Goal: Task Accomplishment & Management: Manage account settings

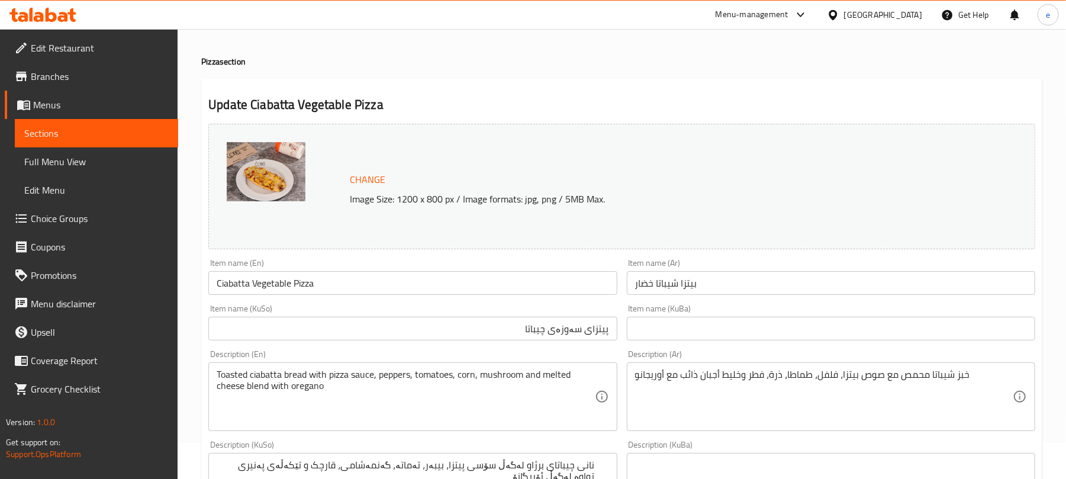
scroll to position [36, 0]
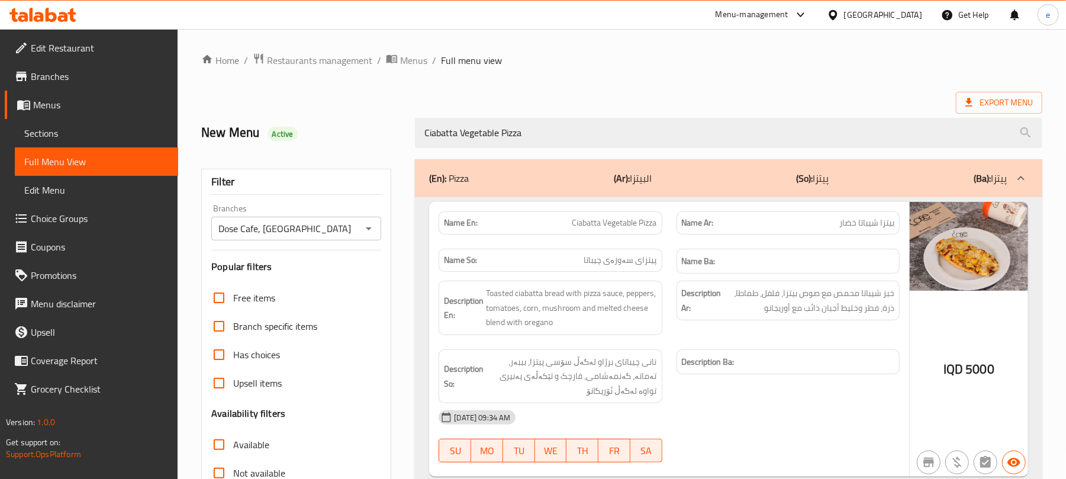
click at [56, 9] on icon at bounding box center [42, 15] width 67 height 14
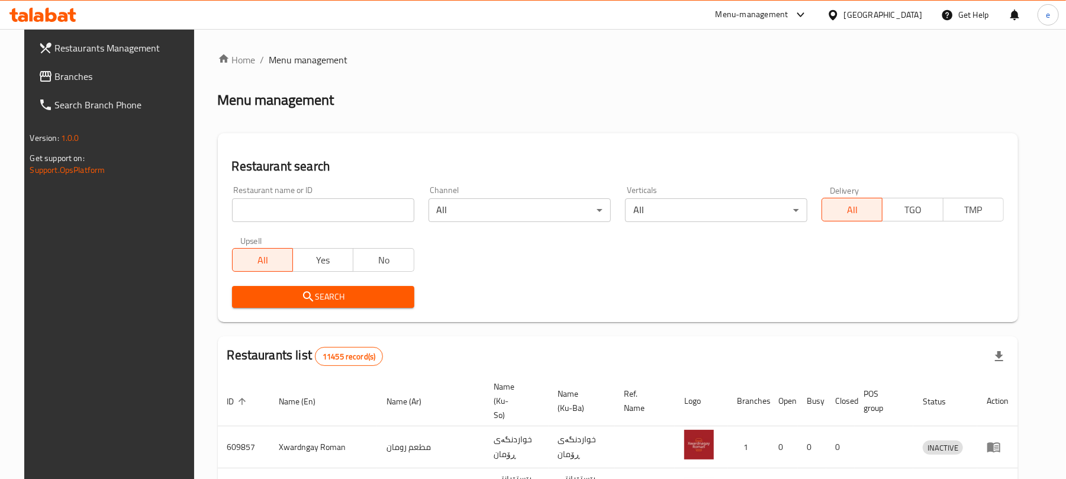
click at [76, 64] on link "Branches" at bounding box center [115, 76] width 173 height 28
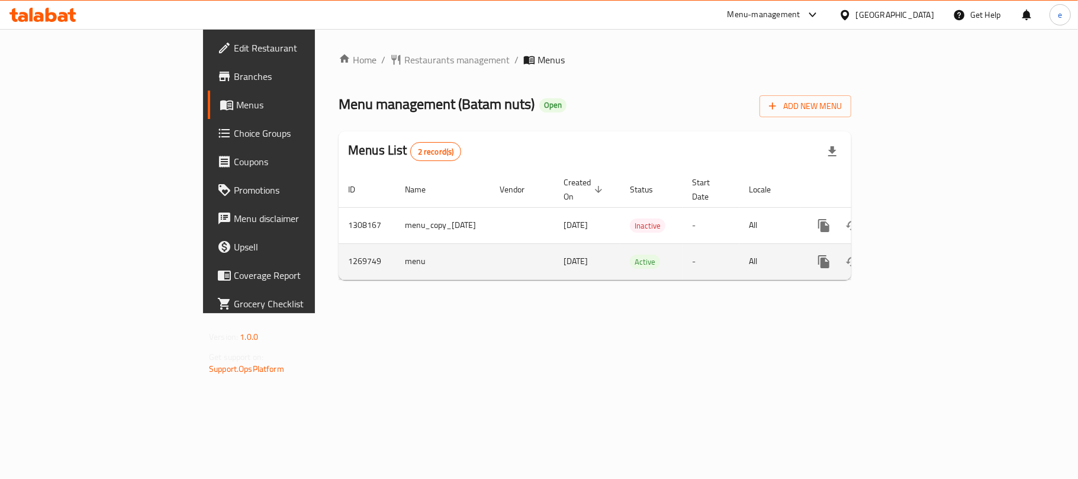
click at [914, 256] on icon "enhanced table" at bounding box center [909, 261] width 11 height 11
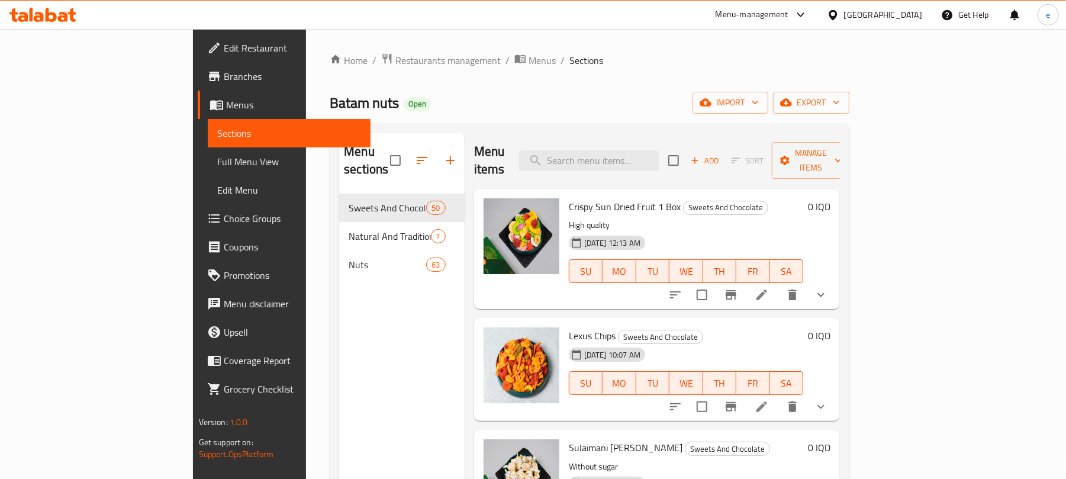
click at [217, 166] on span "Full Menu View" at bounding box center [289, 161] width 144 height 14
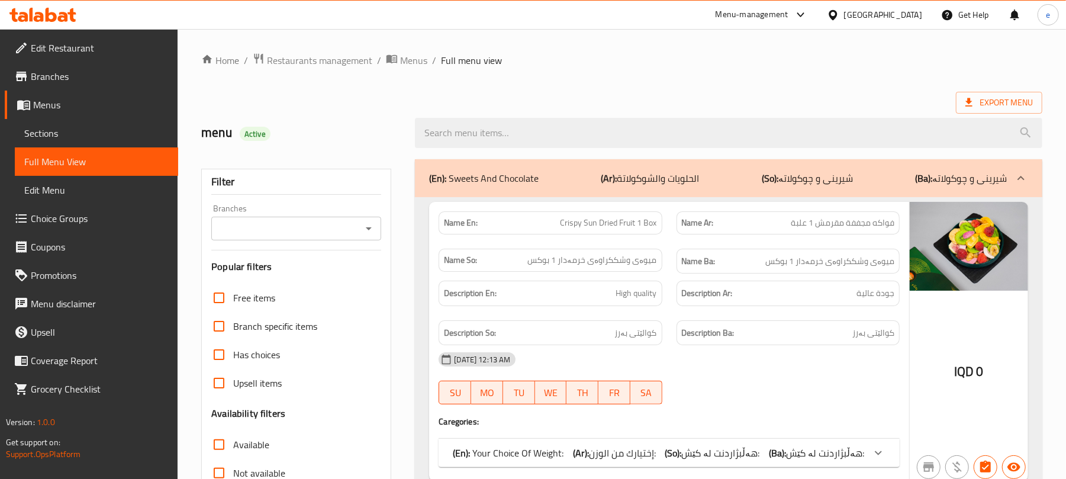
click at [378, 226] on div "Branches" at bounding box center [296, 229] width 170 height 24
click at [377, 227] on div "Branches" at bounding box center [296, 229] width 170 height 24
click at [363, 227] on icon "Open" at bounding box center [369, 228] width 14 height 14
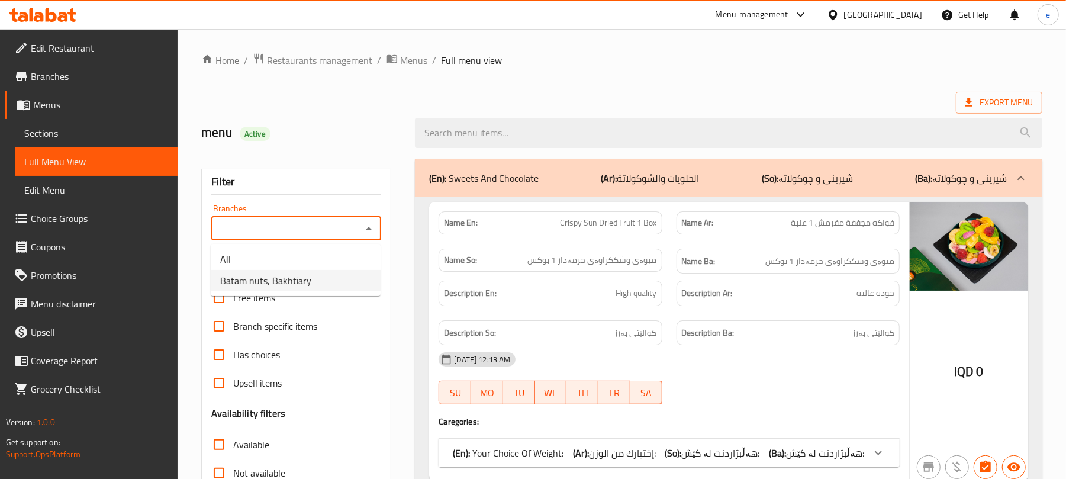
click at [311, 276] on li "Batam nuts, Bakhtiary" at bounding box center [296, 280] width 170 height 21
type input "Batam nuts, Bakhtiary"
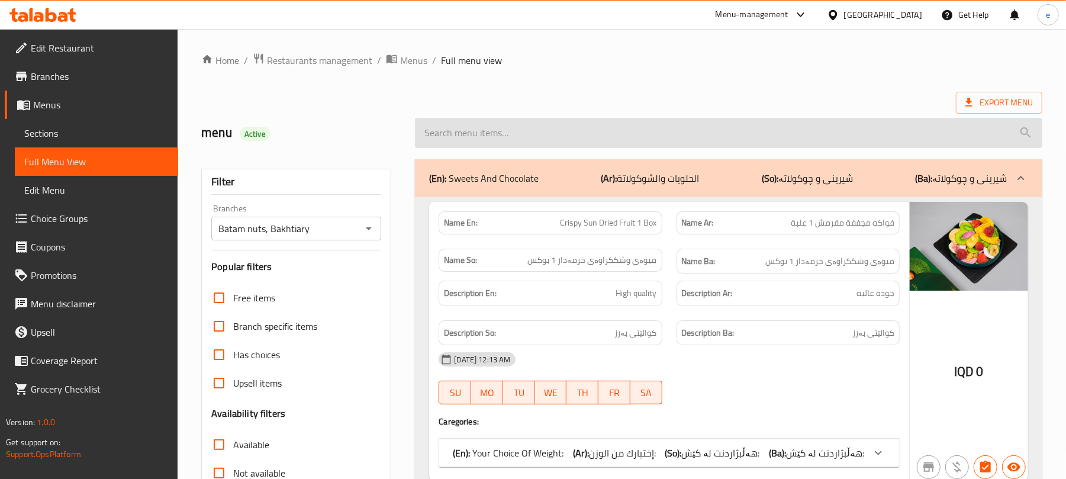
click at [550, 130] on input "search" at bounding box center [728, 133] width 627 height 30
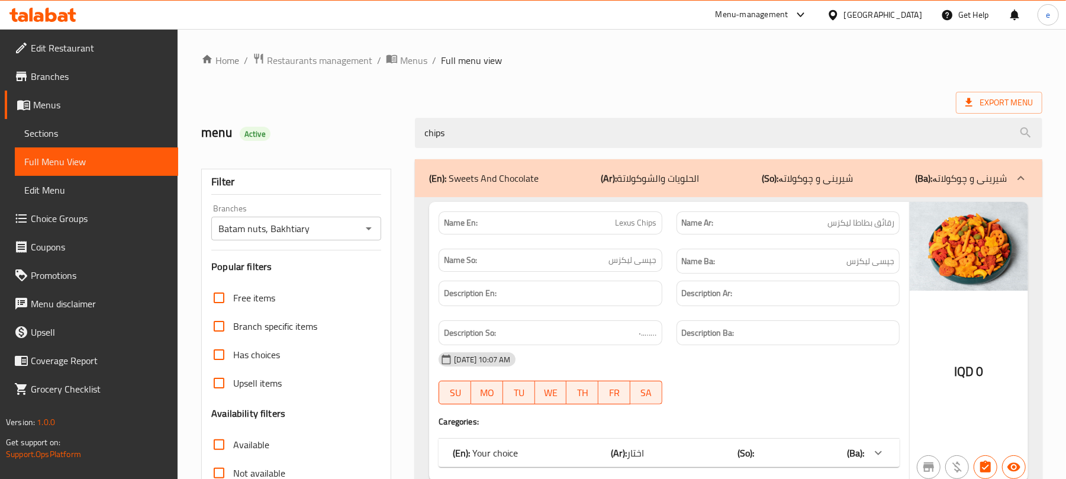
scroll to position [157, 0]
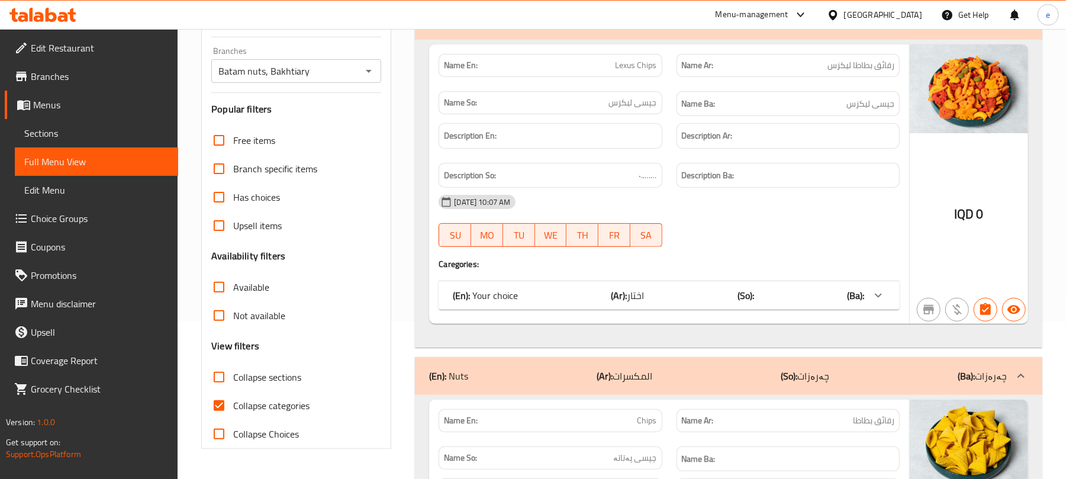
type input "chips"
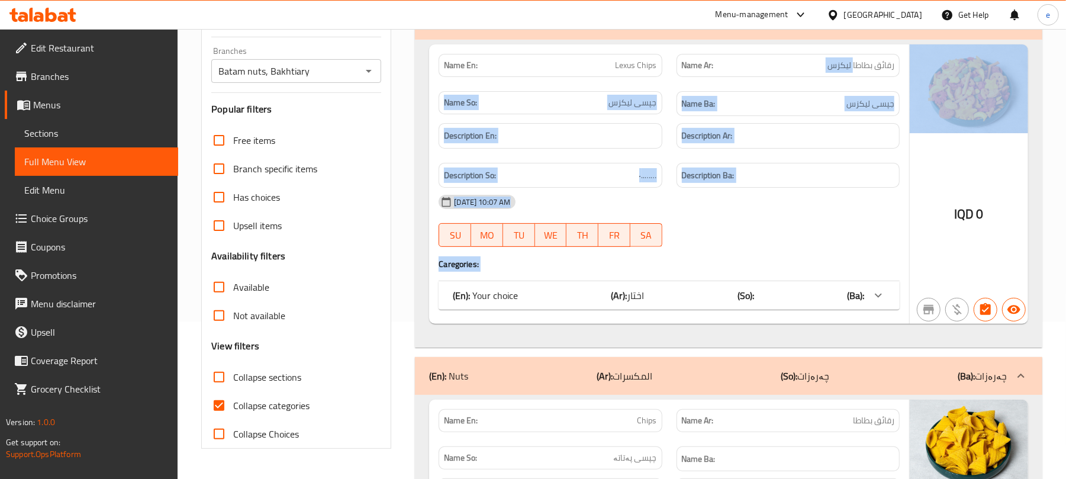
drag, startPoint x: 853, startPoint y: 65, endPoint x: 911, endPoint y: 65, distance: 58.6
click at [911, 65] on div "Name En: Lexus Chips Name Ar: رقائق بطاطا ليكزس Name So: جپسی لیکزس Name Ba: جپ…" at bounding box center [728, 183] width 599 height 279
copy div "ليكزس Name So: جپسی لیکزس Name Ba: جپسی لیکزس Description En: Description Ar: D…"
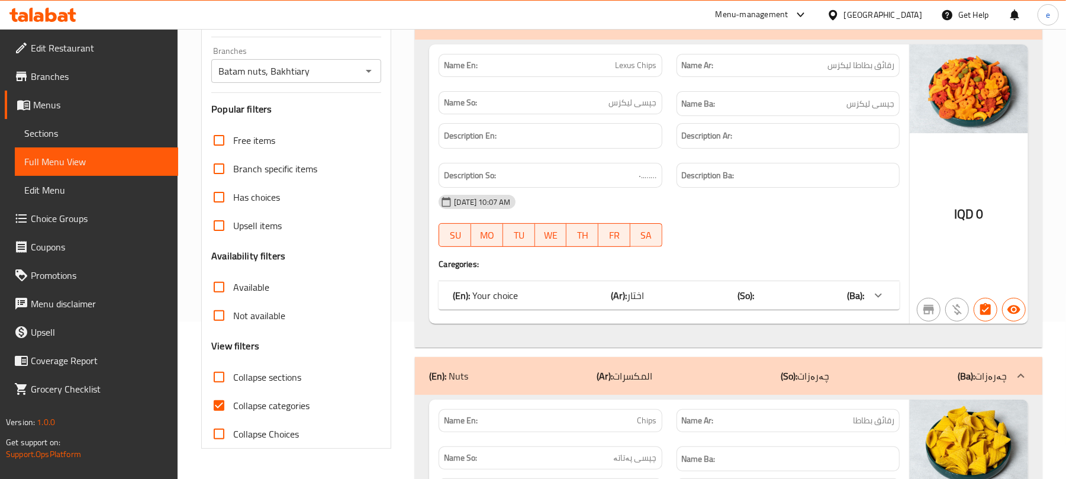
click at [1056, 236] on div "Home / Restaurants management / Menus / Full menu view Export Menu menu Active …" at bounding box center [622, 299] width 888 height 854
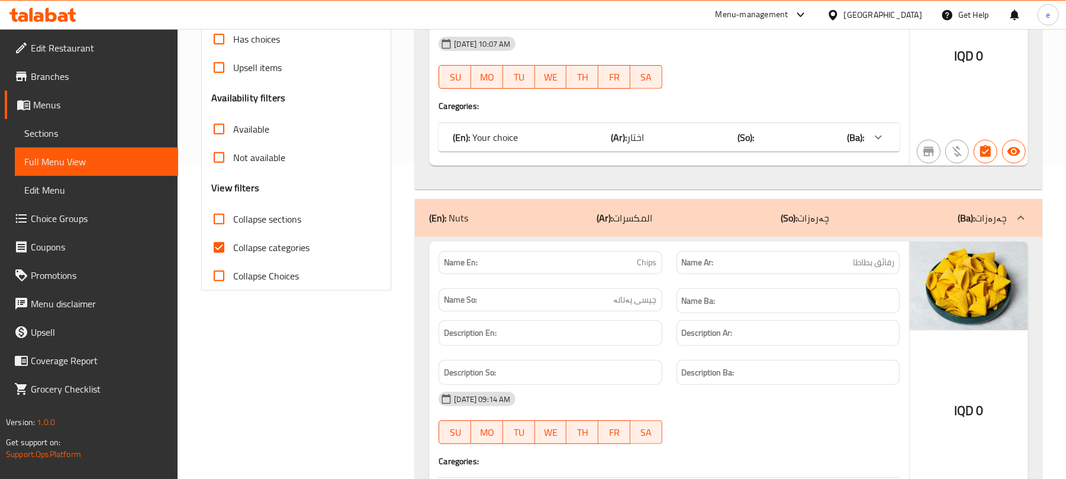
click at [879, 266] on span "رقائق بطاطا" at bounding box center [873, 262] width 41 height 12
copy span "رقائق بطاطا"
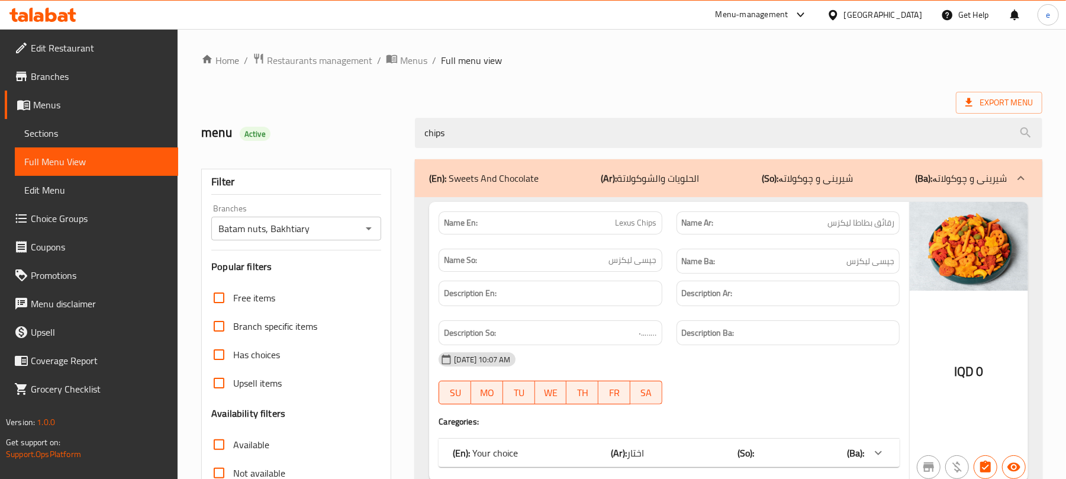
scroll to position [157, 0]
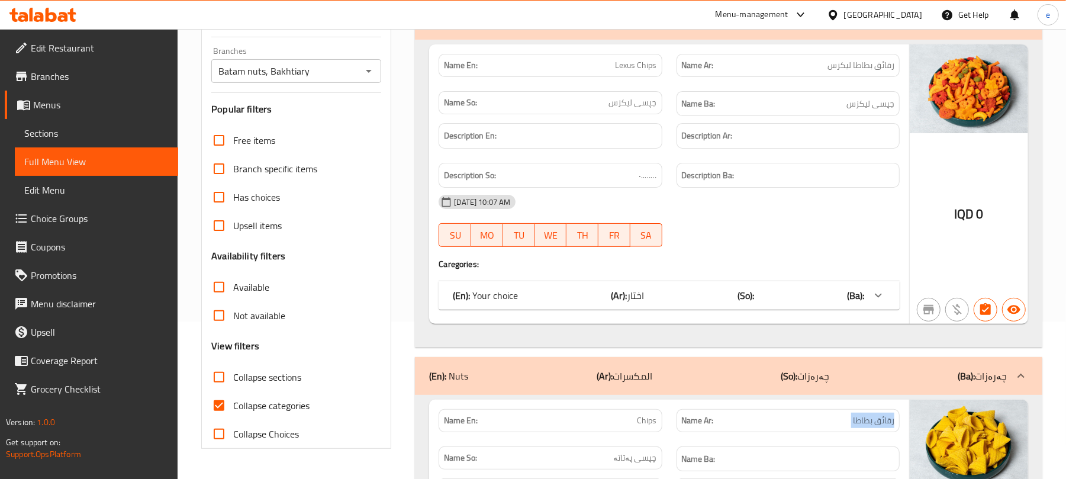
click at [378, 72] on div "Batam nuts, Bakhtiary Branches" at bounding box center [296, 71] width 170 height 24
click at [368, 75] on icon "Open" at bounding box center [369, 71] width 14 height 14
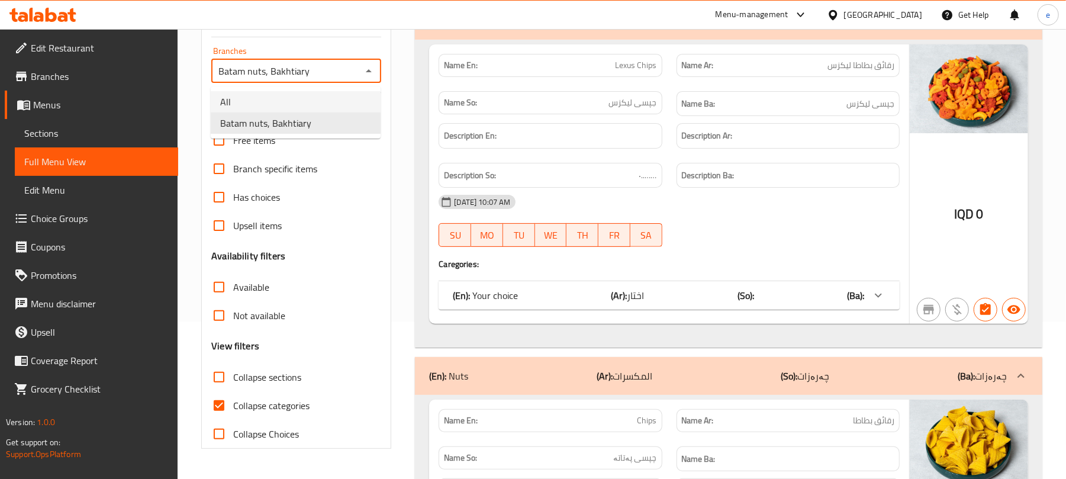
click at [328, 97] on li "All" at bounding box center [296, 101] width 170 height 21
click at [372, 74] on icon "Open" at bounding box center [369, 71] width 14 height 14
click at [331, 124] on li "Batam nuts, Bakhtiary" at bounding box center [296, 122] width 170 height 21
type input "Batam nuts, Bakhtiary"
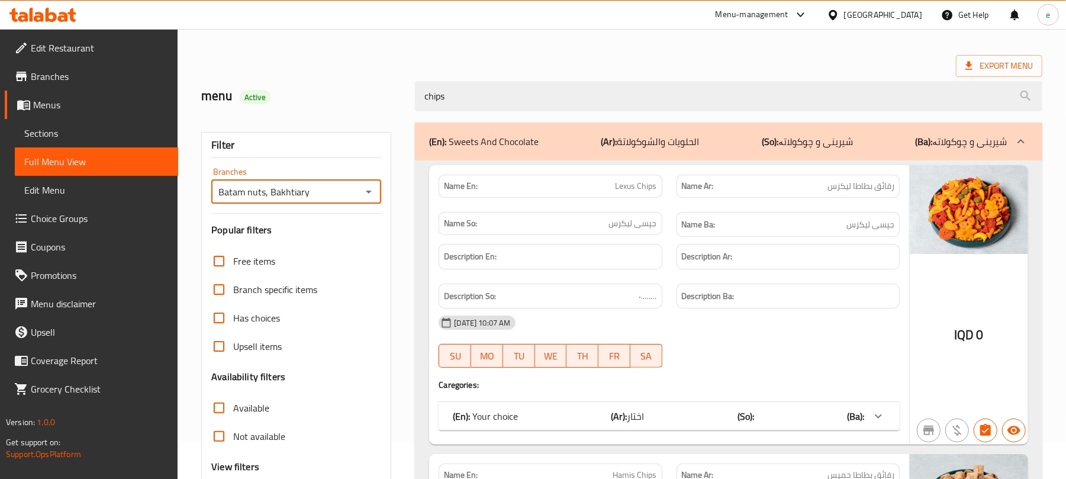
scroll to position [0, 0]
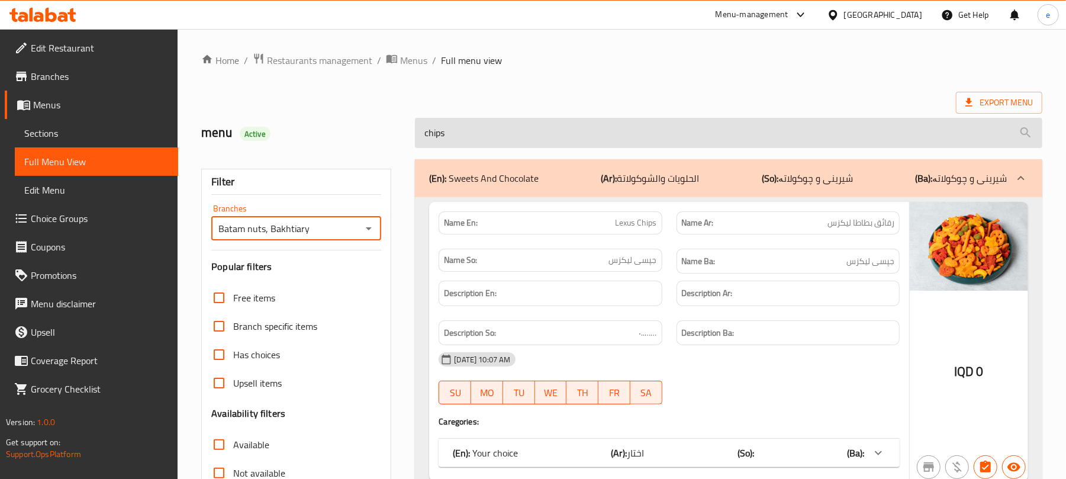
click at [466, 126] on input "chips" at bounding box center [728, 133] width 627 height 30
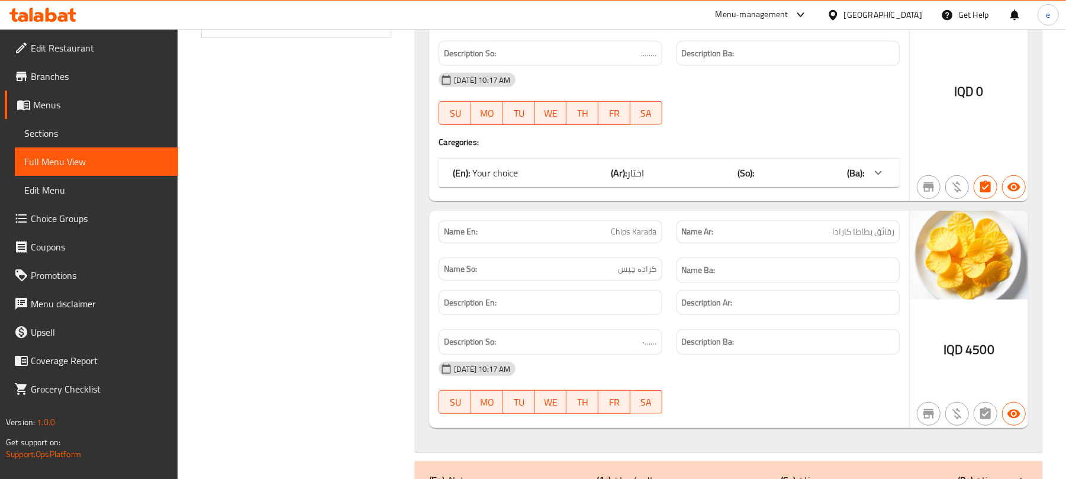
scroll to position [611, 0]
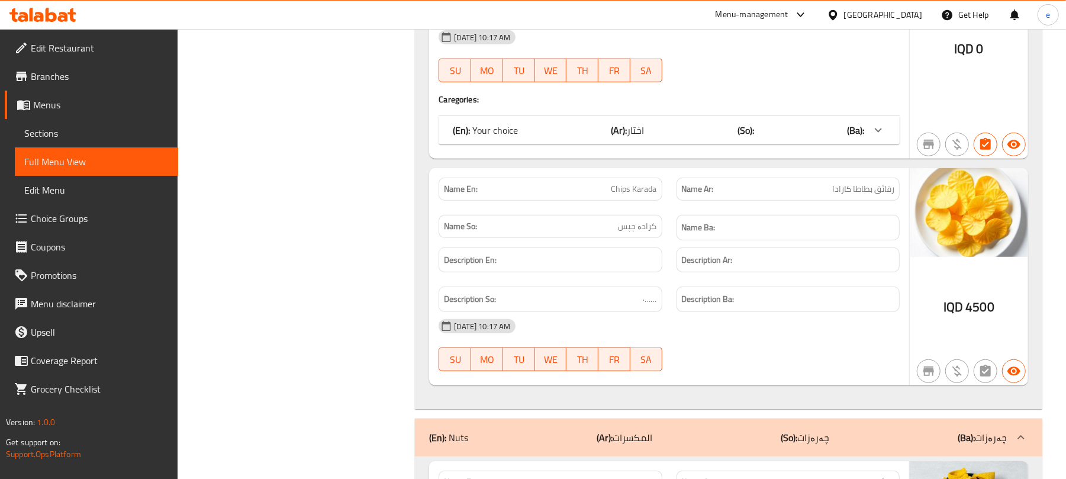
click at [640, 192] on span "Chips Karada" at bounding box center [634, 189] width 46 height 12
copy span "Chips Karada"
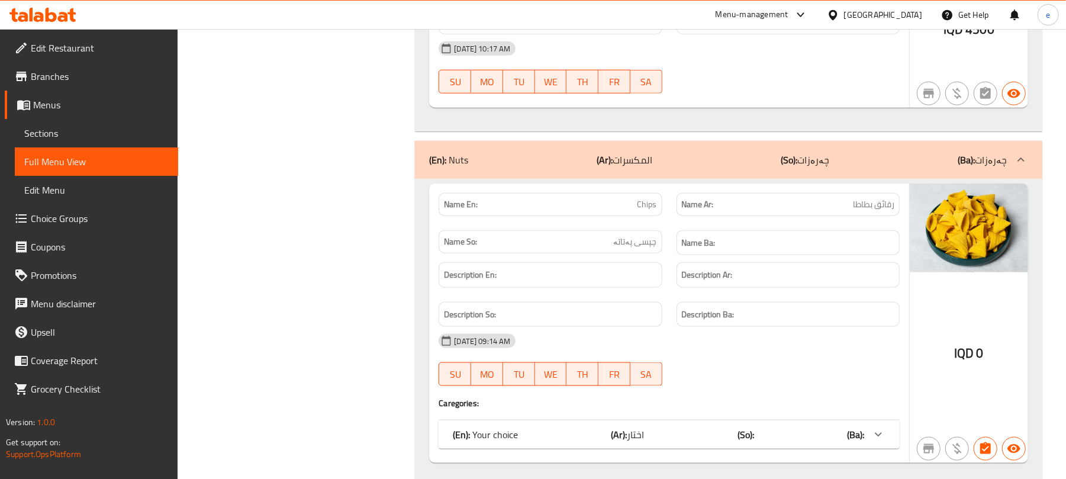
scroll to position [926, 0]
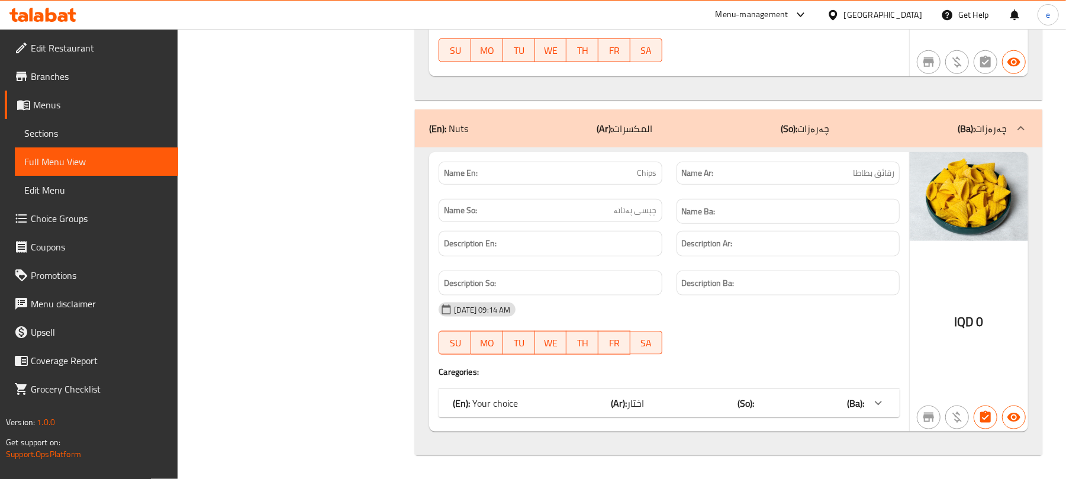
click at [637, 212] on span "چپسی پەتاتە" at bounding box center [635, 210] width 43 height 12
copy span "چپسی پەتاتە"
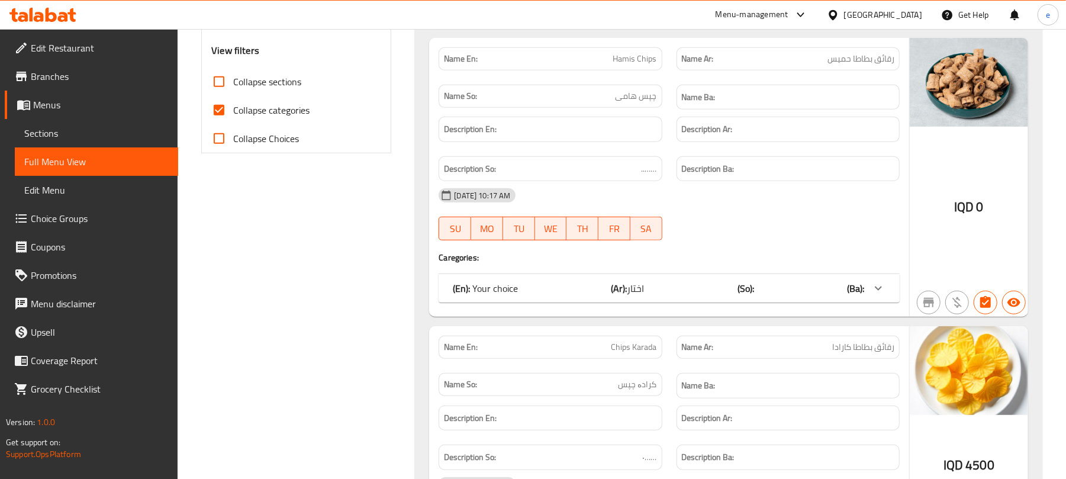
scroll to position [611, 0]
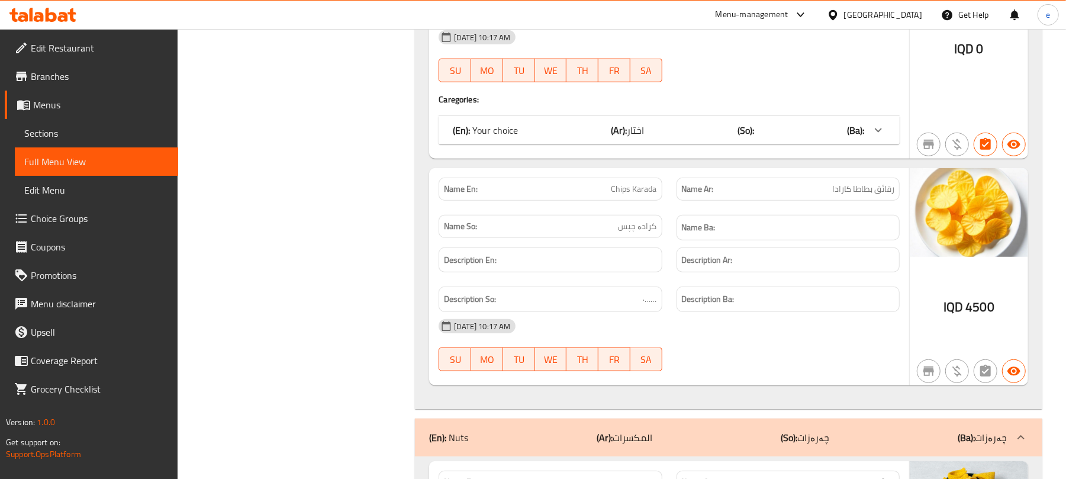
click at [630, 192] on span "Chips Karada" at bounding box center [634, 189] width 46 height 12
copy span "Chips Karada"
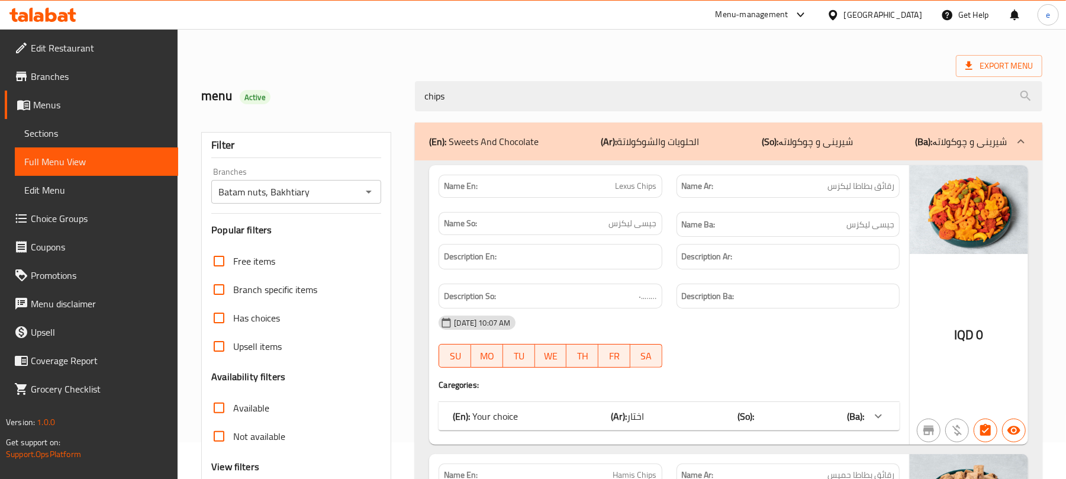
scroll to position [0, 0]
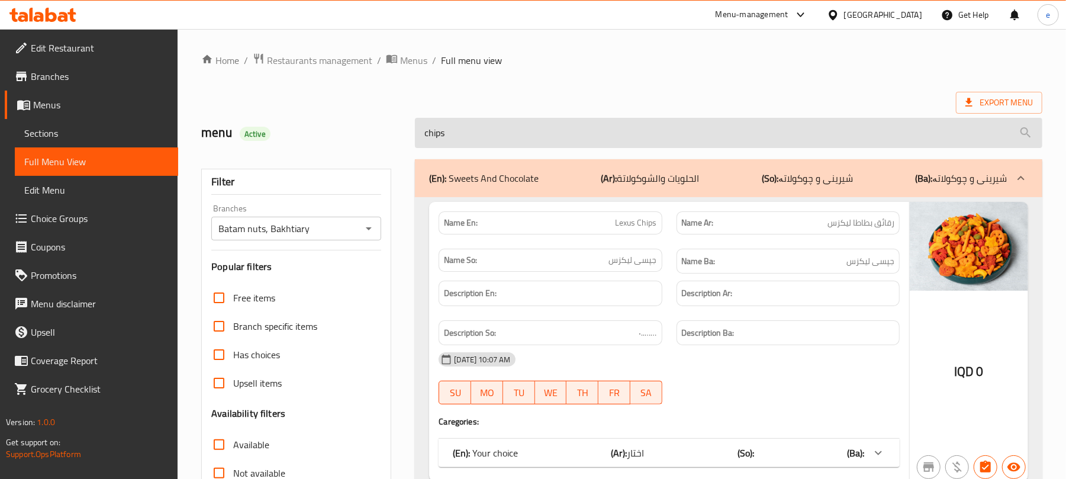
click at [541, 140] on input "chips" at bounding box center [728, 133] width 627 height 30
click at [540, 140] on input "chips" at bounding box center [728, 133] width 627 height 30
paste input "Chips Karada"
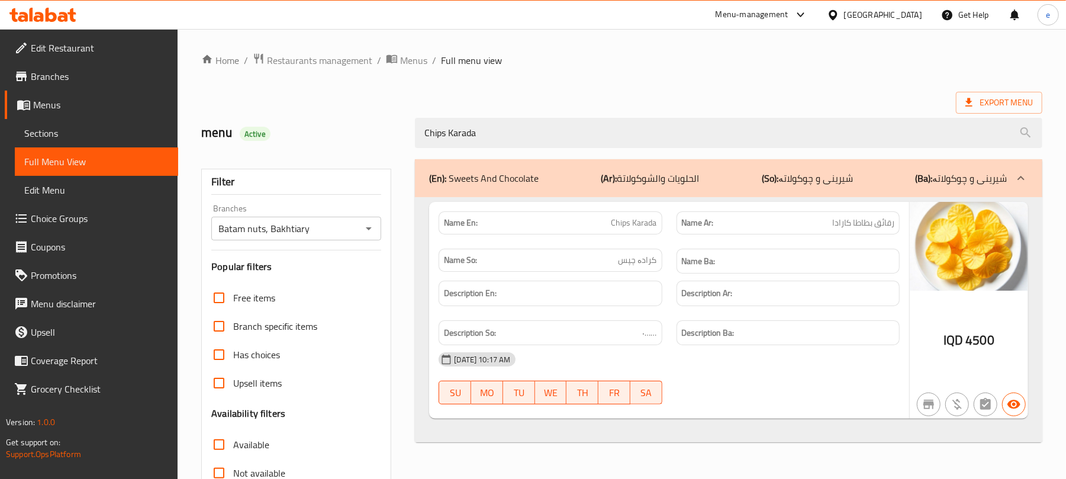
type input "Chips Karada"
click at [372, 233] on icon "Open" at bounding box center [369, 228] width 14 height 14
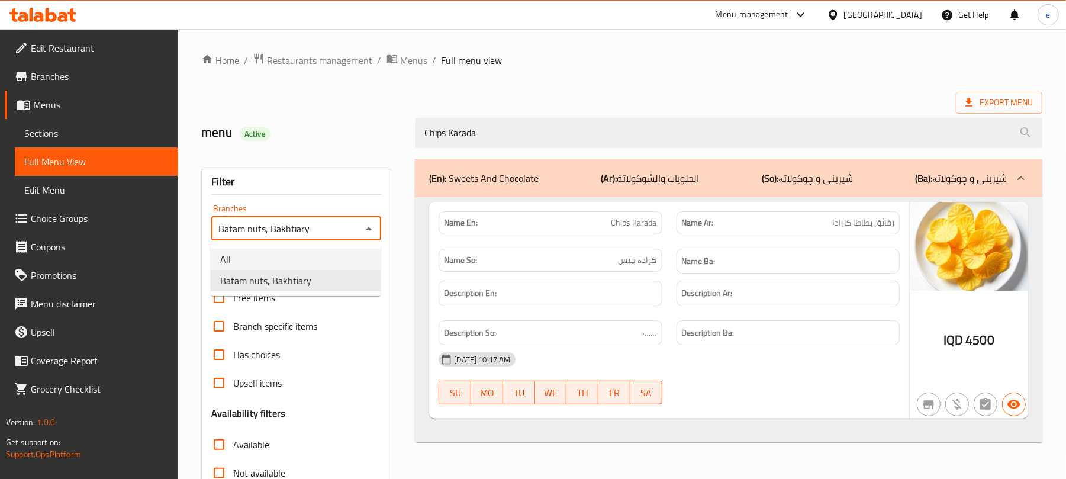
click at [306, 253] on li "All" at bounding box center [296, 259] width 170 height 21
click at [367, 230] on icon "Open" at bounding box center [369, 228] width 14 height 14
click at [334, 273] on li "Batam nuts, Bakhtiary" at bounding box center [296, 280] width 170 height 21
click at [370, 223] on icon "Open" at bounding box center [369, 228] width 14 height 14
click at [333, 249] on li "All" at bounding box center [296, 259] width 170 height 21
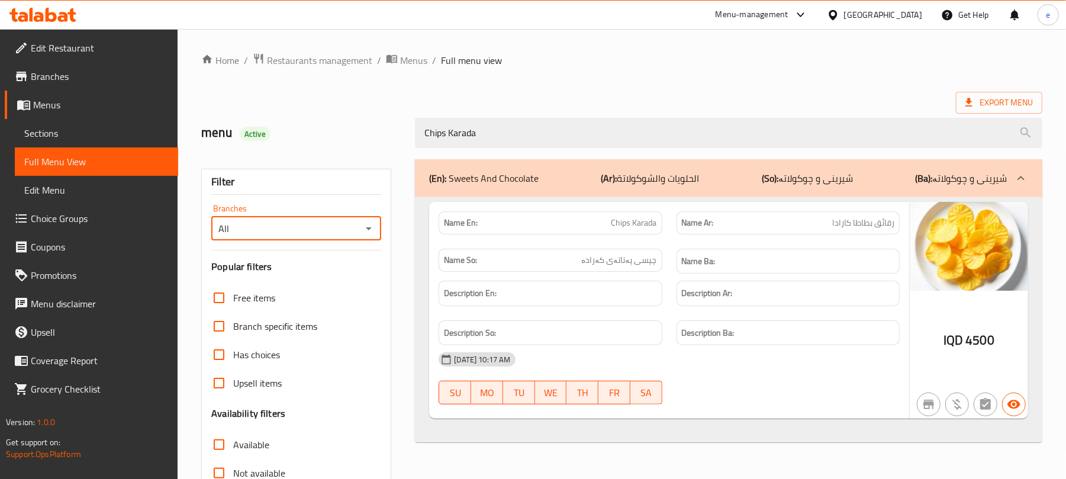
click at [369, 228] on icon "Open" at bounding box center [369, 228] width 6 height 3
click at [332, 269] on li "All" at bounding box center [296, 259] width 170 height 21
click at [367, 223] on icon "Open" at bounding box center [369, 228] width 14 height 14
click at [320, 282] on li "Batam nuts, Bakhtiary" at bounding box center [296, 280] width 170 height 21
click at [372, 230] on icon "Open" at bounding box center [369, 228] width 14 height 14
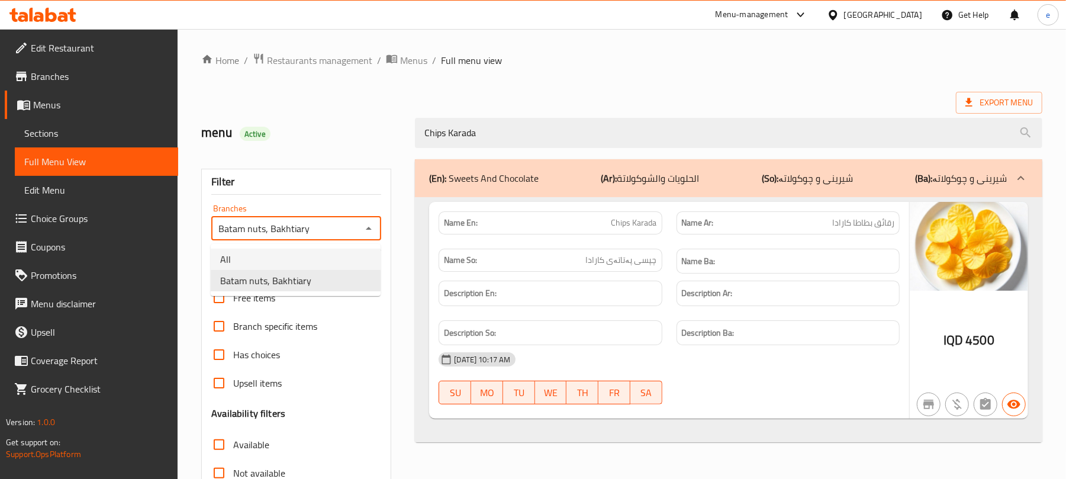
click at [294, 257] on li "All" at bounding box center [296, 259] width 170 height 21
click at [365, 232] on icon "Open" at bounding box center [369, 228] width 14 height 14
click at [367, 227] on icon "Close" at bounding box center [369, 228] width 14 height 14
click at [378, 230] on div "All Branches" at bounding box center [296, 229] width 170 height 24
click at [375, 232] on icon "Open" at bounding box center [369, 228] width 14 height 14
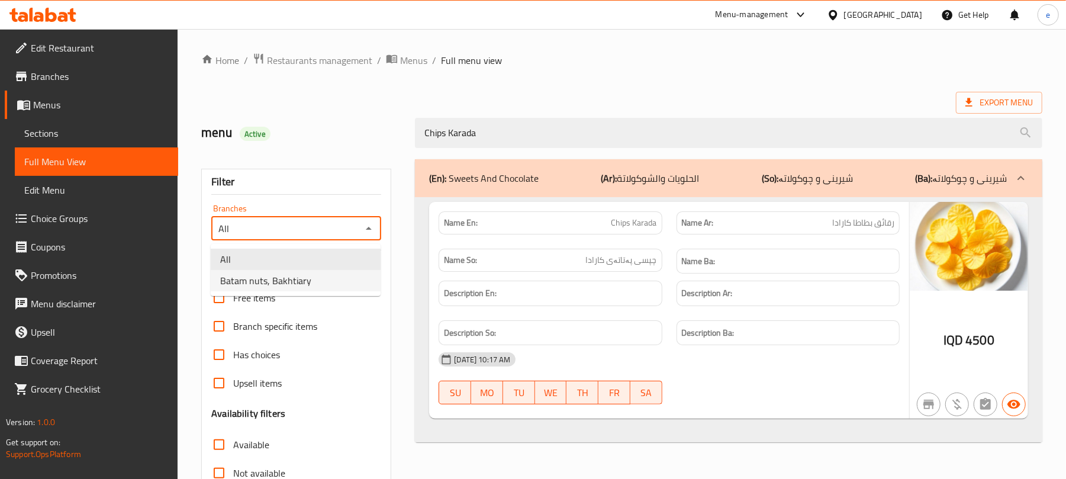
click at [333, 290] on li "Batam nuts, Bakhtiary" at bounding box center [296, 280] width 170 height 21
type input "Batam nuts, Bakhtiary"
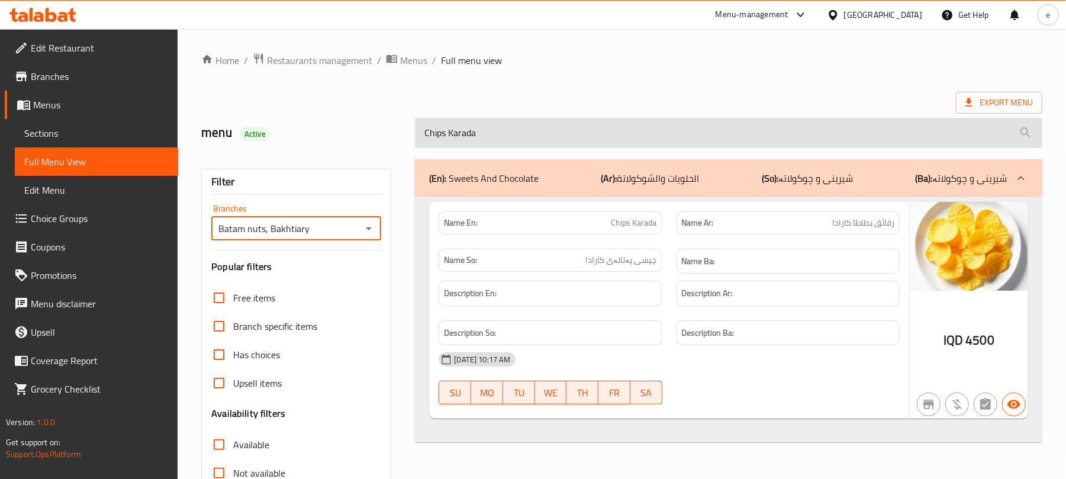
click at [446, 140] on input "Chips Karada" at bounding box center [728, 133] width 627 height 30
click at [462, 138] on input "Chips Karada" at bounding box center [728, 133] width 627 height 30
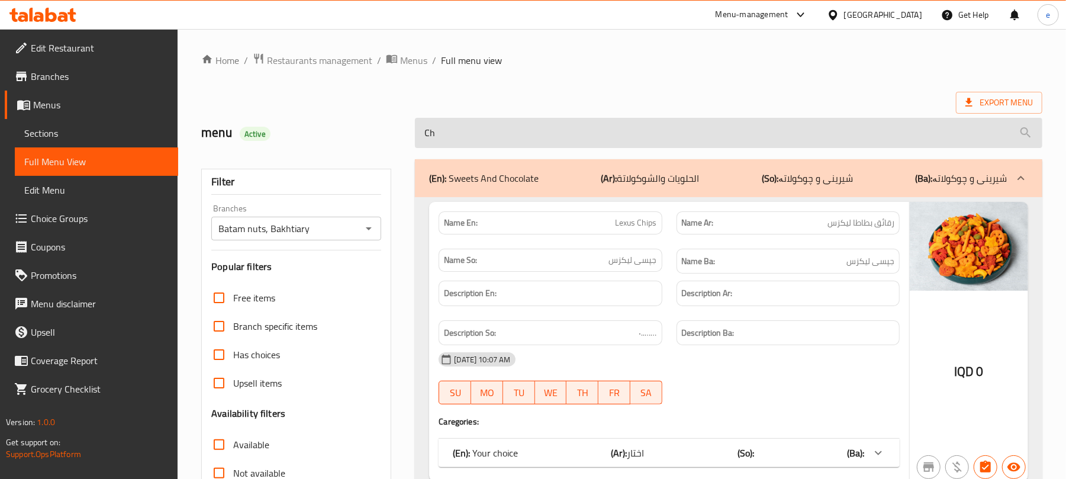
type input "C"
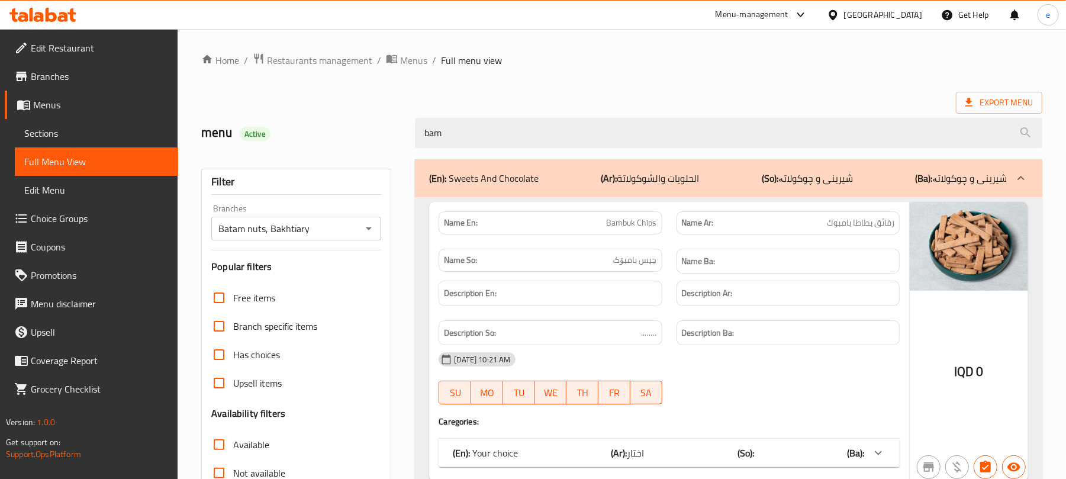
click at [630, 228] on span "Bambuk Chips" at bounding box center [632, 223] width 50 height 12
copy span "Bambuk Chips"
click at [492, 149] on div "bam" at bounding box center [728, 133] width 641 height 44
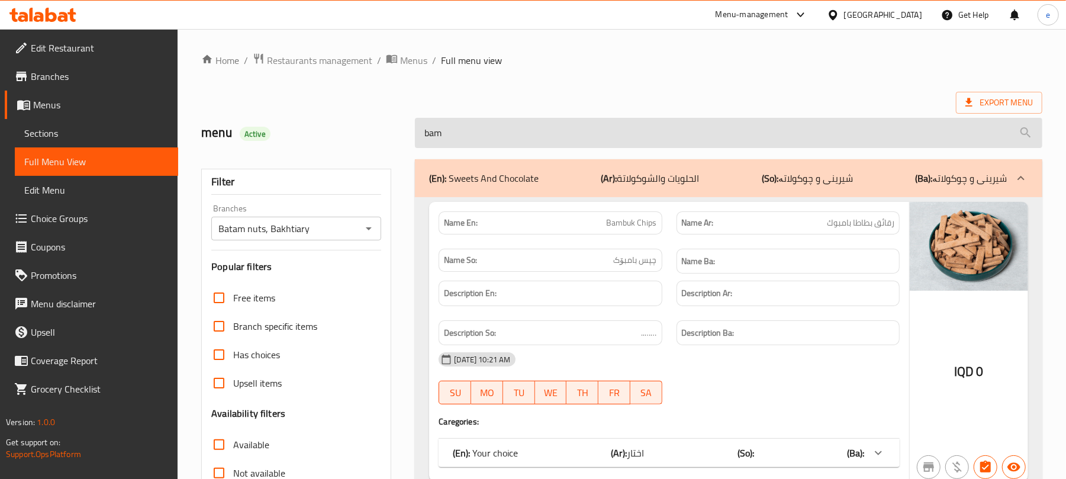
click at [492, 148] on div "bam" at bounding box center [728, 133] width 641 height 44
click at [492, 144] on input "bam" at bounding box center [728, 133] width 627 height 30
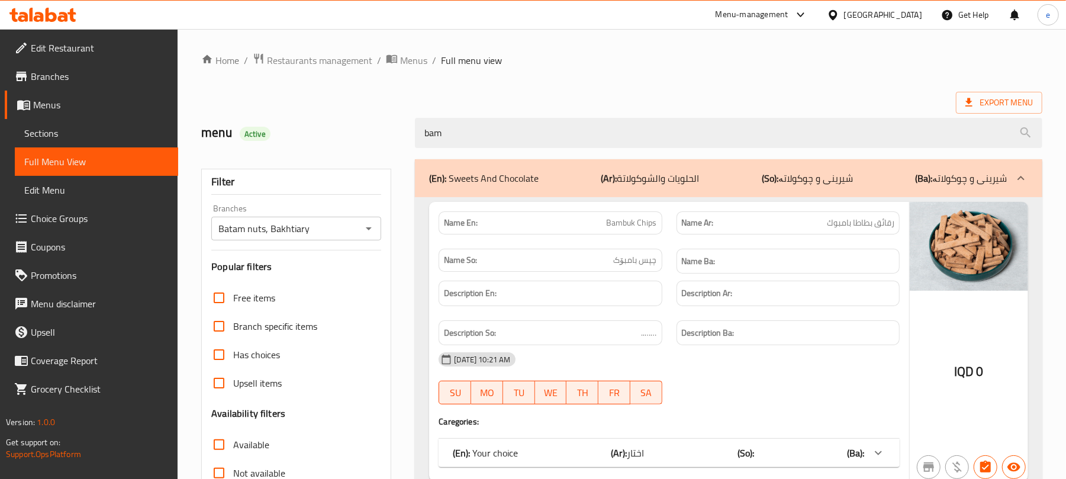
paste input "Bambuk Chips"
type input "Bambuk Chips"
click at [370, 237] on button "Open" at bounding box center [368, 228] width 17 height 17
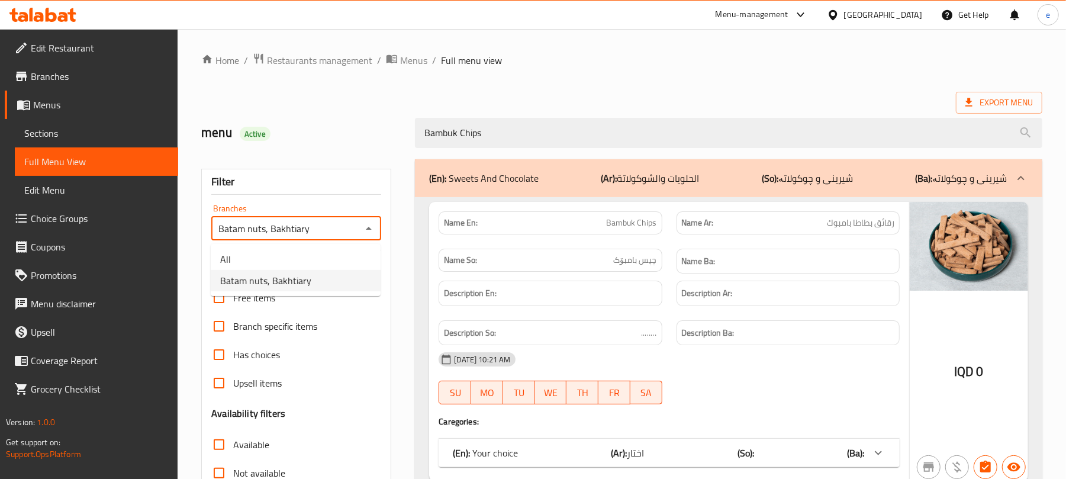
click at [312, 245] on ul "All Batam nuts, Bakhtiary" at bounding box center [296, 270] width 170 height 52
click at [334, 253] on li "All" at bounding box center [296, 259] width 170 height 21
click at [370, 224] on icon "Open" at bounding box center [369, 228] width 14 height 14
click at [322, 281] on li "Batam nuts, Bakhtiary" at bounding box center [296, 280] width 170 height 21
type input "Batam nuts, Bakhtiary"
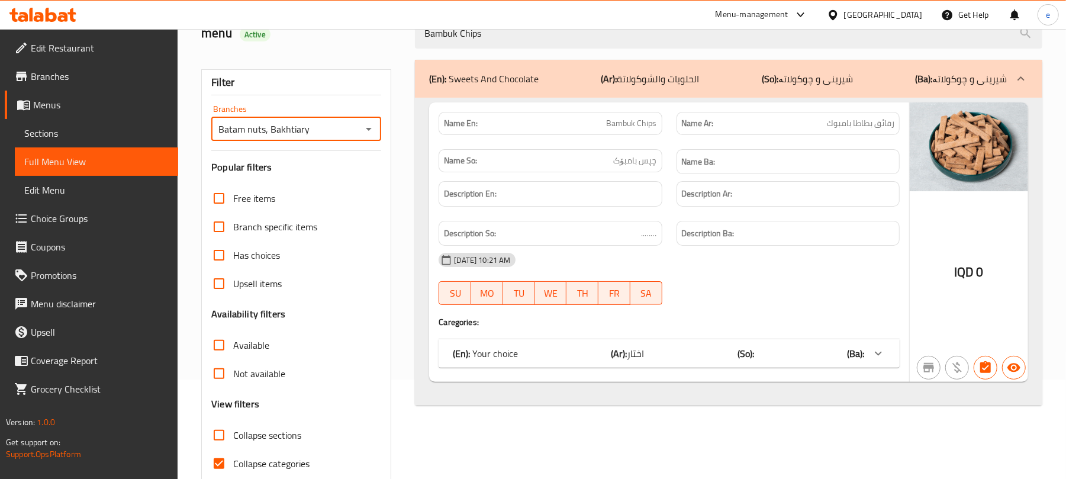
scroll to position [152, 0]
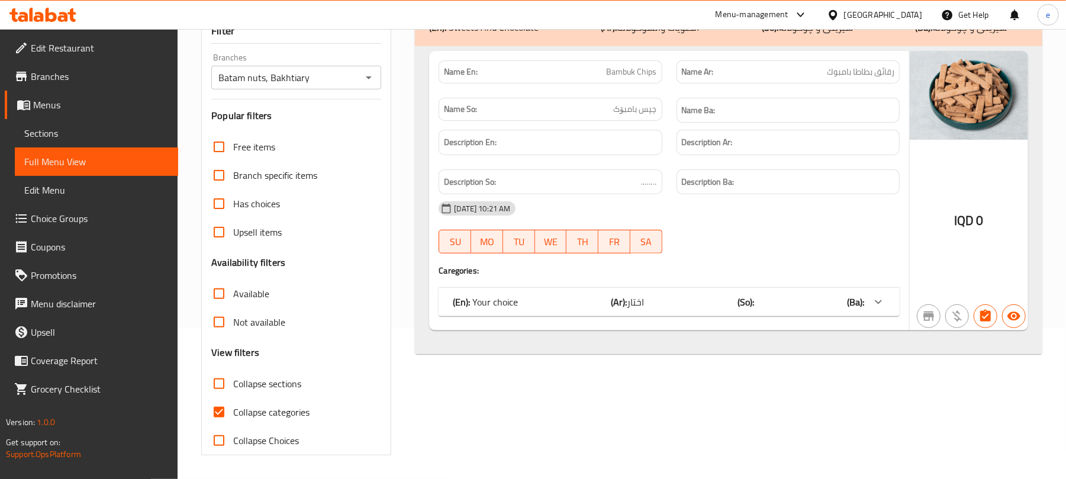
click at [256, 405] on span "Collapse categories" at bounding box center [271, 412] width 76 height 14
click at [233, 405] on input "Collapse categories" at bounding box center [219, 412] width 28 height 28
checkbox input "false"
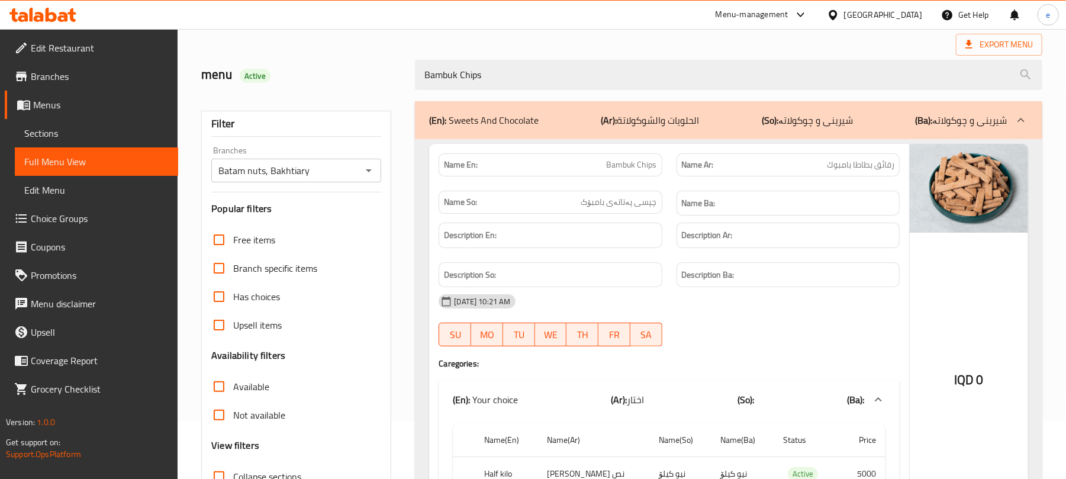
scroll to position [27, 0]
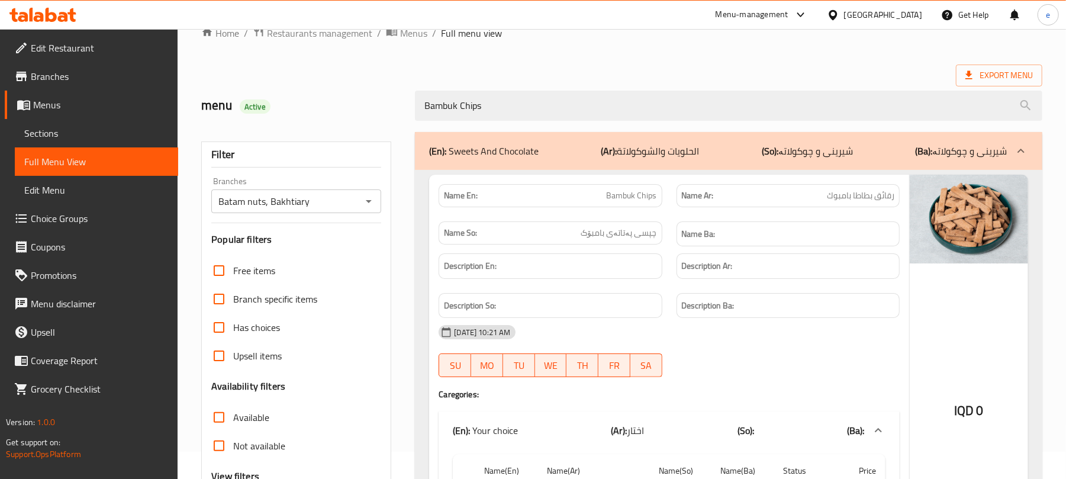
click at [363, 204] on icon "Open" at bounding box center [369, 201] width 14 height 14
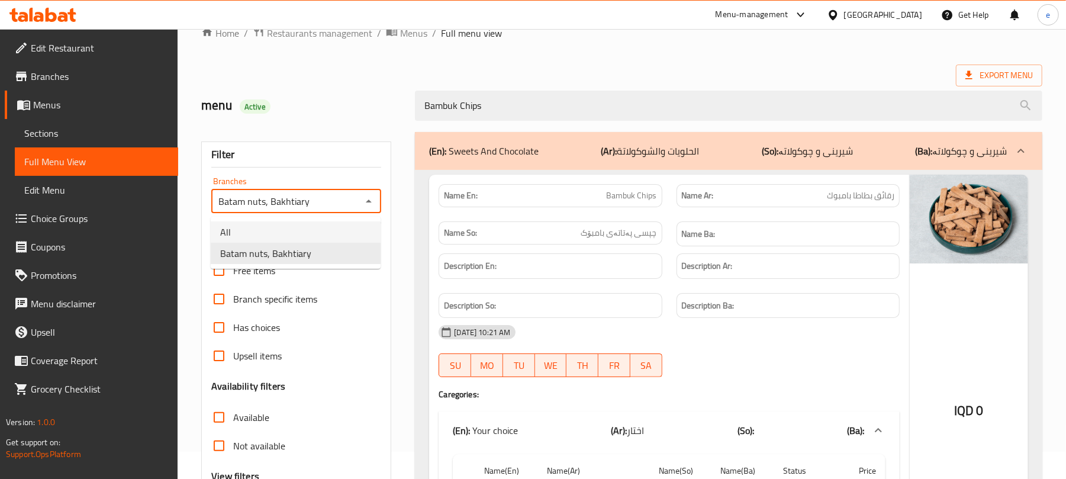
click at [301, 233] on li "All" at bounding box center [296, 231] width 170 height 21
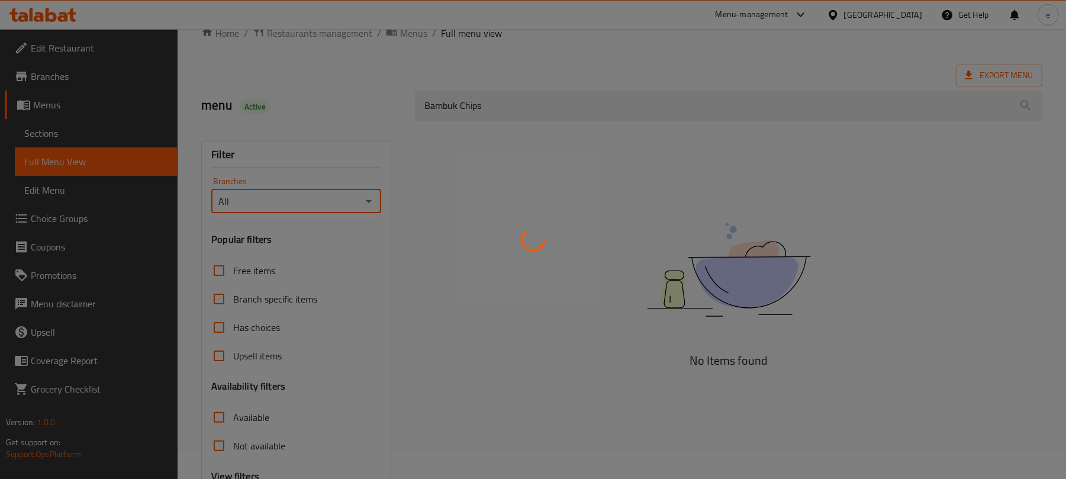
click at [375, 205] on div at bounding box center [533, 239] width 1066 height 479
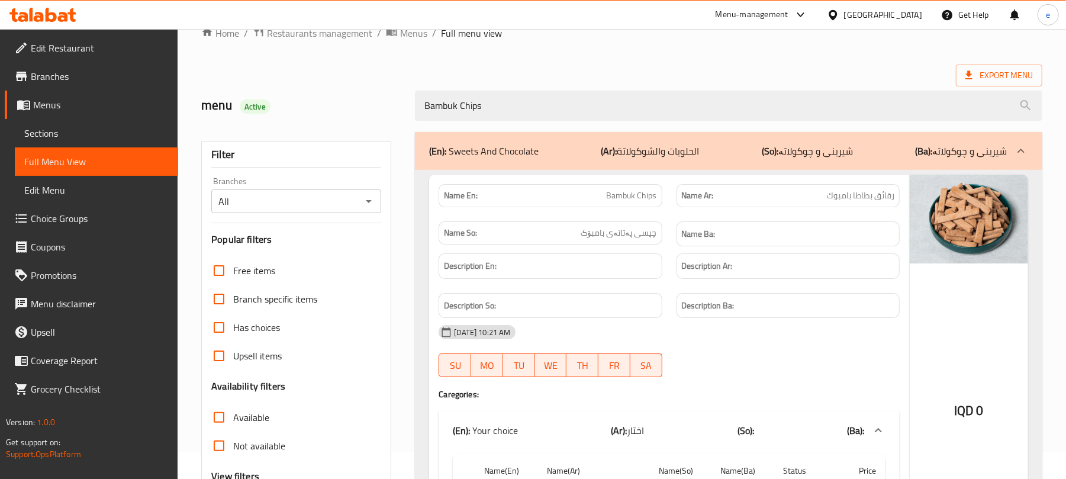
click at [372, 204] on icon "Open" at bounding box center [369, 201] width 14 height 14
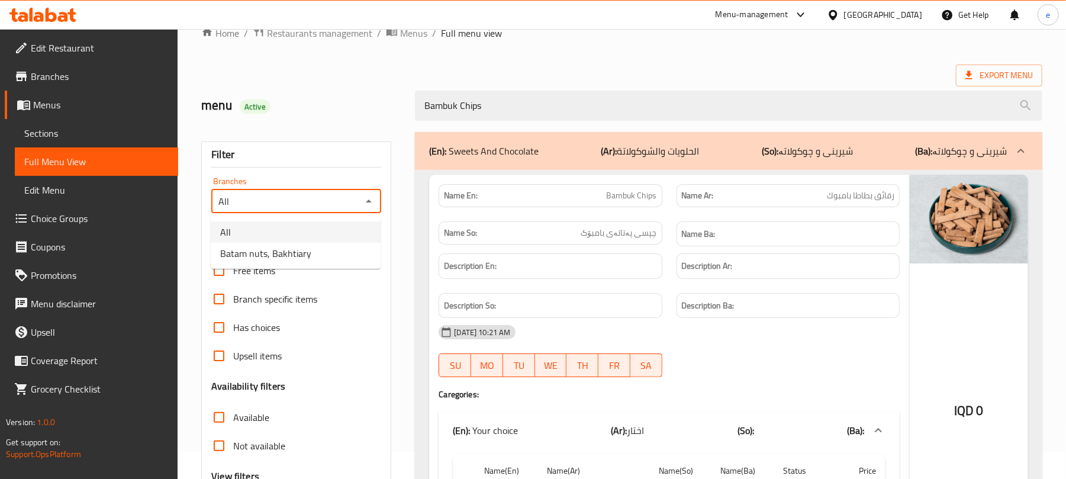
click at [315, 241] on li "All" at bounding box center [296, 231] width 170 height 21
click at [367, 202] on icon "Open" at bounding box center [369, 201] width 14 height 14
click at [341, 258] on li "Batam nuts, Bakhtiary" at bounding box center [296, 253] width 170 height 21
type input "Batam nuts, Bakhtiary"
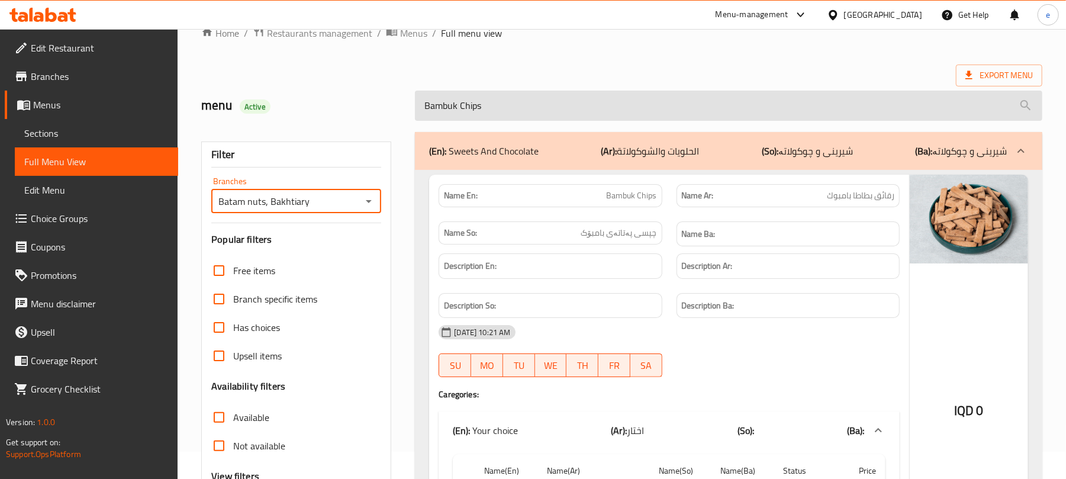
click at [457, 104] on input "Bambuk Chips" at bounding box center [728, 106] width 627 height 30
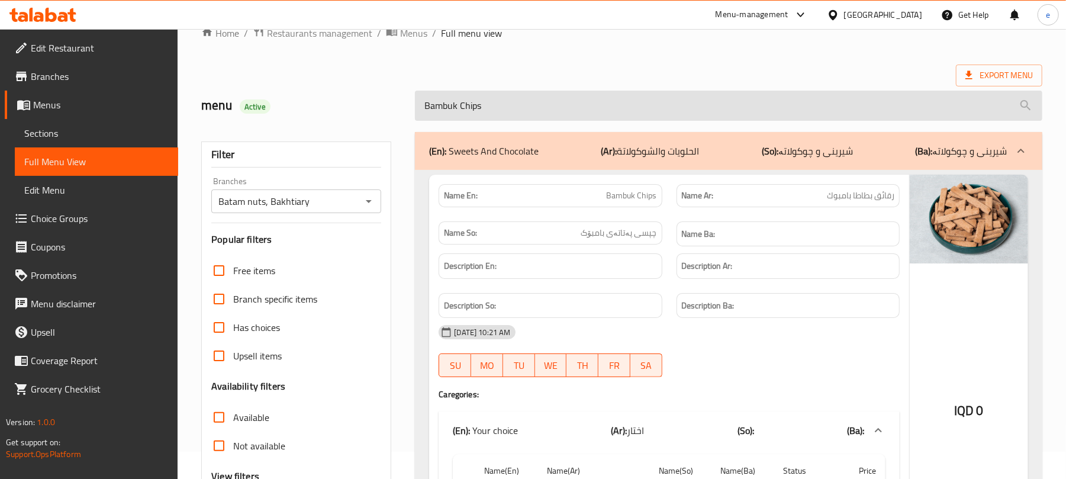
click at [457, 104] on input "Bambuk Chips" at bounding box center [728, 106] width 627 height 30
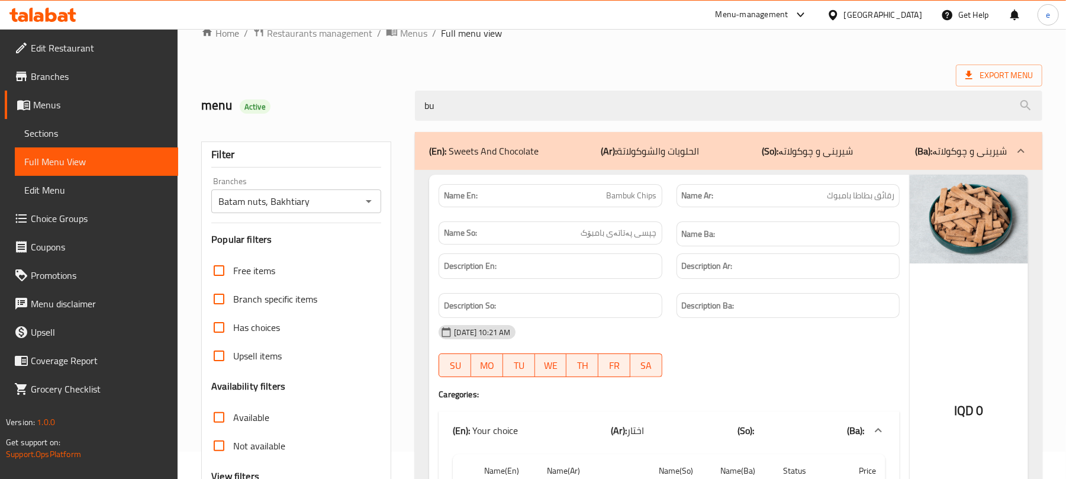
type input "b"
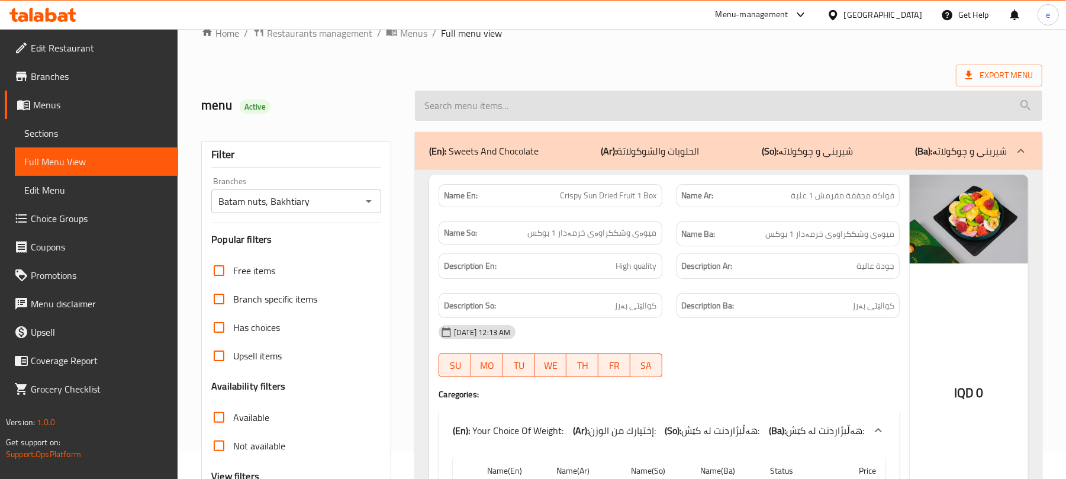
click at [483, 114] on input "search" at bounding box center [728, 106] width 627 height 30
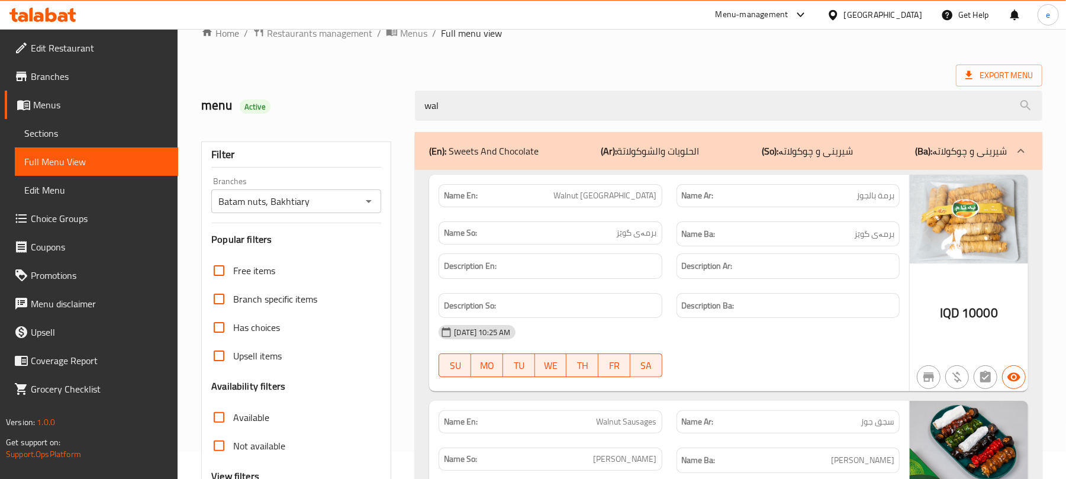
click at [625, 199] on span "Walnut Burma" at bounding box center [605, 195] width 103 height 12
copy span "Walnut Burma"
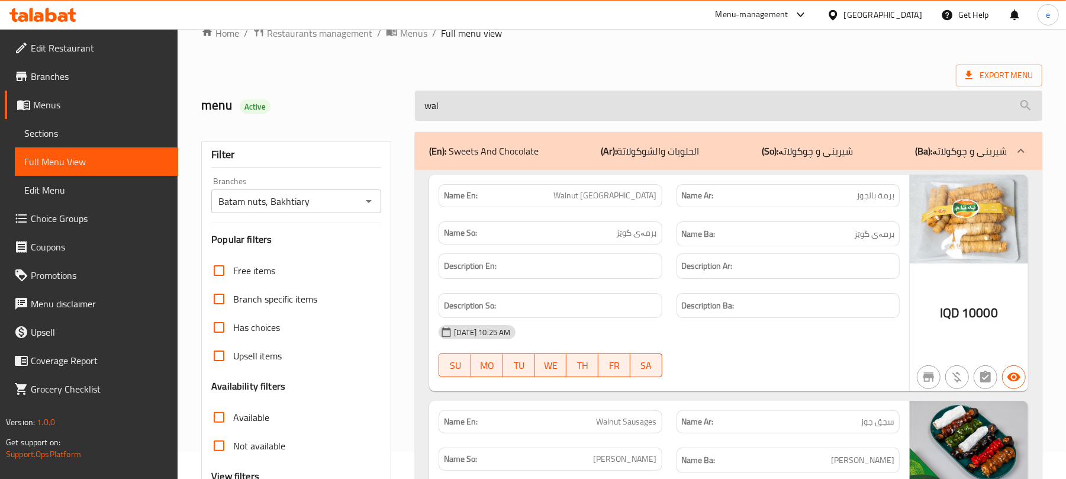
click at [469, 110] on input "wal" at bounding box center [728, 106] width 627 height 30
paste input "Walnut Burma"
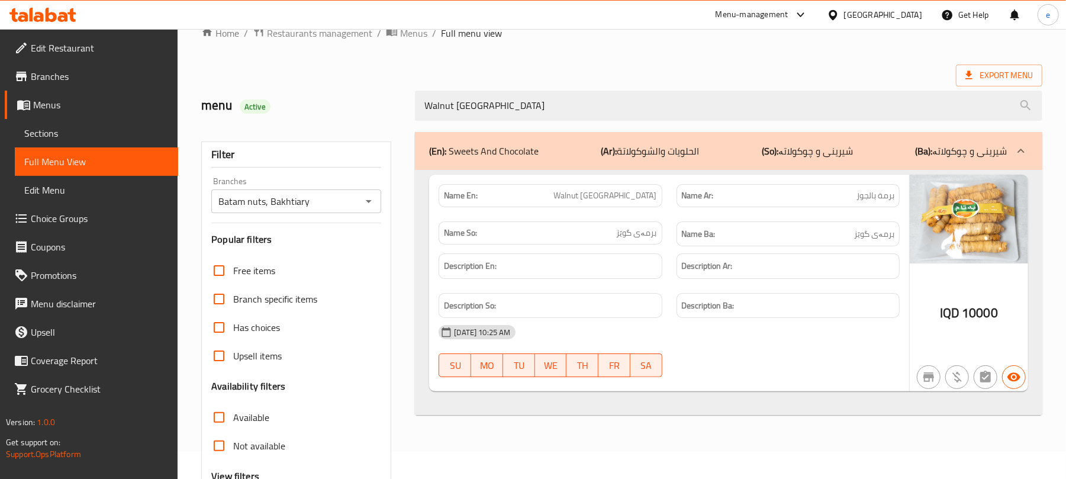
type input "Walnut Burma"
click at [370, 200] on icon "Open" at bounding box center [369, 201] width 14 height 14
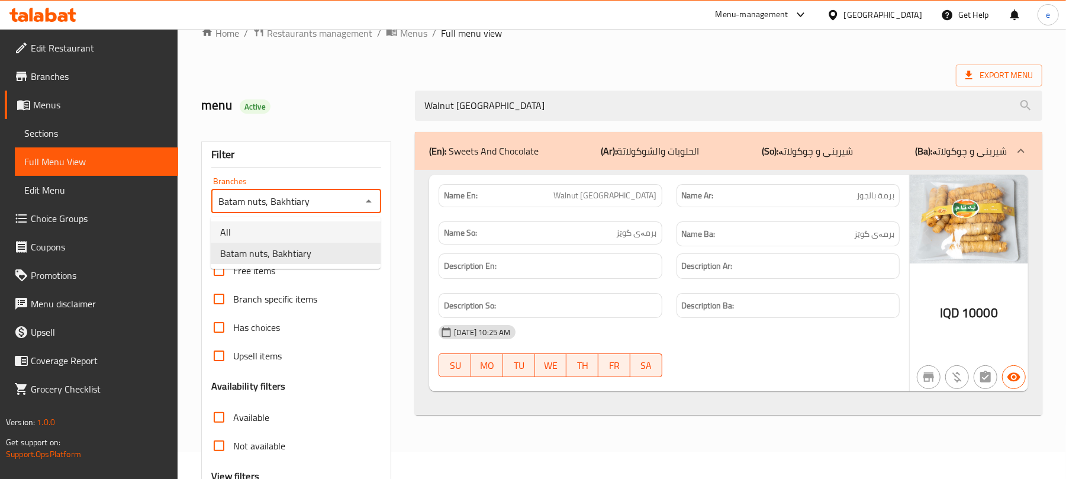
click at [346, 230] on li "All" at bounding box center [296, 231] width 170 height 21
click at [372, 205] on icon "Open" at bounding box center [369, 201] width 14 height 14
click at [349, 256] on li "Batam nuts, Bakhtiary" at bounding box center [296, 253] width 170 height 21
type input "Batam nuts, Bakhtiary"
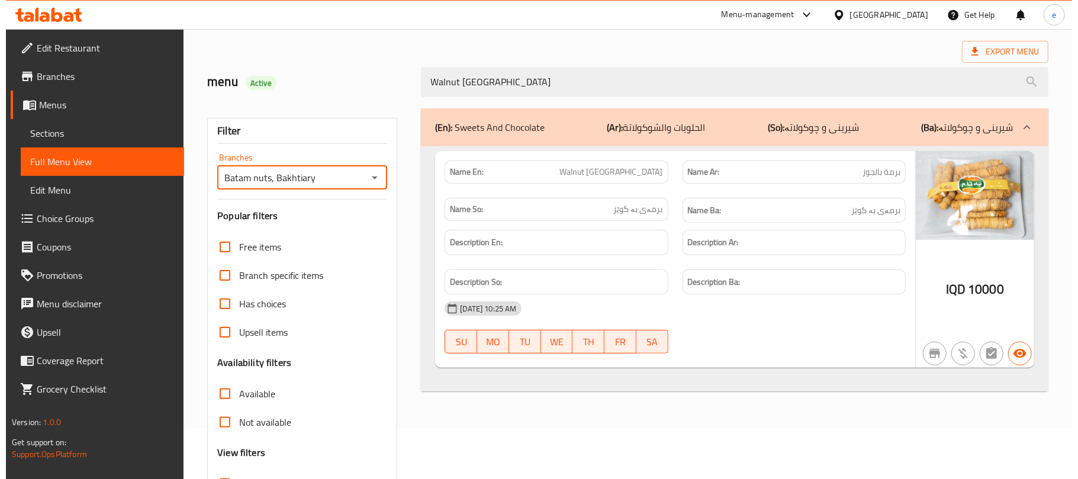
scroll to position [0, 0]
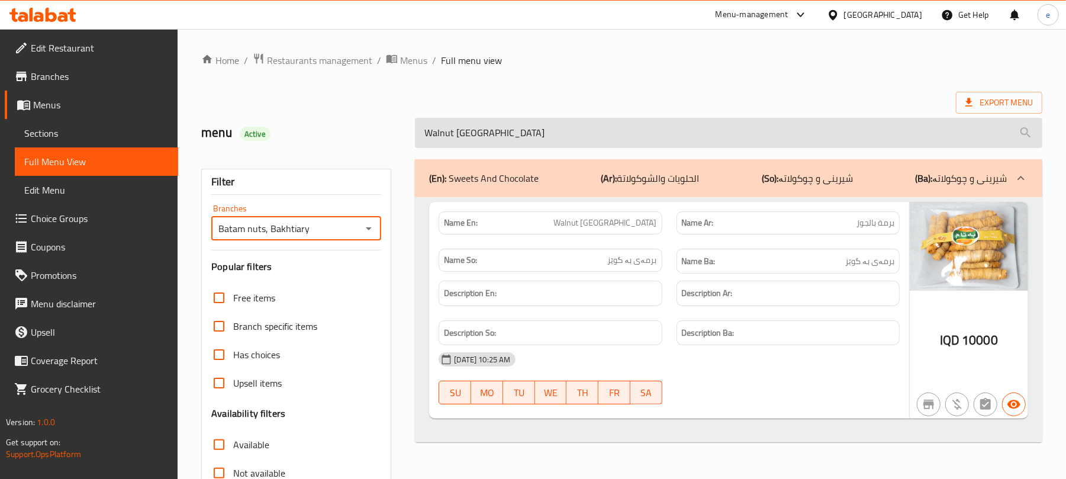
click at [472, 136] on input "Walnut Burma" at bounding box center [728, 133] width 627 height 30
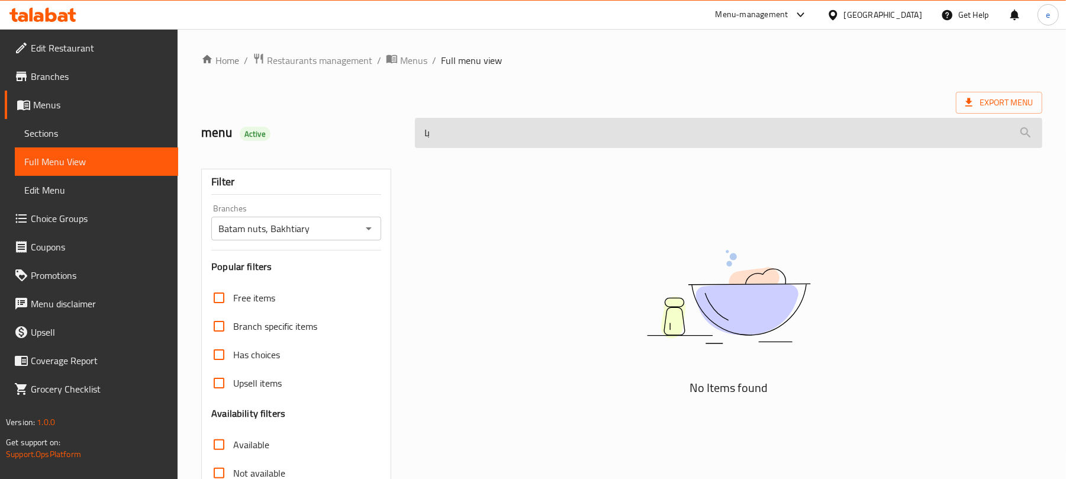
type input "ب"
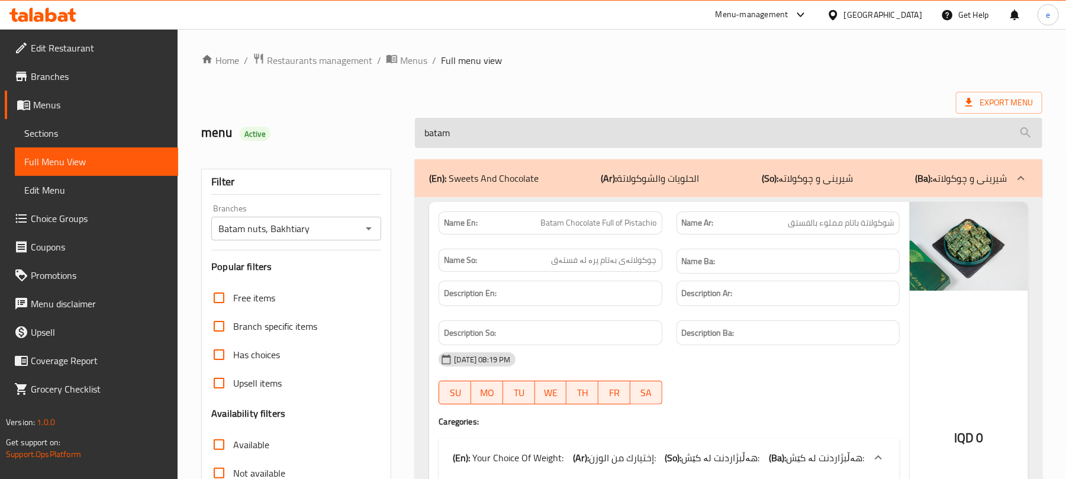
click at [462, 143] on input "batam" at bounding box center [728, 133] width 627 height 30
paste input "Batam Honey"
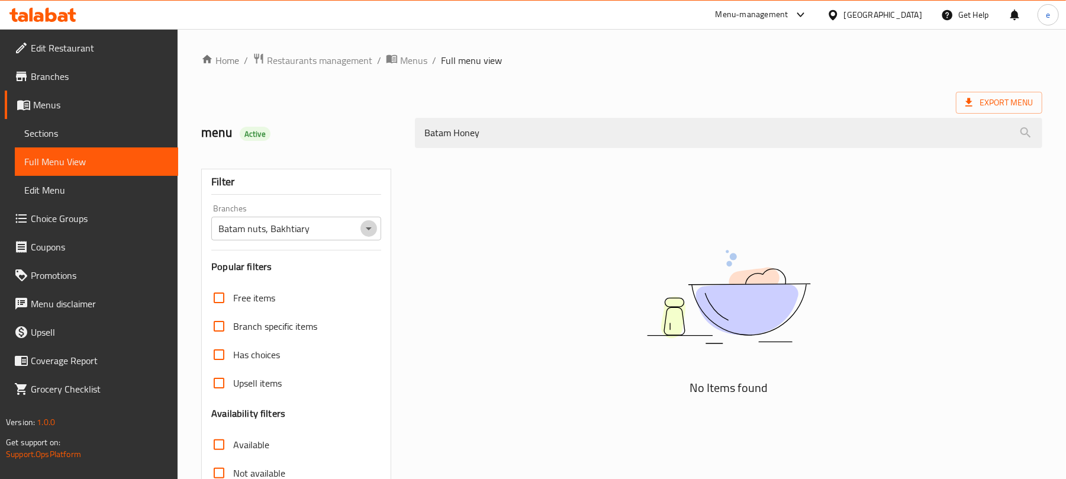
click at [362, 235] on icon "Open" at bounding box center [369, 228] width 14 height 14
type input "Batam Honey"
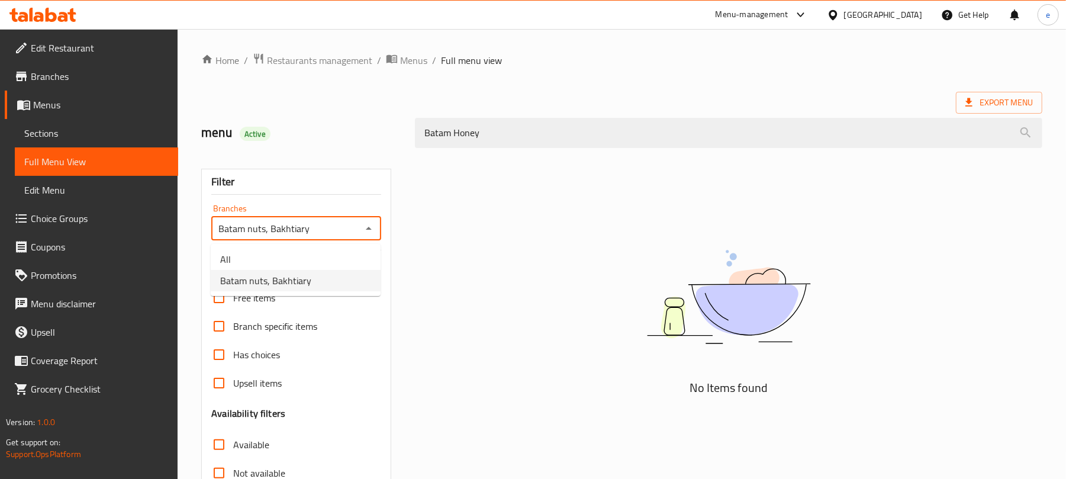
click at [322, 246] on ul "All Batam nuts, Bakhtiary" at bounding box center [296, 270] width 170 height 52
click at [323, 247] on ul "All Batam nuts, Bakhtiary" at bounding box center [296, 270] width 170 height 52
click at [312, 270] on li "Batam nuts, Bakhtiary" at bounding box center [296, 280] width 170 height 21
click at [366, 232] on icon "Open" at bounding box center [369, 228] width 14 height 14
click at [311, 256] on li "All" at bounding box center [296, 259] width 170 height 21
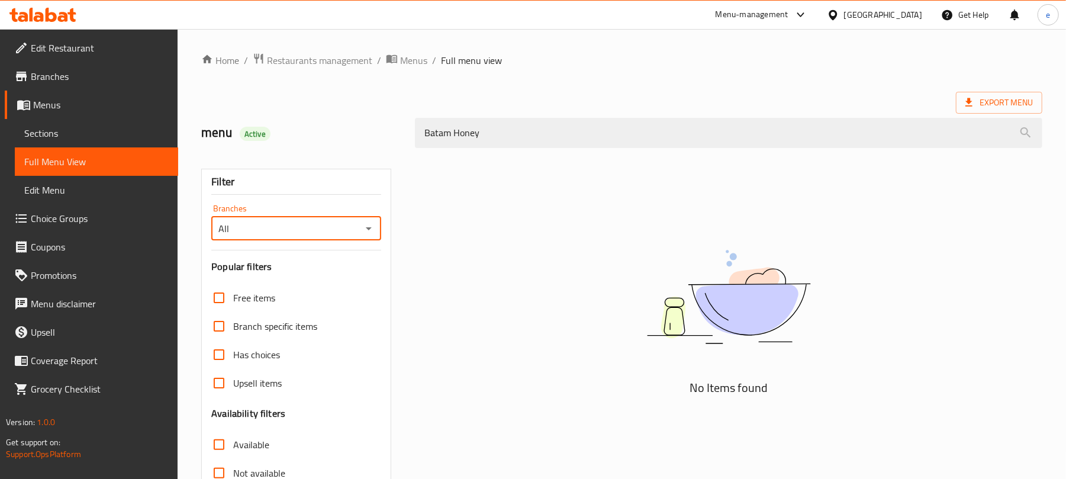
click at [362, 234] on icon "Open" at bounding box center [369, 228] width 14 height 14
click at [320, 276] on li "Batam nuts, Bakhtiary" at bounding box center [296, 280] width 170 height 21
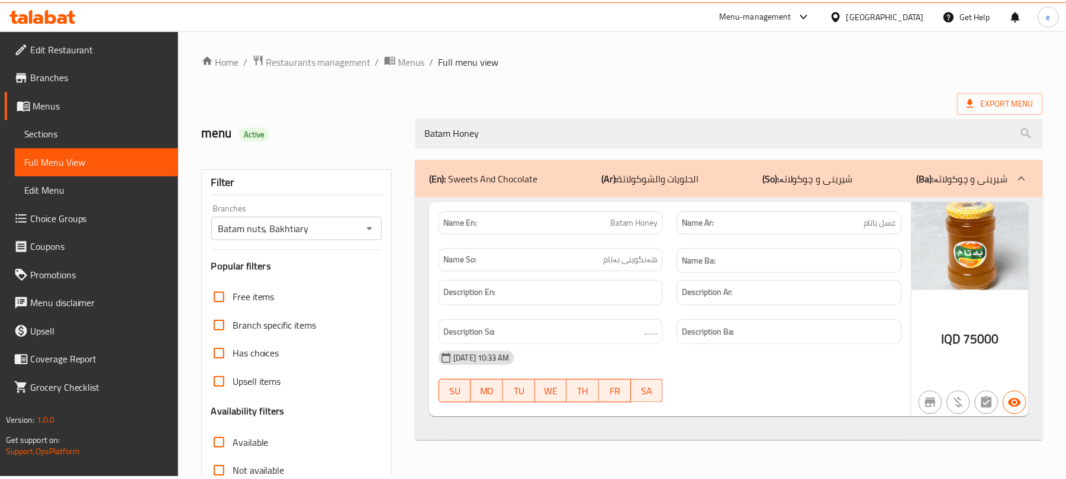
scroll to position [152, 0]
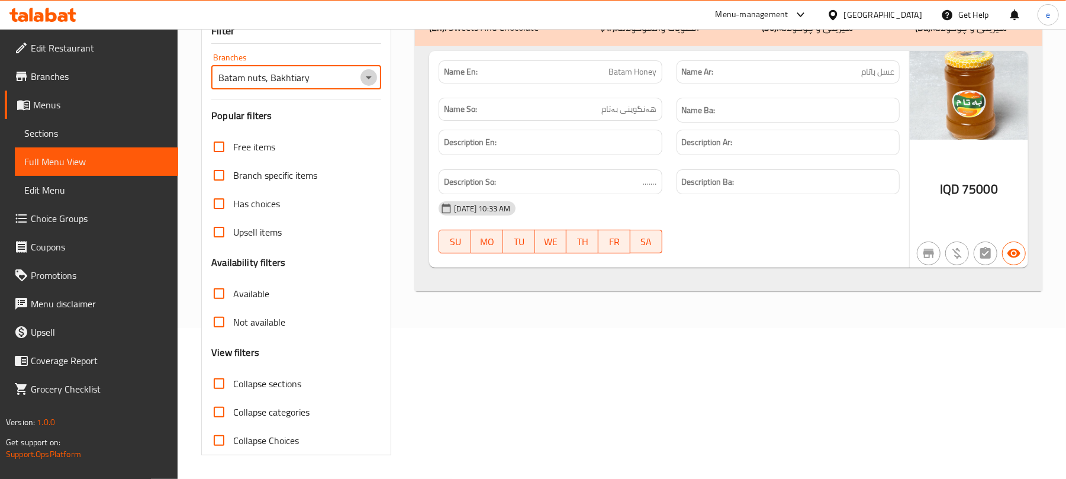
click at [365, 70] on icon "Open" at bounding box center [369, 77] width 14 height 14
click at [329, 112] on li "All" at bounding box center [296, 108] width 170 height 21
click at [368, 78] on icon "Open" at bounding box center [369, 77] width 14 height 14
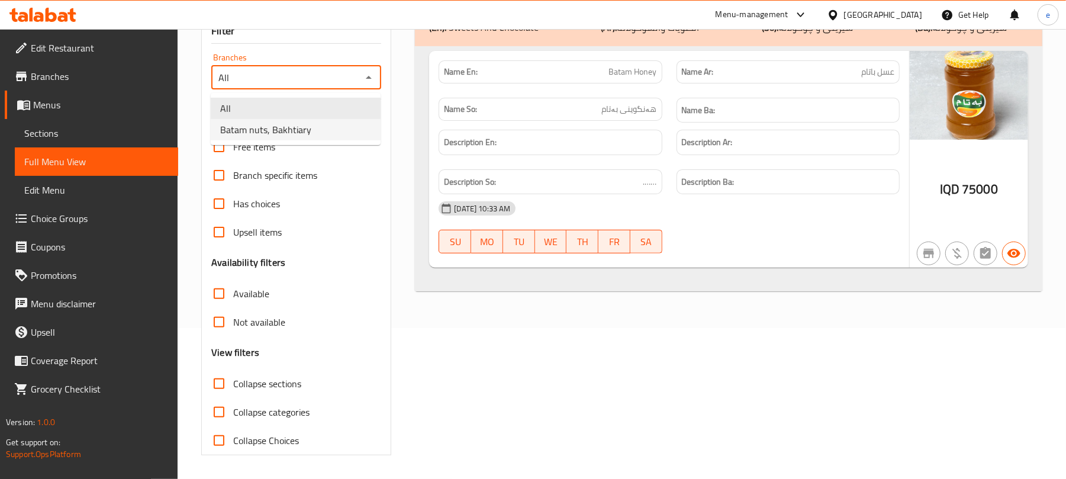
click at [325, 124] on li "Batam nuts, Bakhtiary" at bounding box center [296, 129] width 170 height 21
type input "Batam nuts, Bakhtiary"
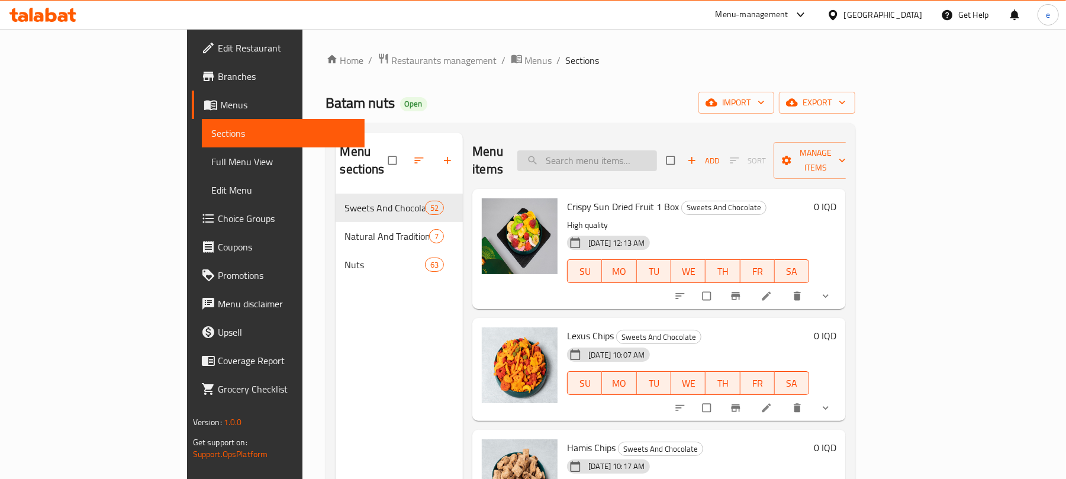
click at [646, 159] on input "search" at bounding box center [587, 160] width 140 height 21
paste input "Chips Karada"
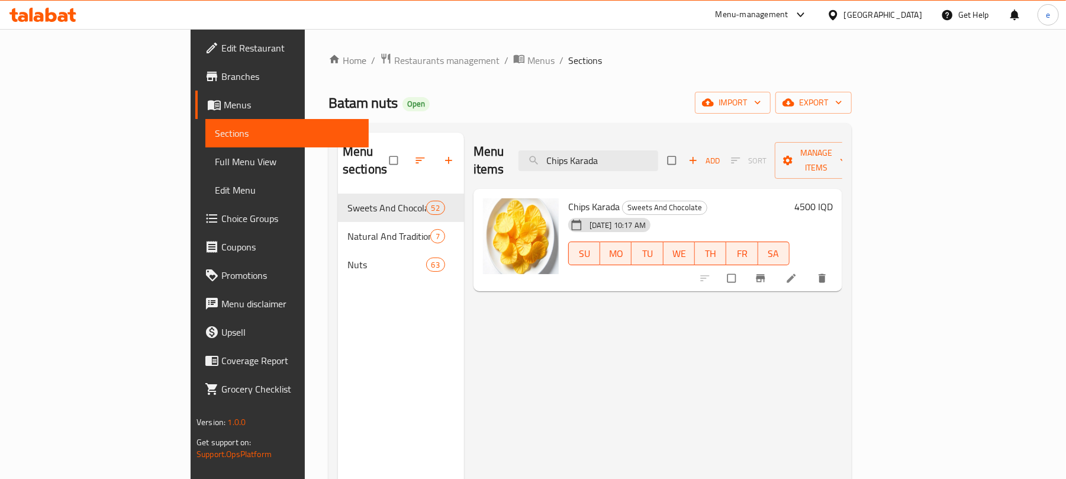
type input "Chips Karada"
click at [797, 272] on icon at bounding box center [791, 278] width 12 height 12
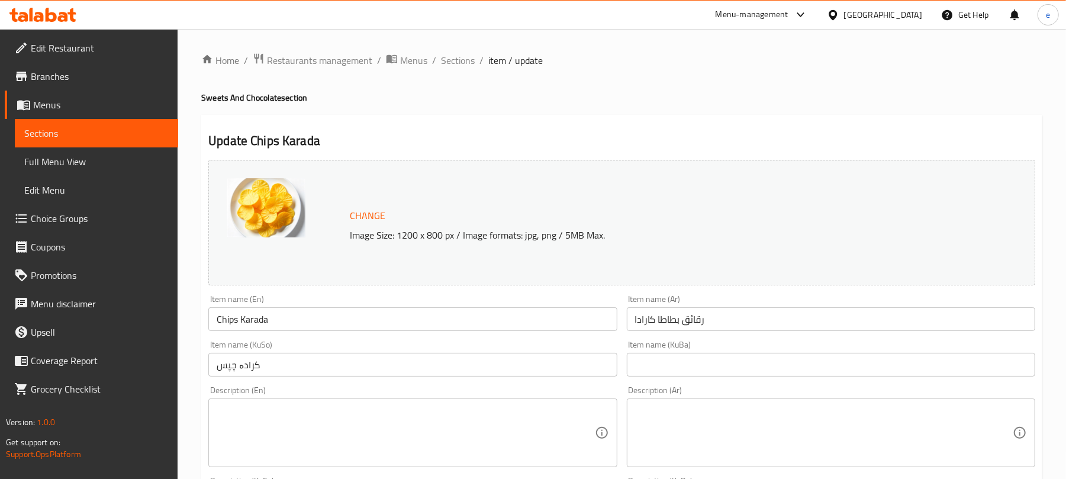
scroll to position [157, 0]
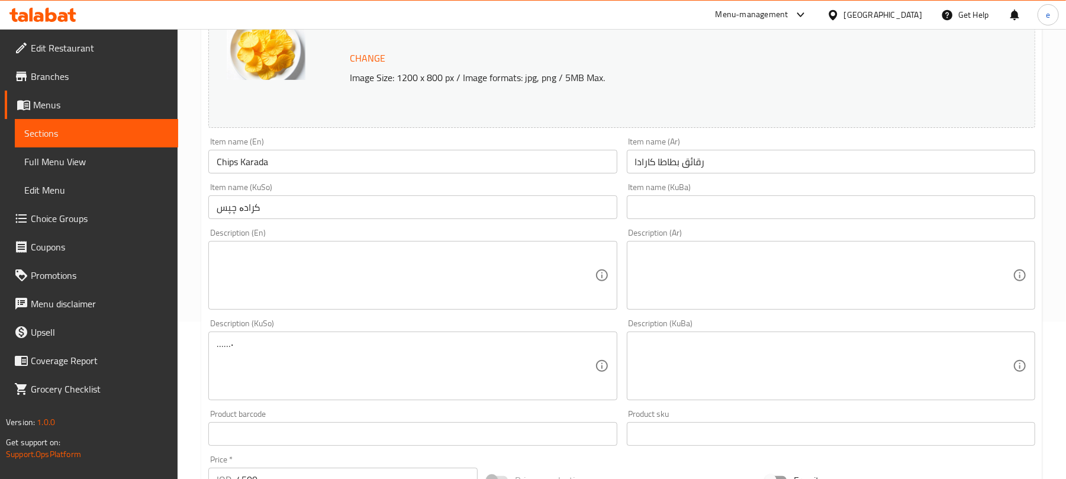
click at [285, 209] on input "کرادە چپس" at bounding box center [412, 207] width 408 height 24
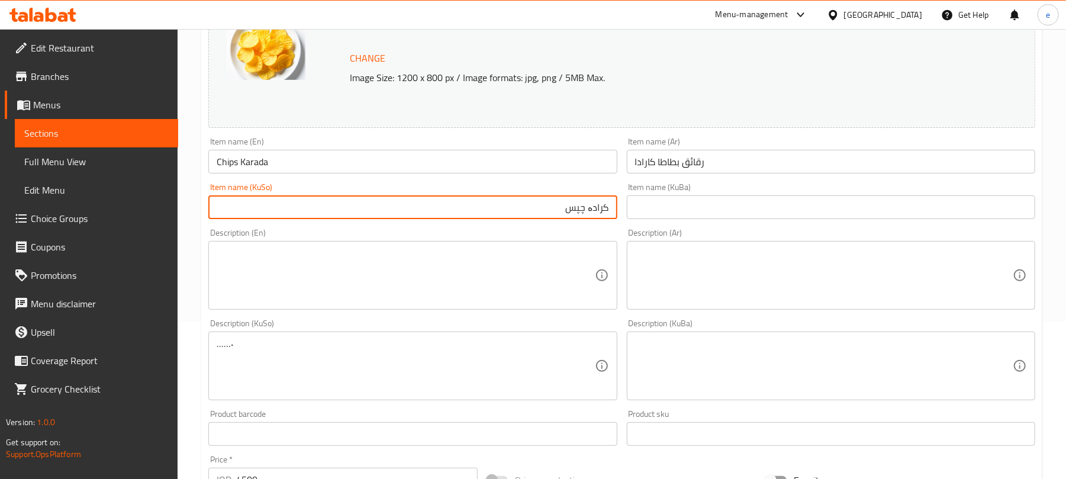
click at [580, 208] on input "کرادە چپس" at bounding box center [412, 207] width 408 height 24
paste input "پسی پەتاتە"
type input "چپسی پەتاتەی کەرادە"
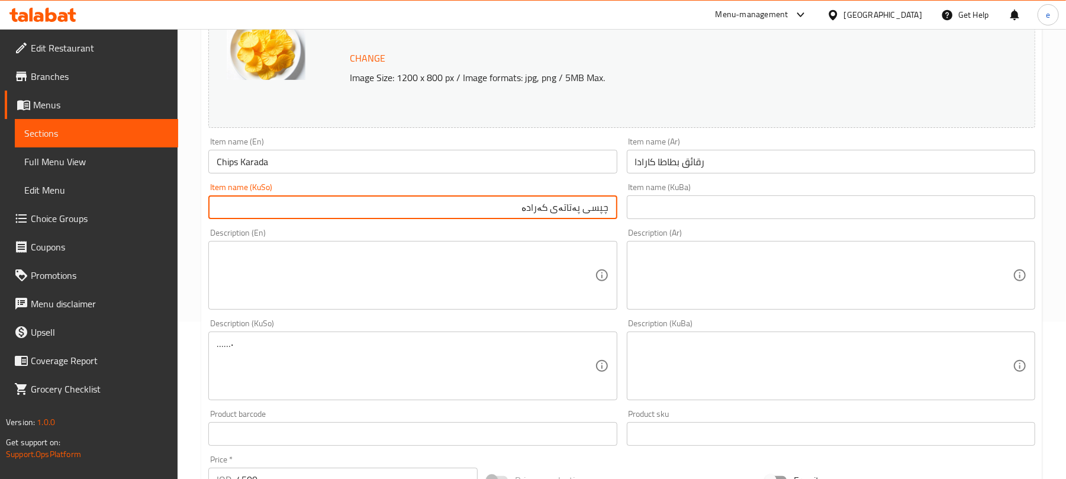
click at [254, 162] on input "Chips Karada" at bounding box center [412, 162] width 408 height 24
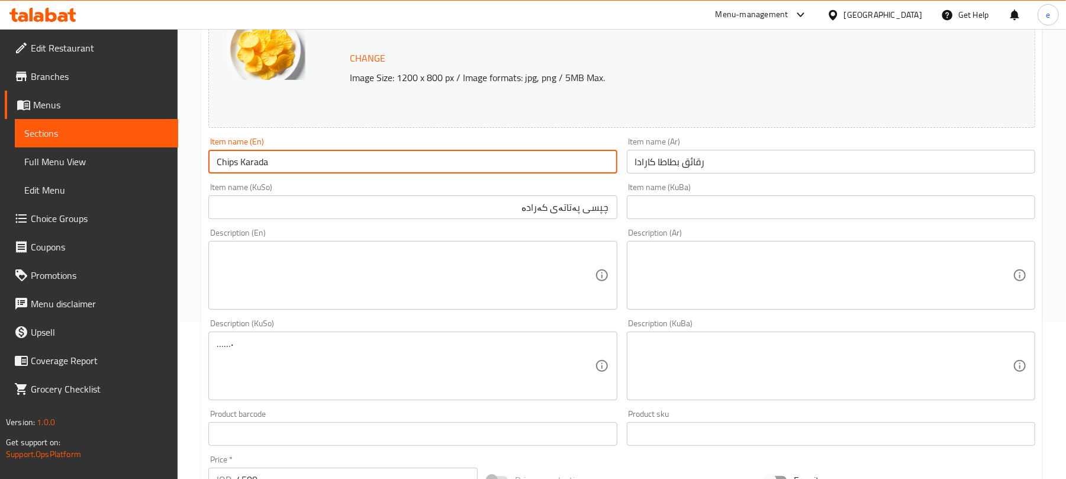
click at [711, 356] on textarea at bounding box center [824, 366] width 378 height 56
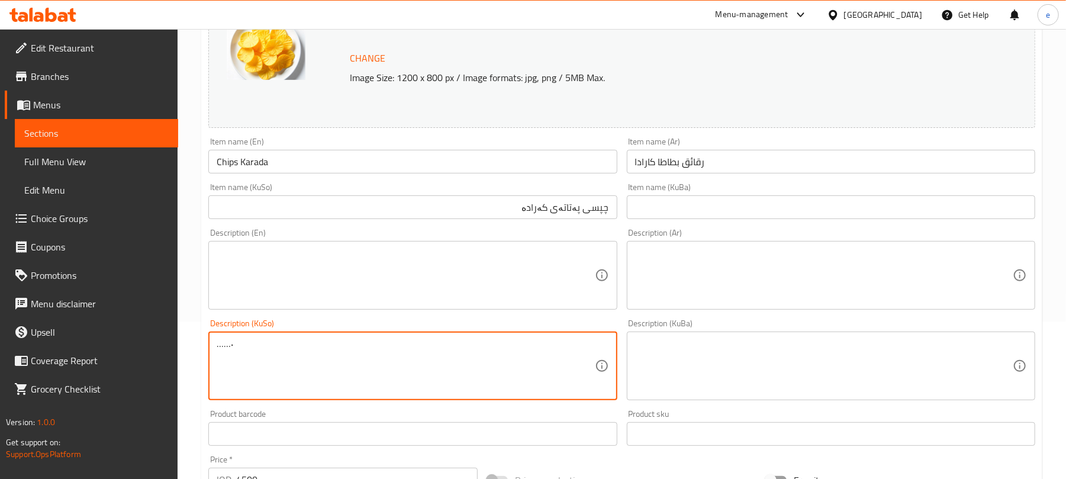
click at [389, 377] on textarea "……٠" at bounding box center [406, 366] width 378 height 56
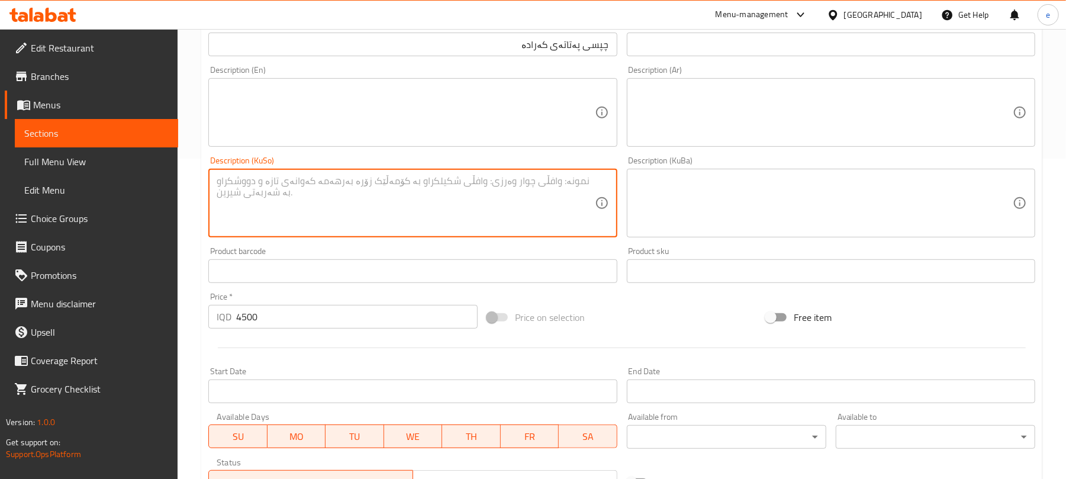
scroll to position [510, 0]
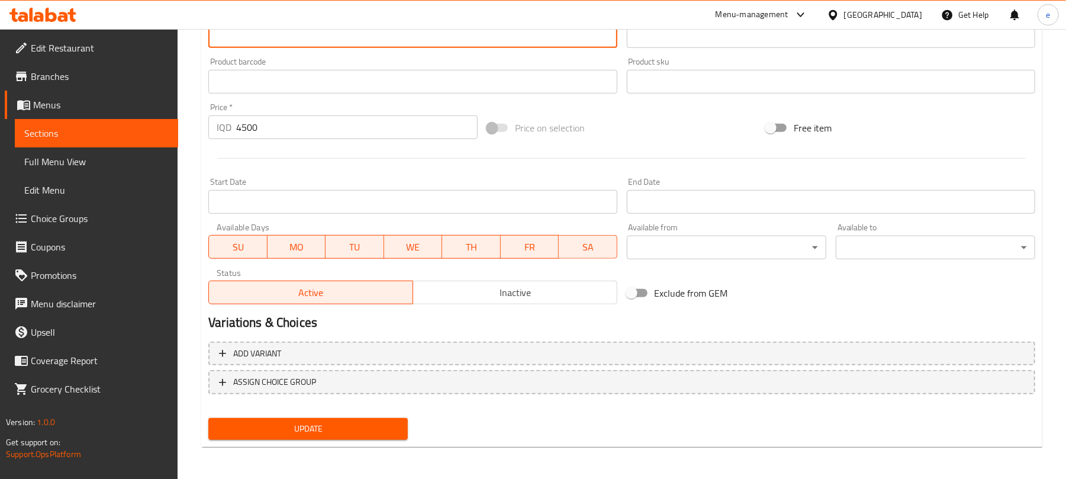
click at [353, 434] on span "Update" at bounding box center [308, 428] width 180 height 15
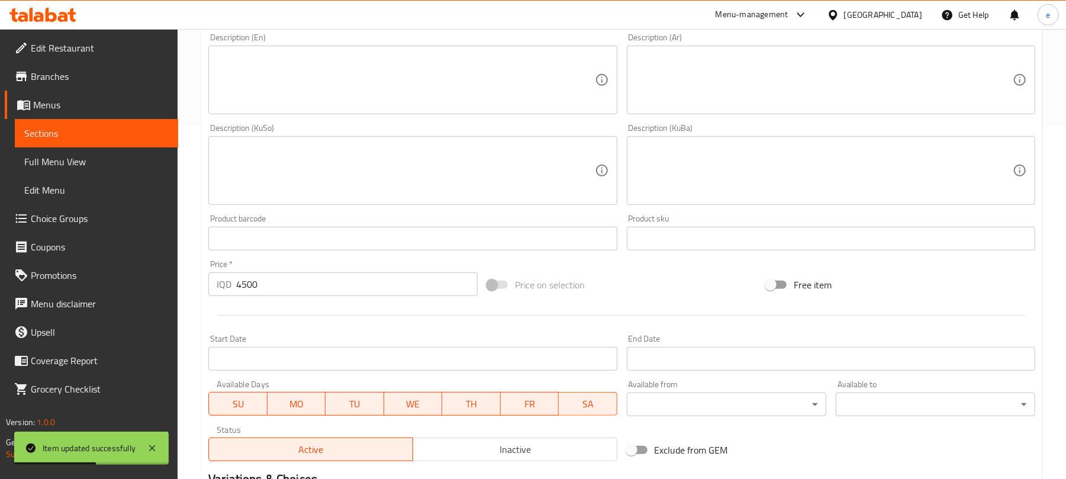
scroll to position [194, 0]
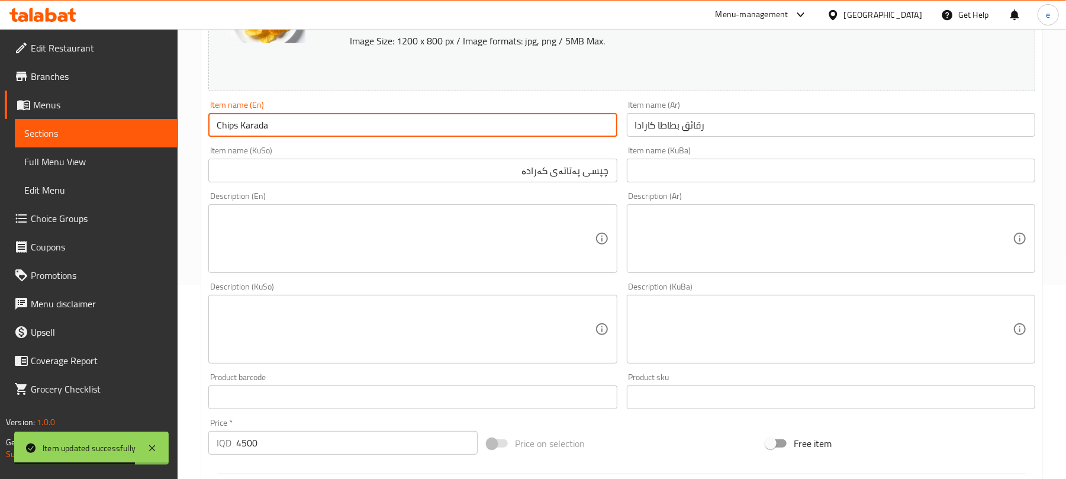
click at [257, 123] on input "Chips Karada" at bounding box center [412, 125] width 408 height 24
click at [531, 175] on input "چپسی پەتاتەی کەرادە" at bounding box center [412, 171] width 408 height 24
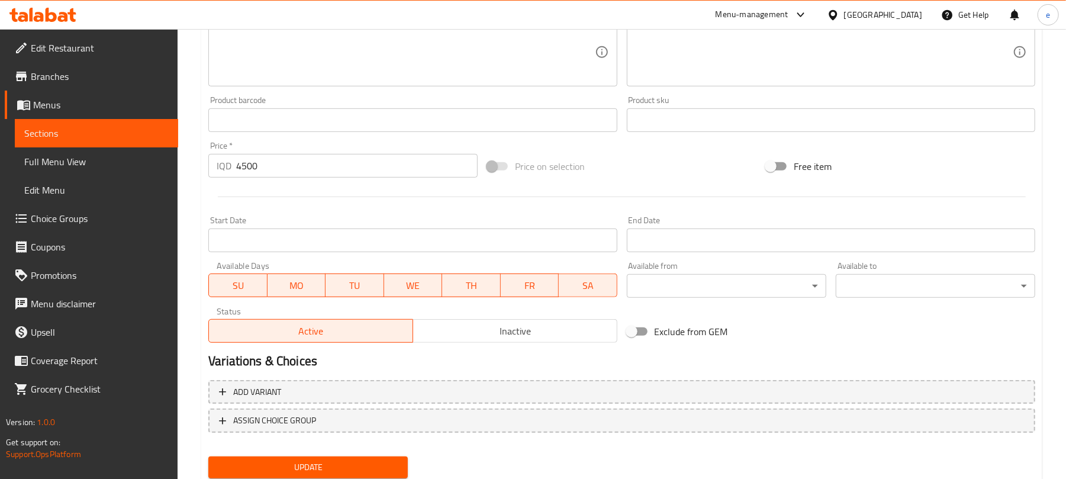
scroll to position [510, 0]
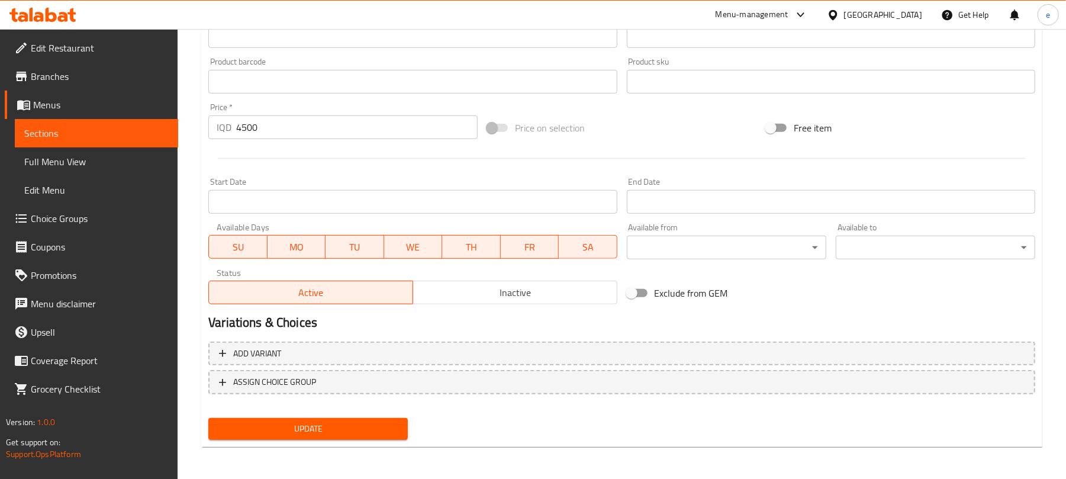
type input "چپسی پەتاتەی کارادا"
click at [357, 436] on button "Update" at bounding box center [307, 429] width 199 height 22
click at [114, 140] on span "Sections" at bounding box center [96, 133] width 144 height 14
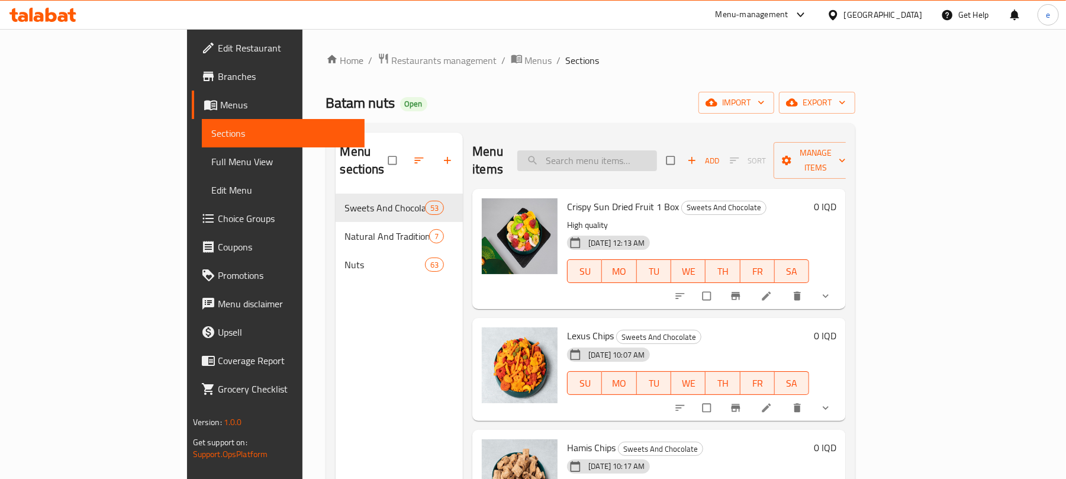
click at [633, 151] on input "search" at bounding box center [587, 160] width 140 height 21
paste input "Bambuk Chips"
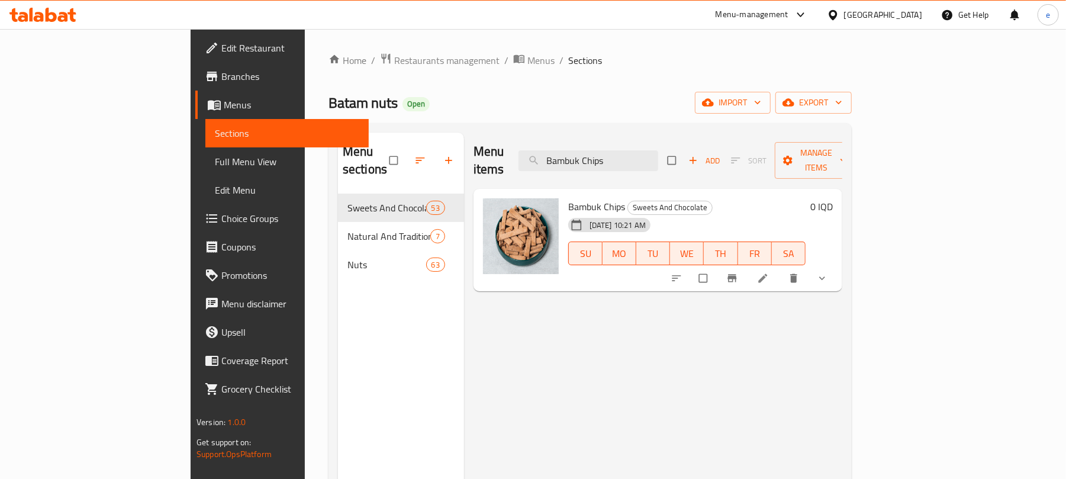
type input "Bambuk Chips"
click at [769, 272] on icon at bounding box center [763, 278] width 12 height 12
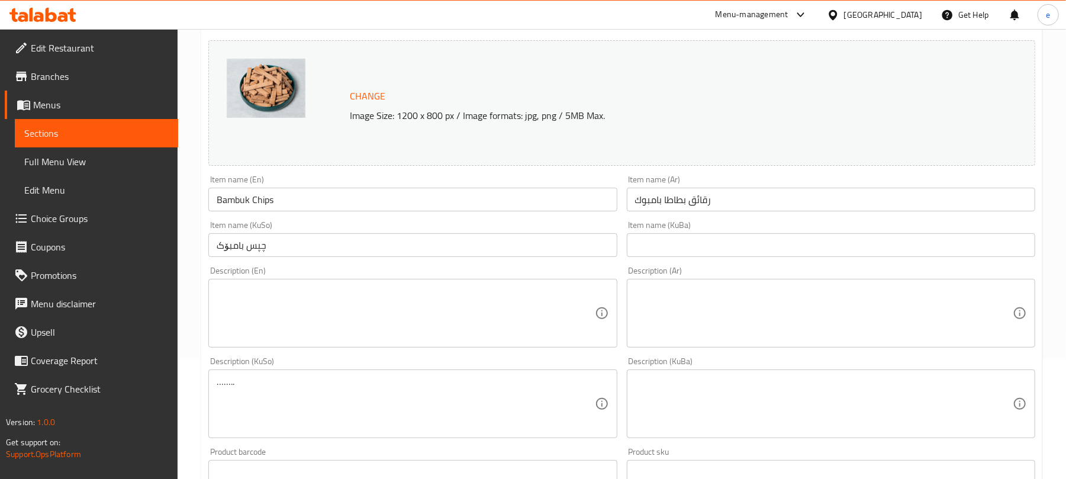
scroll to position [157, 0]
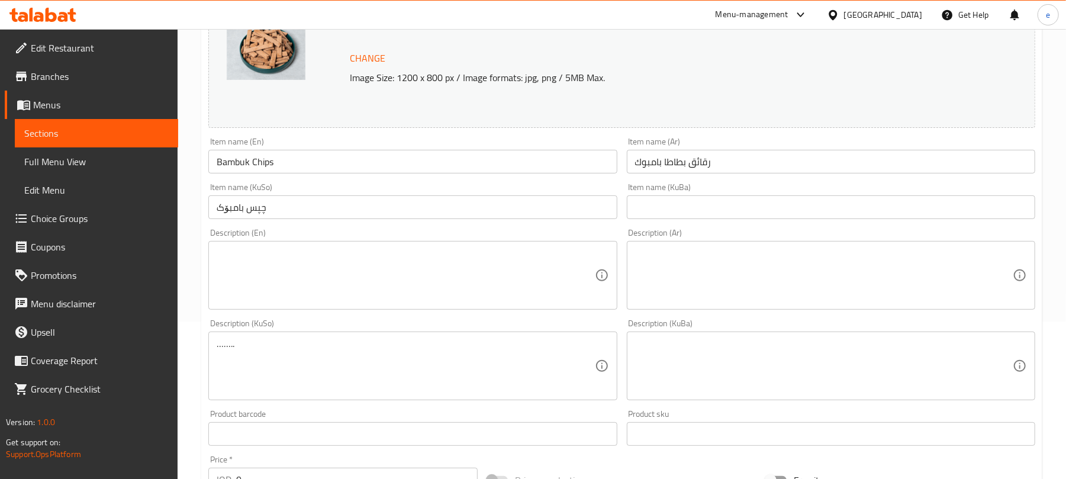
click at [314, 213] on input "چپس بامبۆک" at bounding box center [412, 207] width 408 height 24
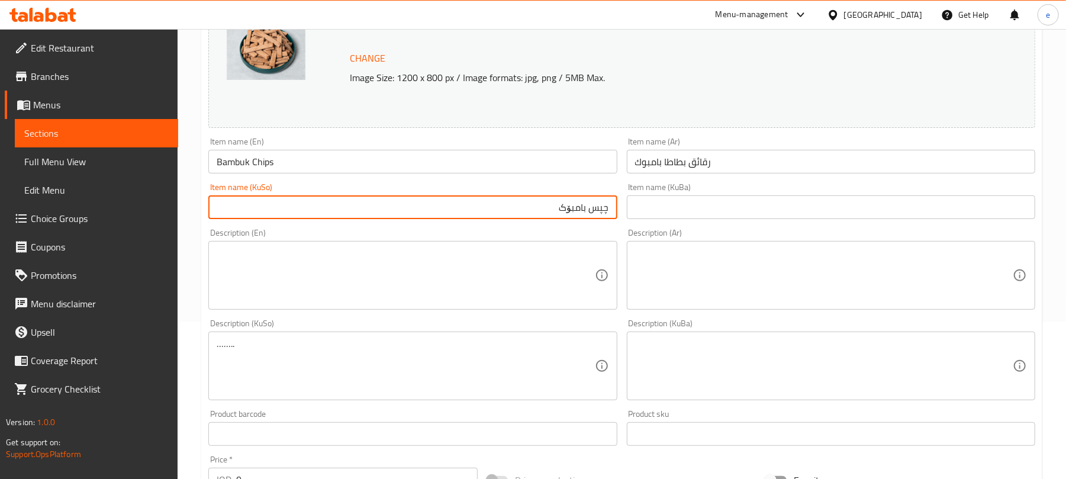
click at [607, 204] on input "چپس بامبۆک" at bounding box center [412, 207] width 408 height 24
paste input "ی پەتاتە"
click at [514, 211] on input "چپسی پەتاتەی بامبۆک" at bounding box center [412, 207] width 408 height 24
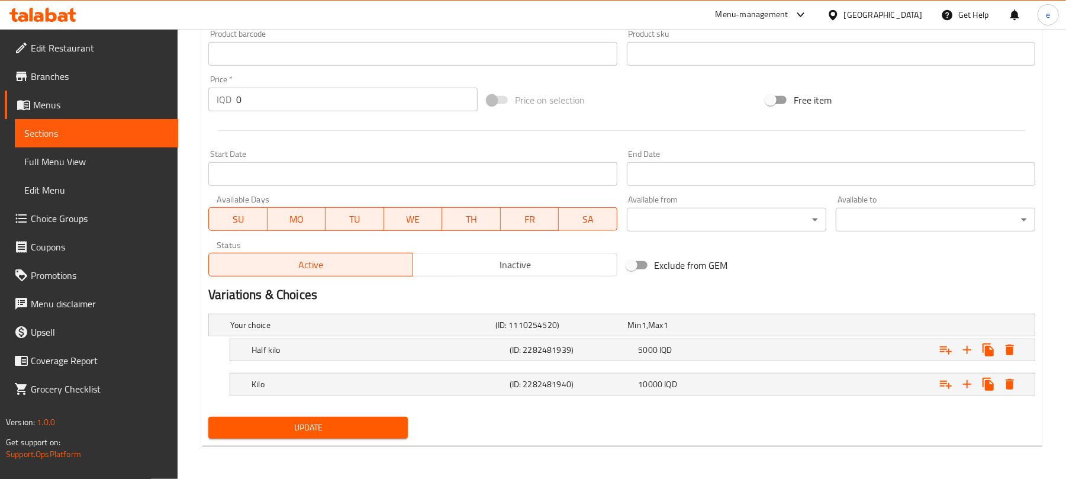
scroll to position [223, 0]
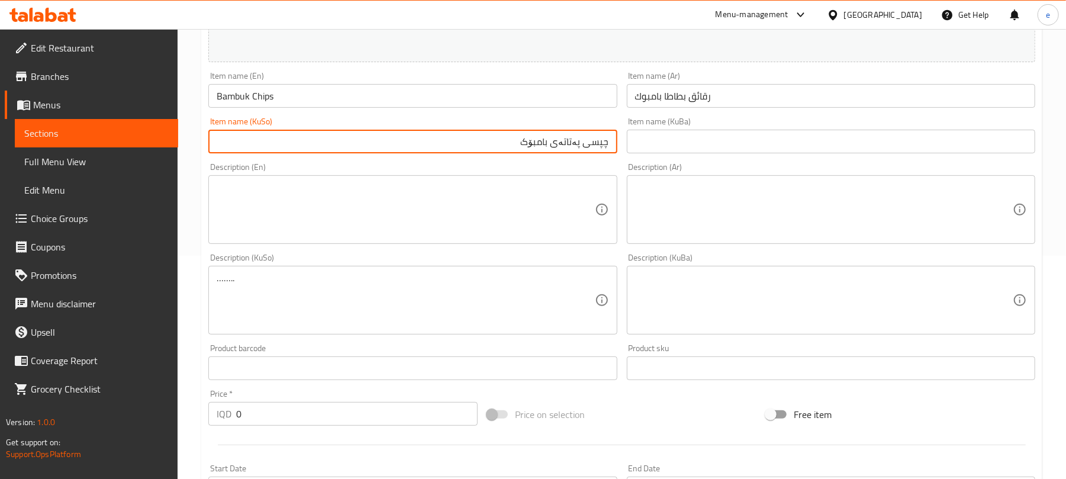
type input "چپسی پەتاتەی بامبۆک"
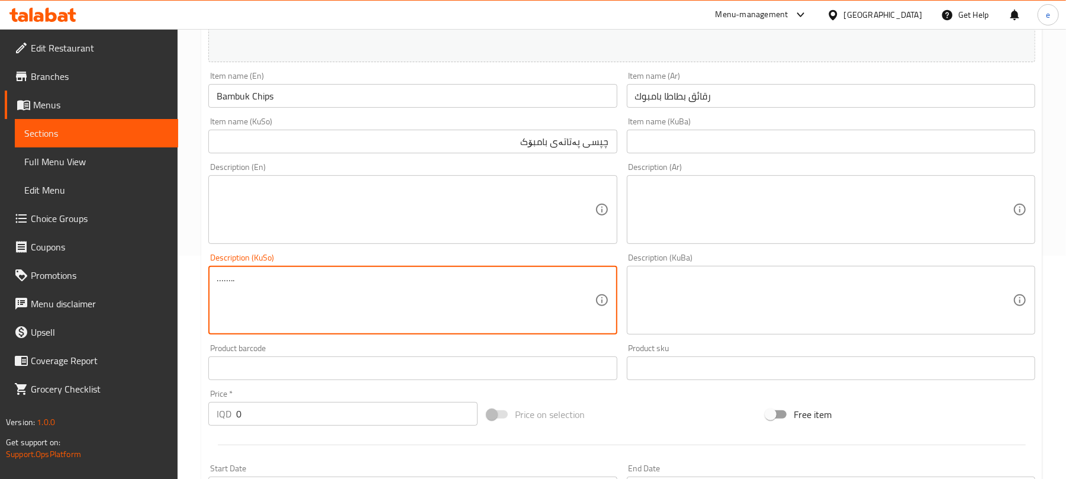
click at [285, 301] on textarea "…….." at bounding box center [406, 300] width 378 height 56
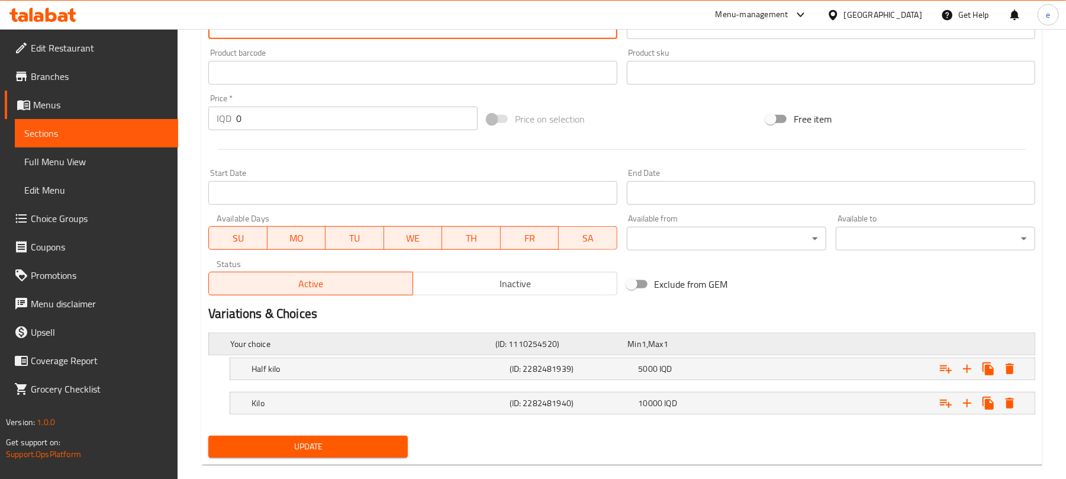
scroll to position [539, 0]
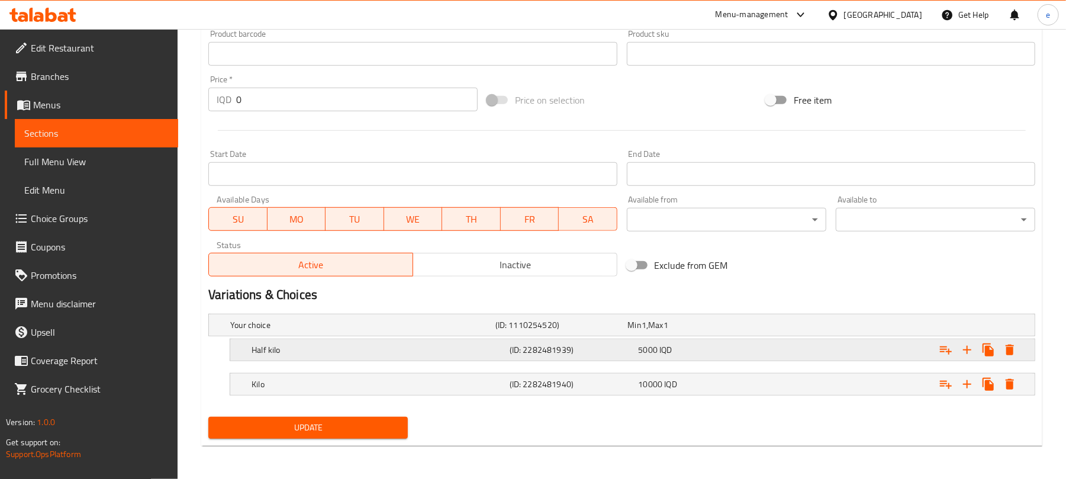
click at [550, 344] on h5 "(ID: 2282481939)" at bounding box center [572, 350] width 124 height 12
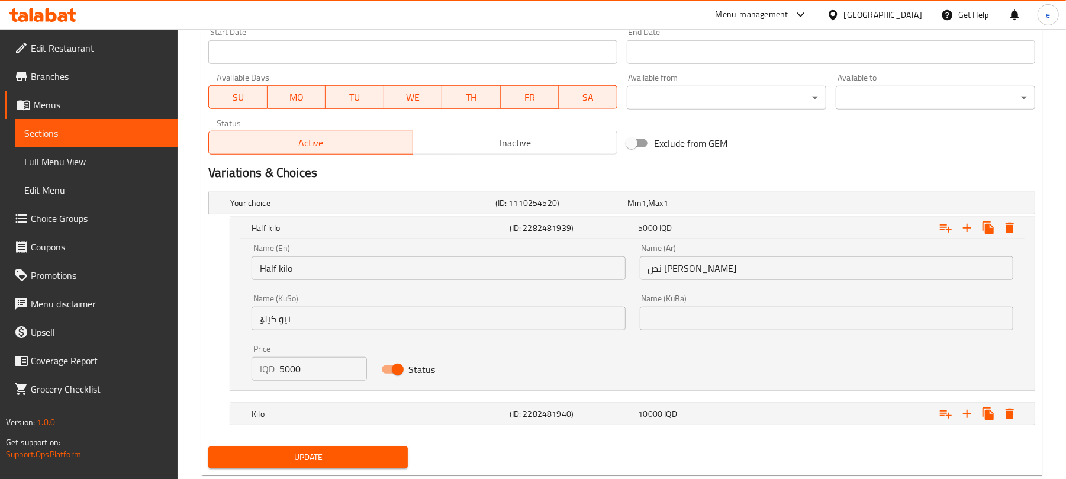
scroll to position [690, 0]
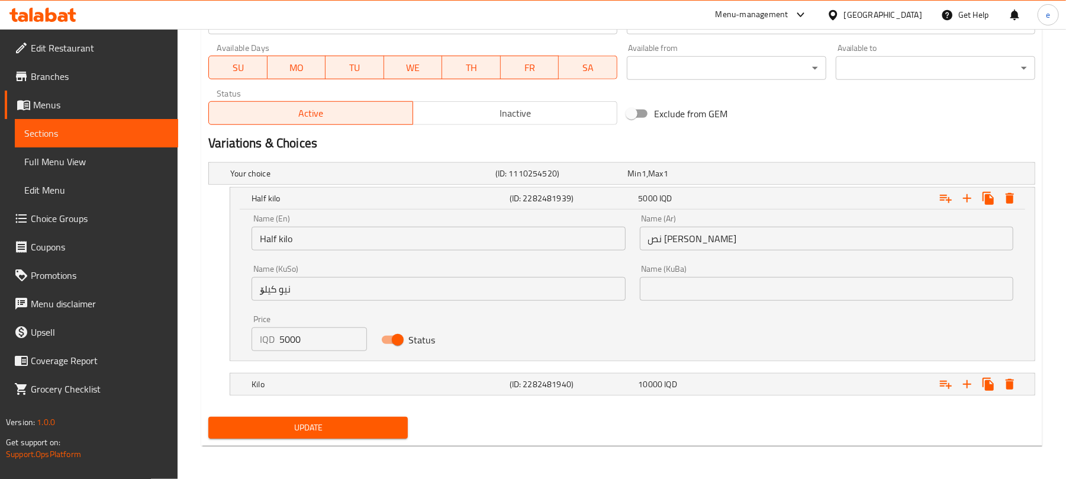
click at [311, 291] on input "نیو کیلۆ" at bounding box center [438, 289] width 373 height 24
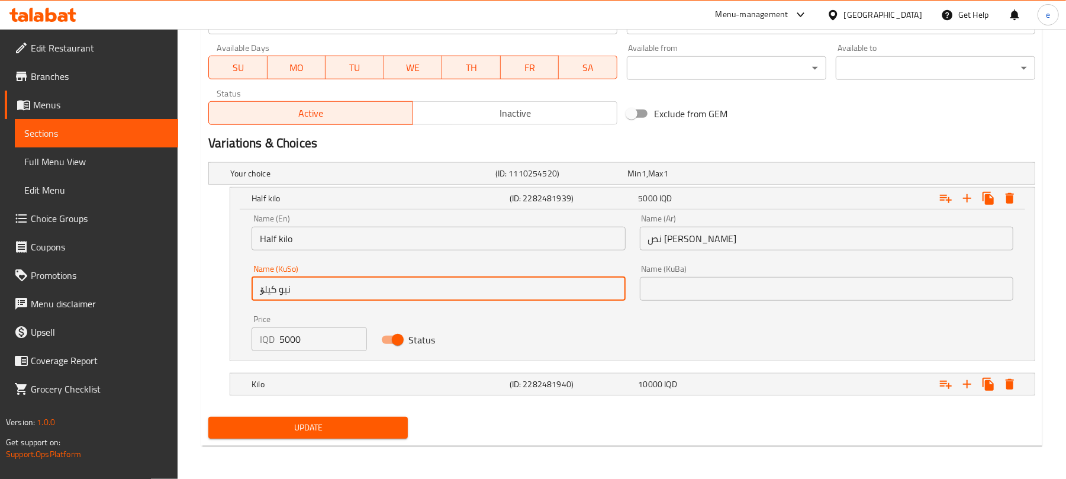
click at [311, 291] on input "نیو کیلۆ" at bounding box center [438, 289] width 373 height 24
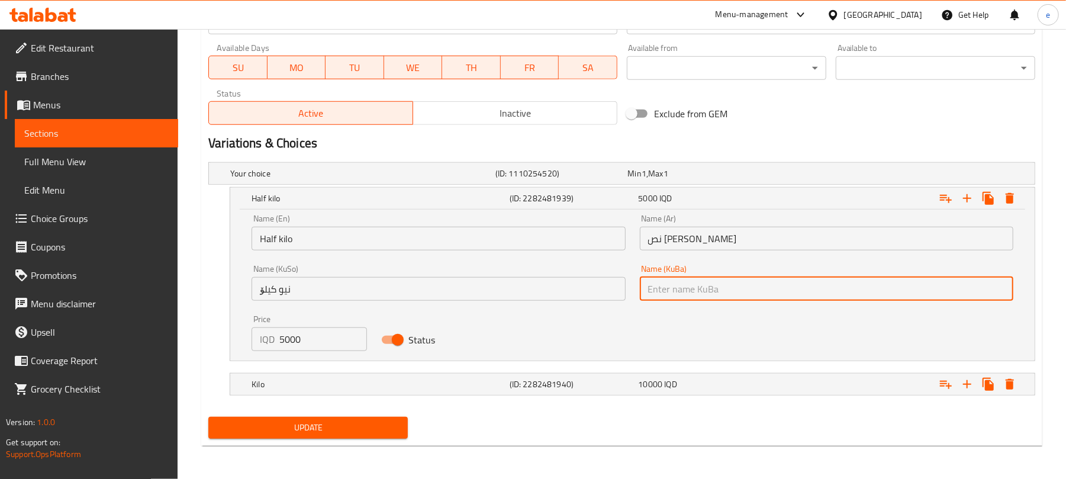
click at [656, 289] on input "text" at bounding box center [826, 289] width 373 height 24
paste input "نیو کیلۆ"
type input "نیو کیلۆ"
click at [557, 384] on h5 "(ID: 2282481940)" at bounding box center [572, 384] width 124 height 12
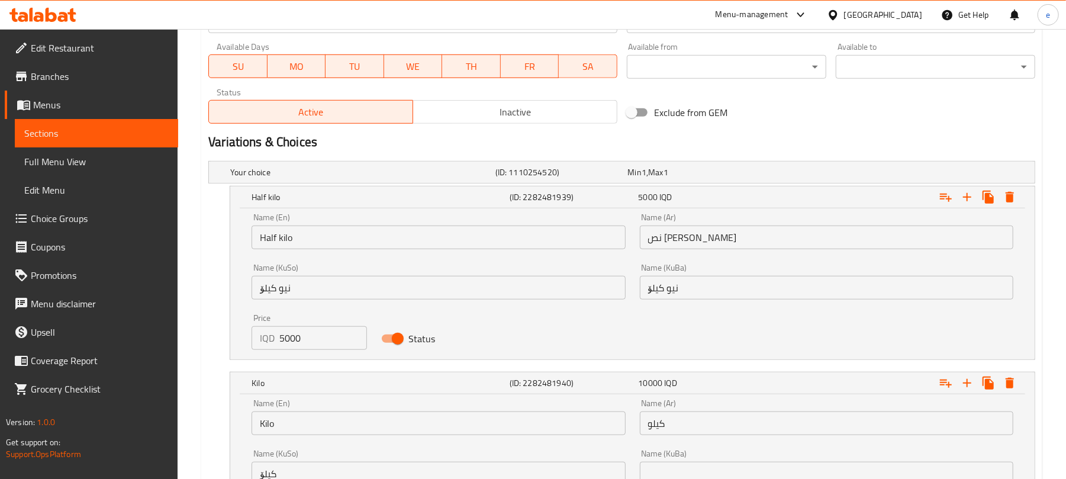
scroll to position [842, 0]
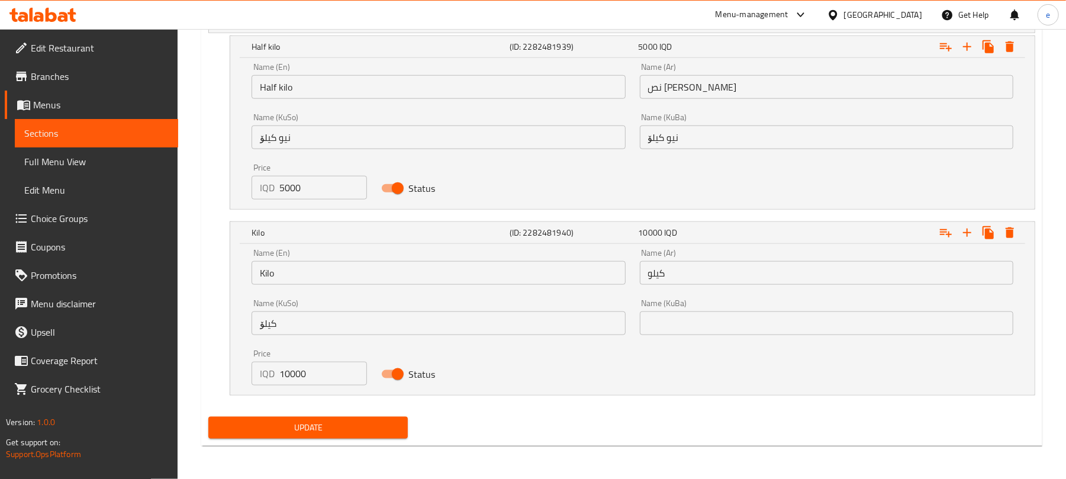
click at [286, 323] on input "کیلۆ" at bounding box center [438, 323] width 373 height 24
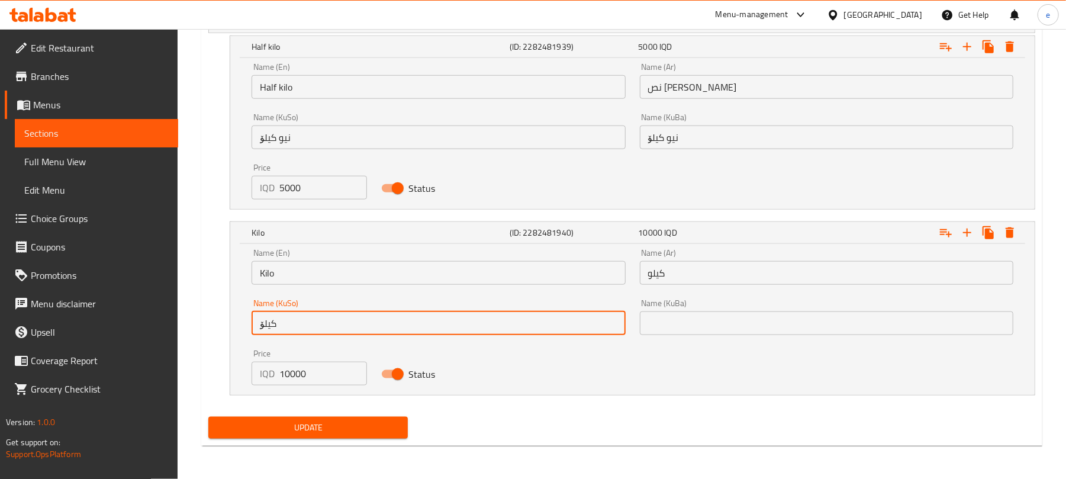
click at [286, 323] on input "کیلۆ" at bounding box center [438, 323] width 373 height 24
click at [670, 315] on input "text" at bounding box center [826, 323] width 373 height 24
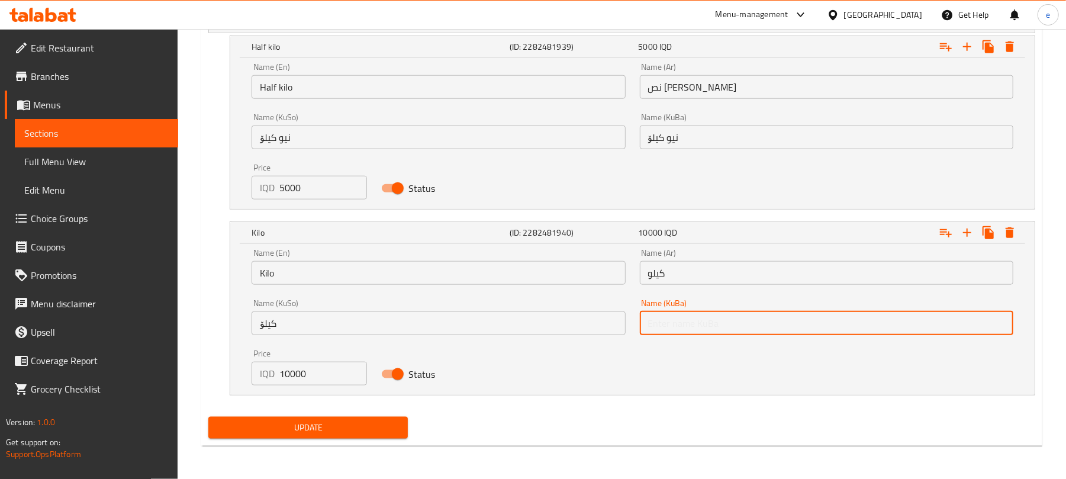
paste input "کیلۆ"
type input "کیلۆ"
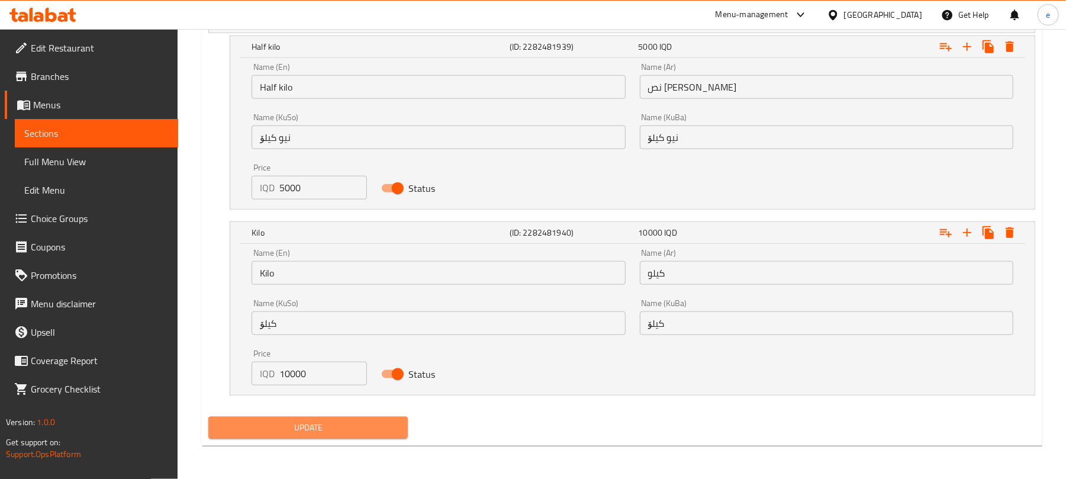
click at [344, 432] on span "Update" at bounding box center [308, 427] width 180 height 15
click at [147, 131] on span "Sections" at bounding box center [96, 133] width 144 height 14
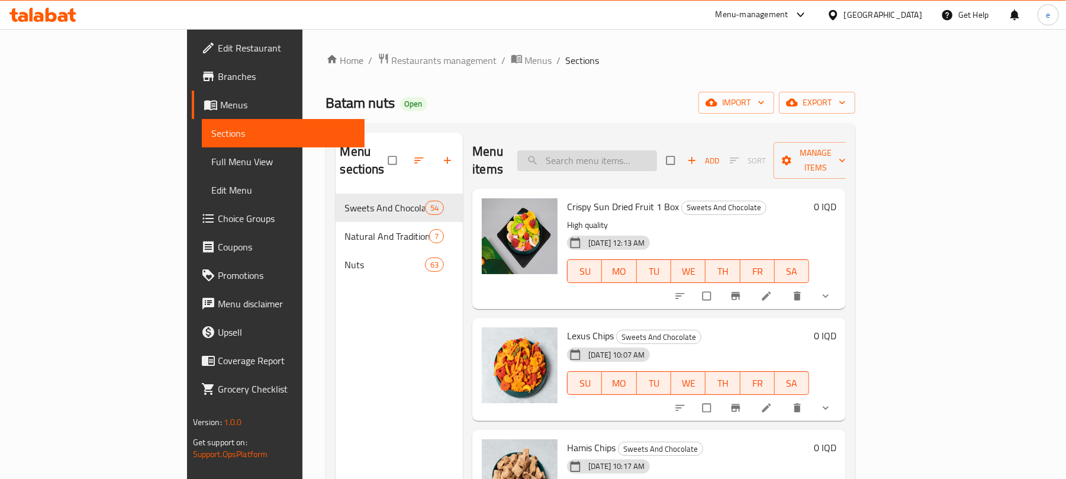
click at [621, 150] on input "search" at bounding box center [587, 160] width 140 height 21
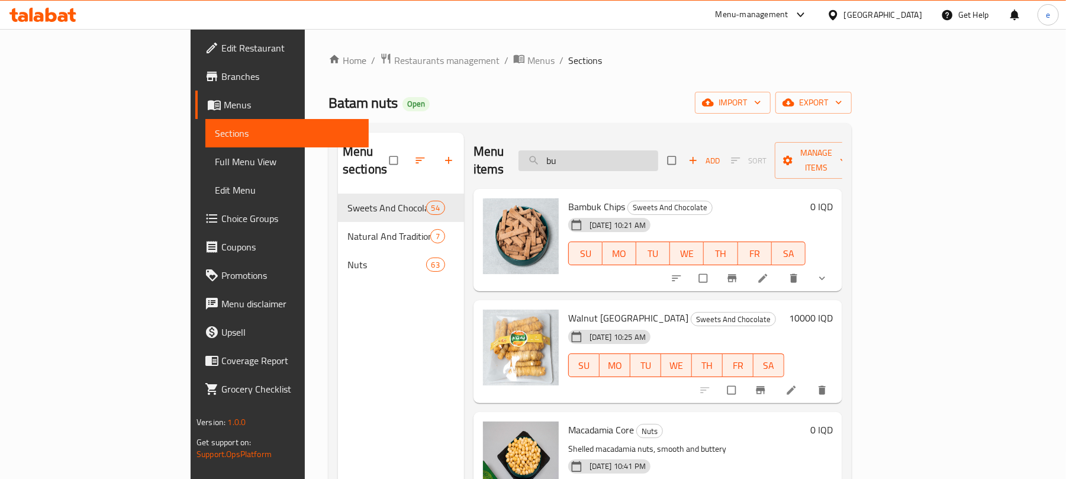
click at [642, 157] on input "bu" at bounding box center [588, 160] width 140 height 21
paste input "Walnut [GEOGRAPHIC_DATA]"
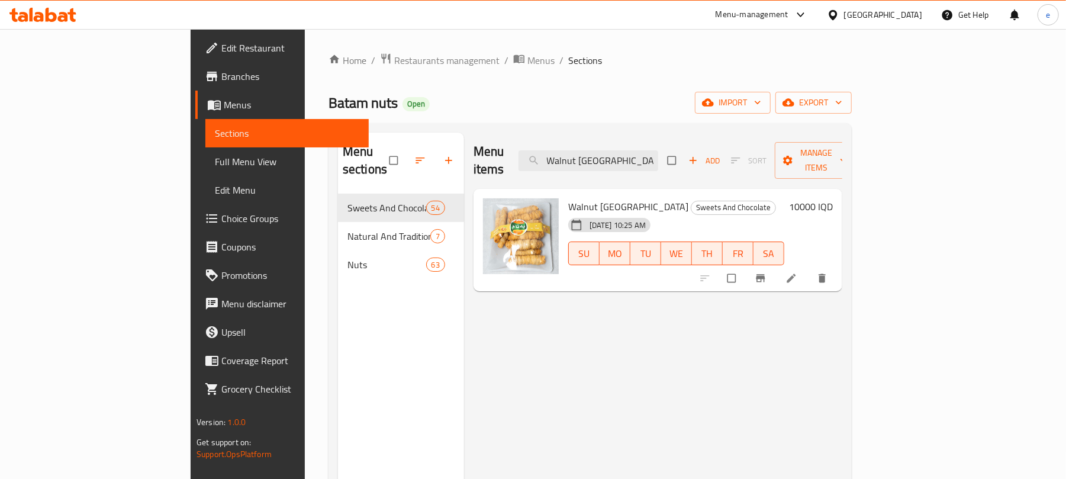
type input "Walnut [GEOGRAPHIC_DATA]"
click at [797, 272] on icon at bounding box center [791, 278] width 12 height 12
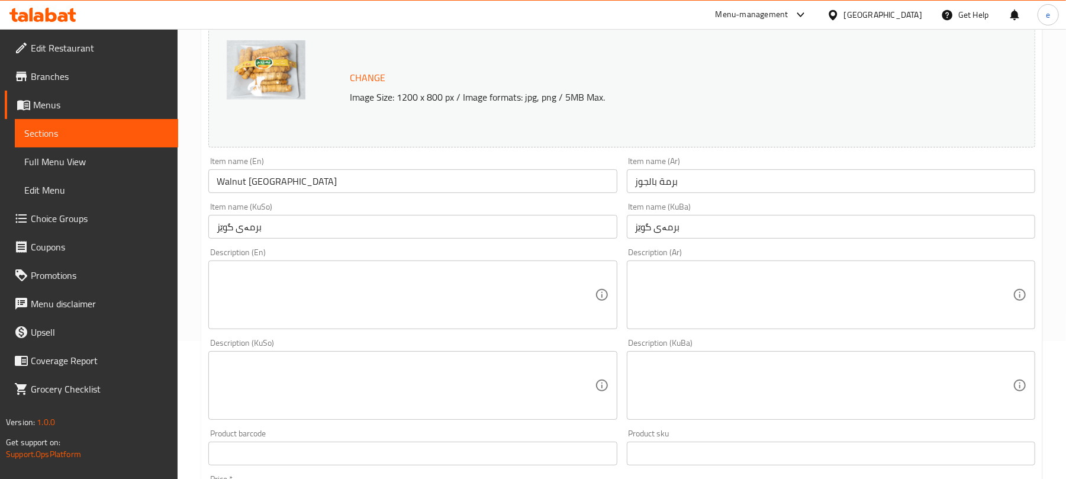
scroll to position [157, 0]
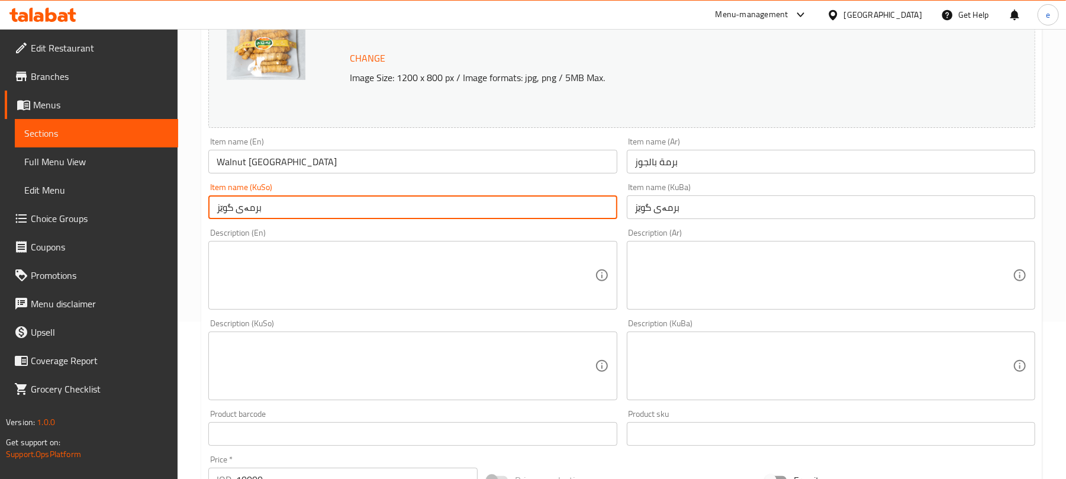
click at [324, 207] on input "برمەی گوێز" at bounding box center [412, 207] width 408 height 24
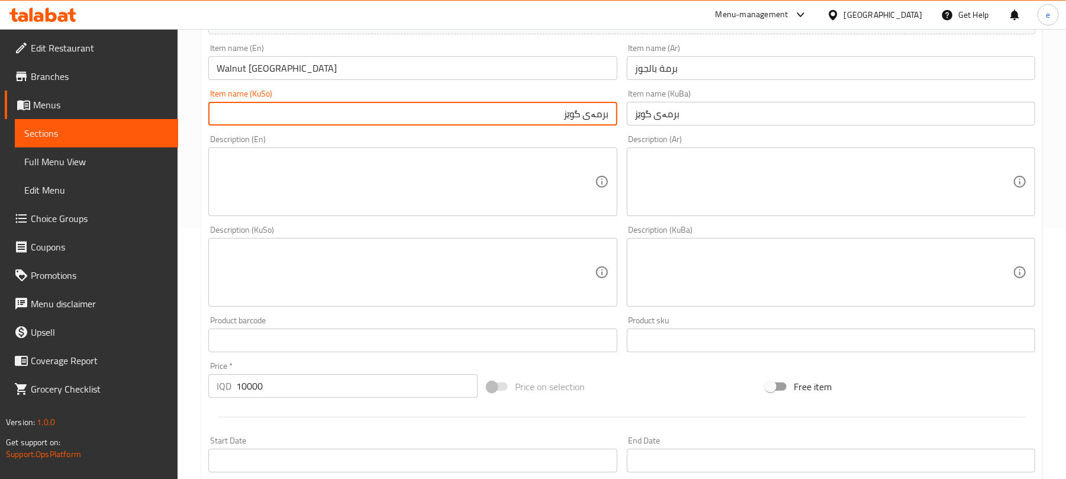
scroll to position [194, 0]
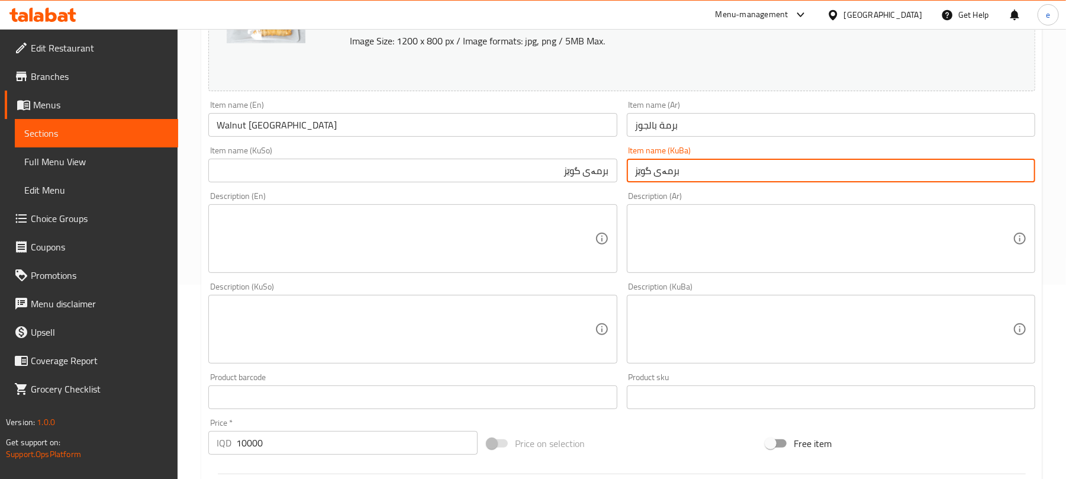
click at [656, 178] on input "برمەی گوێز" at bounding box center [831, 171] width 408 height 24
click at [704, 173] on input "برمەی گوێز" at bounding box center [831, 171] width 408 height 24
click at [588, 172] on input "برمەی گوێز" at bounding box center [412, 171] width 408 height 24
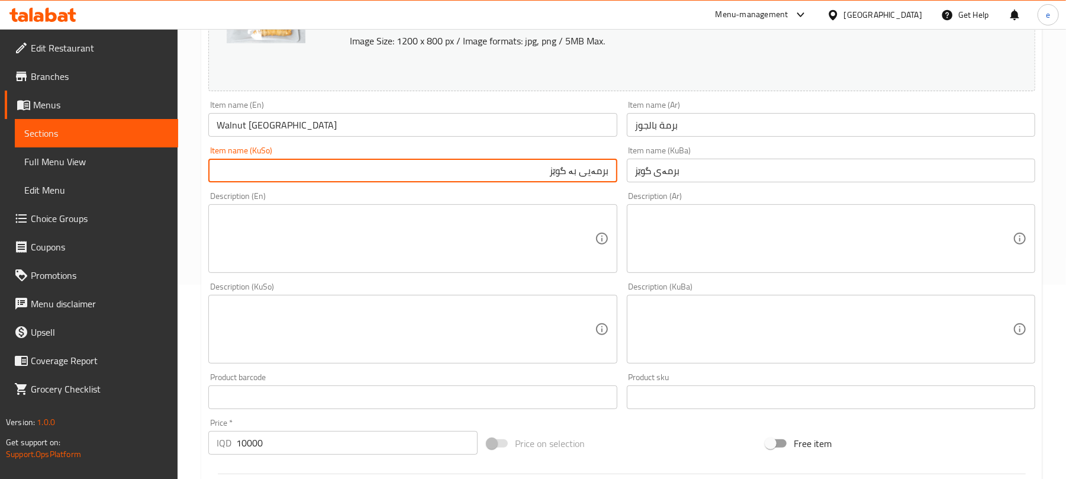
click at [587, 176] on input "برمەیی بە گوێز" at bounding box center [412, 171] width 408 height 24
click at [581, 175] on input "برمەیی بە گوێز" at bounding box center [412, 171] width 408 height 24
click at [590, 180] on input "برمەی بە گوێز" at bounding box center [412, 171] width 408 height 24
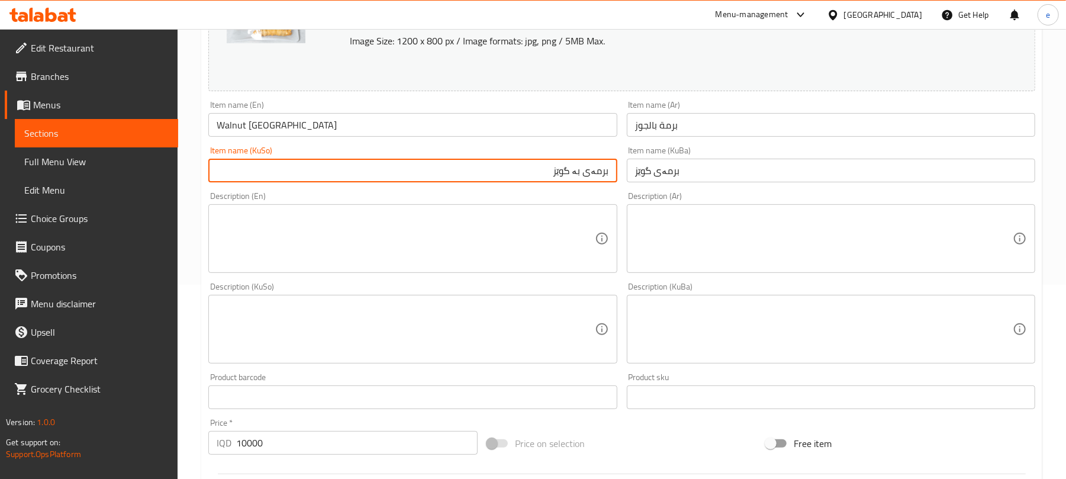
click at [590, 180] on input "برمەی بە گوێز" at bounding box center [412, 171] width 408 height 24
type input "برمەی بە گوێز"
click at [671, 169] on input "برمەی گوێز" at bounding box center [831, 171] width 408 height 24
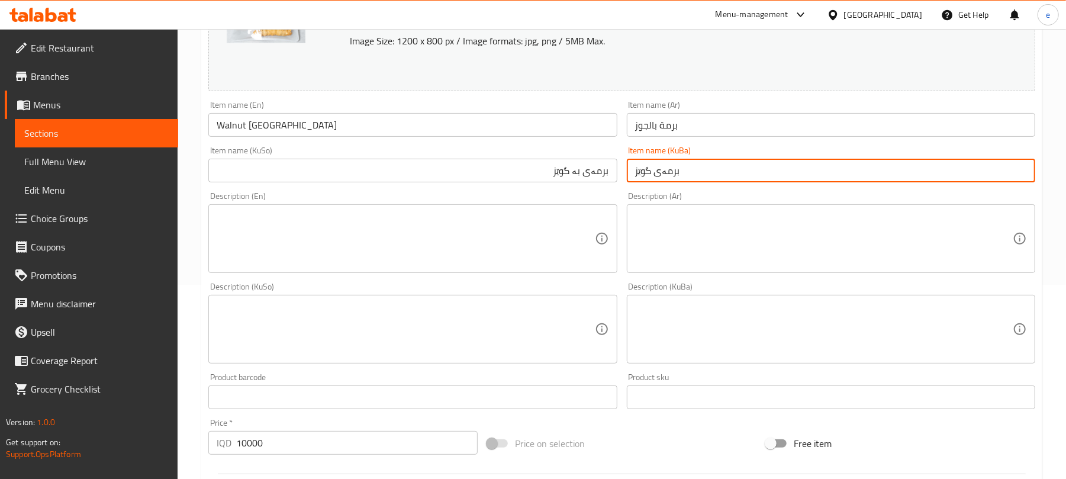
click at [671, 169] on input "برمەی گوێز" at bounding box center [831, 171] width 408 height 24
paste input "بە"
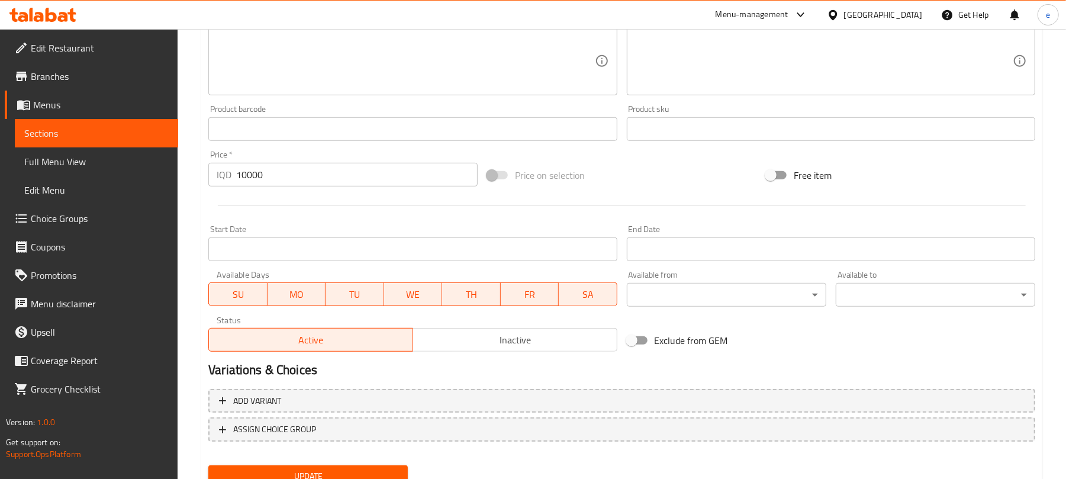
scroll to position [510, 0]
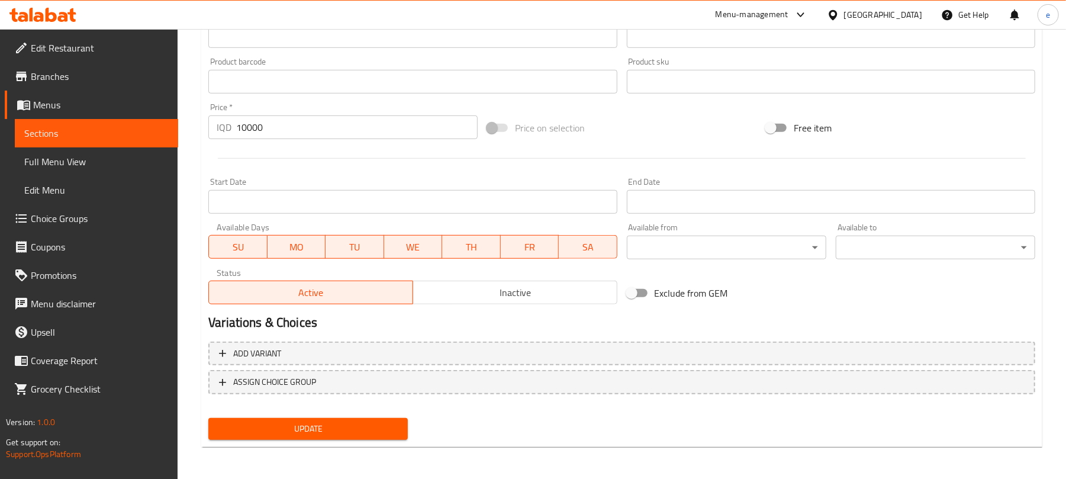
type input "برمەی بە گوێز"
click at [332, 430] on span "Update" at bounding box center [308, 428] width 180 height 15
click at [66, 18] on icon at bounding box center [63, 17] width 10 height 10
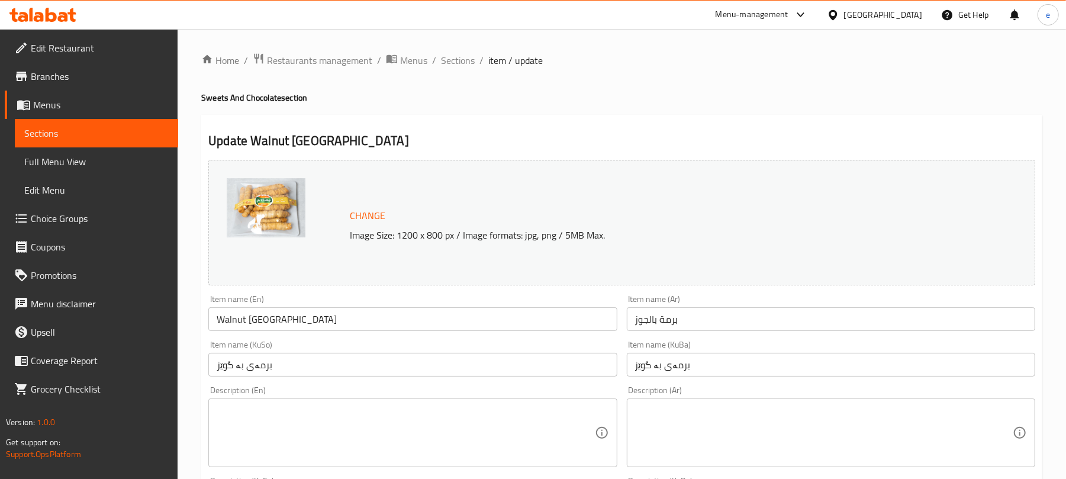
click at [72, 50] on span "Edit Restaurant" at bounding box center [100, 48] width 138 height 14
click at [57, 13] on icon at bounding box center [42, 15] width 67 height 14
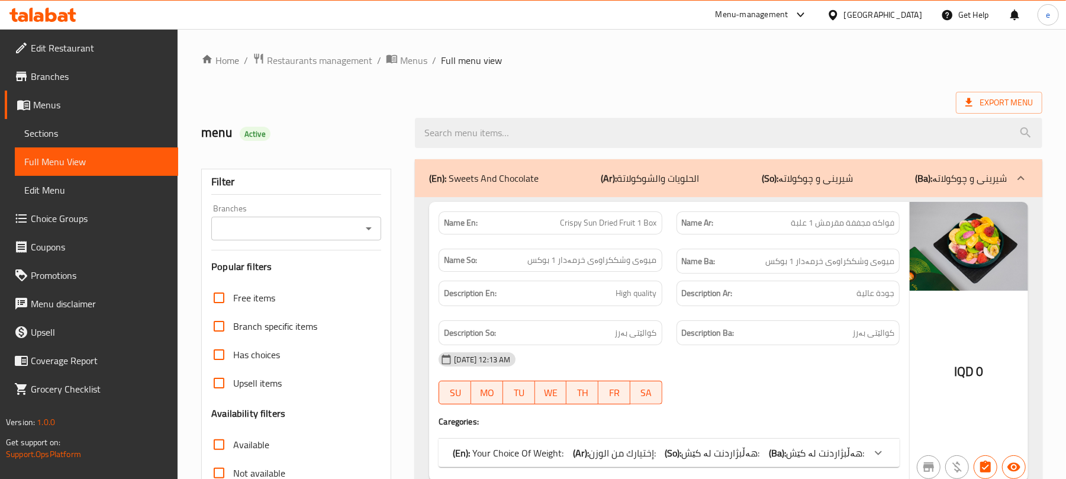
click at [36, 131] on span "Sections" at bounding box center [96, 133] width 144 height 14
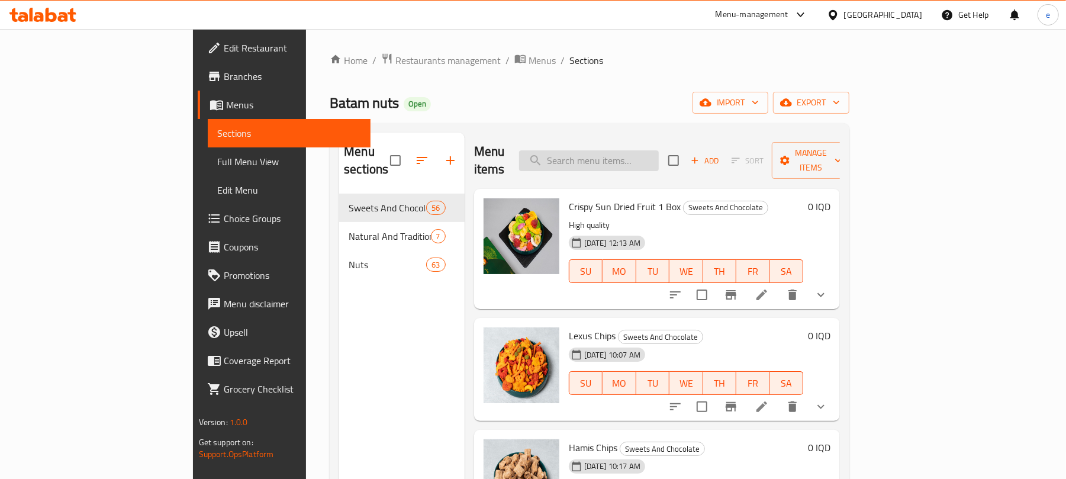
click at [652, 160] on input "search" at bounding box center [589, 160] width 140 height 21
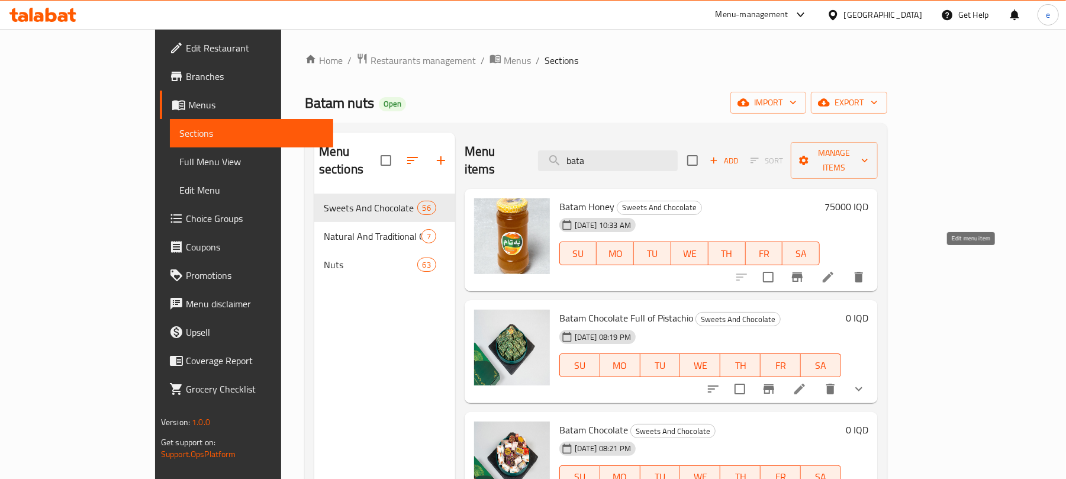
type input "bata"
click at [833, 272] on icon at bounding box center [828, 277] width 11 height 11
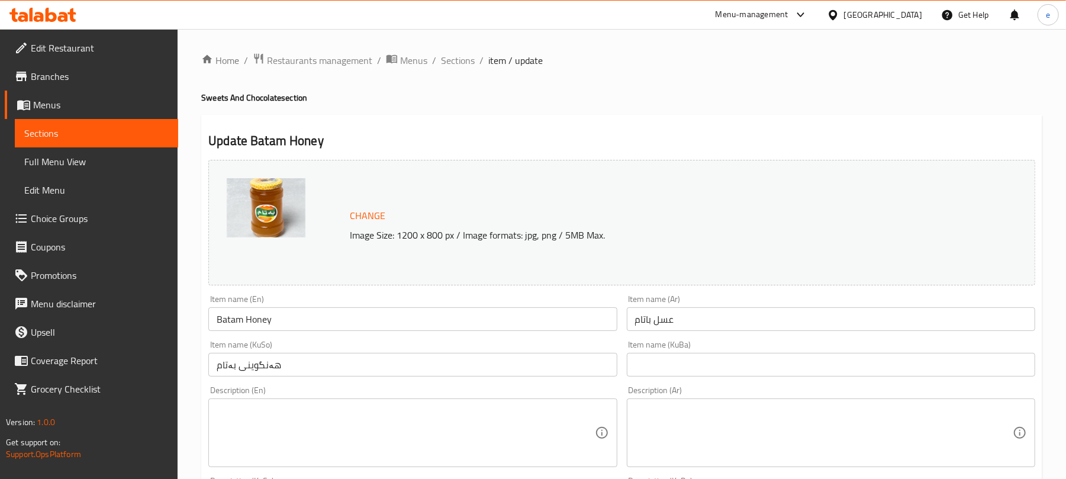
click at [244, 330] on input "Batam Honey" at bounding box center [412, 319] width 408 height 24
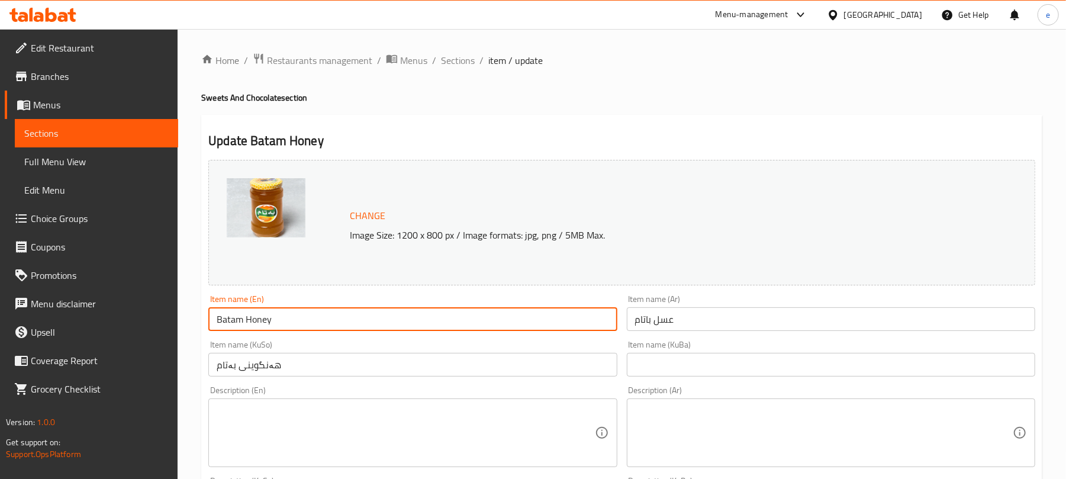
click at [244, 330] on input "Batam Honey" at bounding box center [412, 319] width 408 height 24
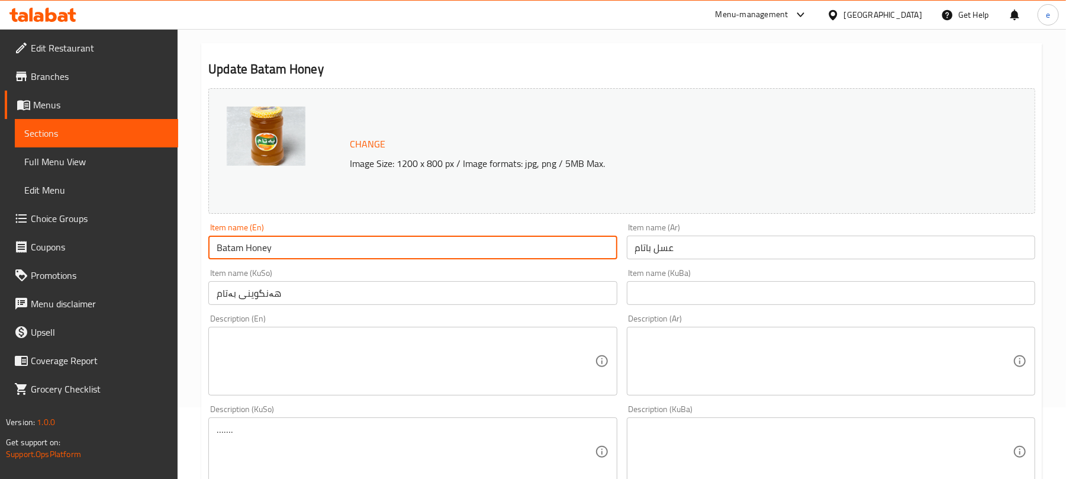
scroll to position [157, 0]
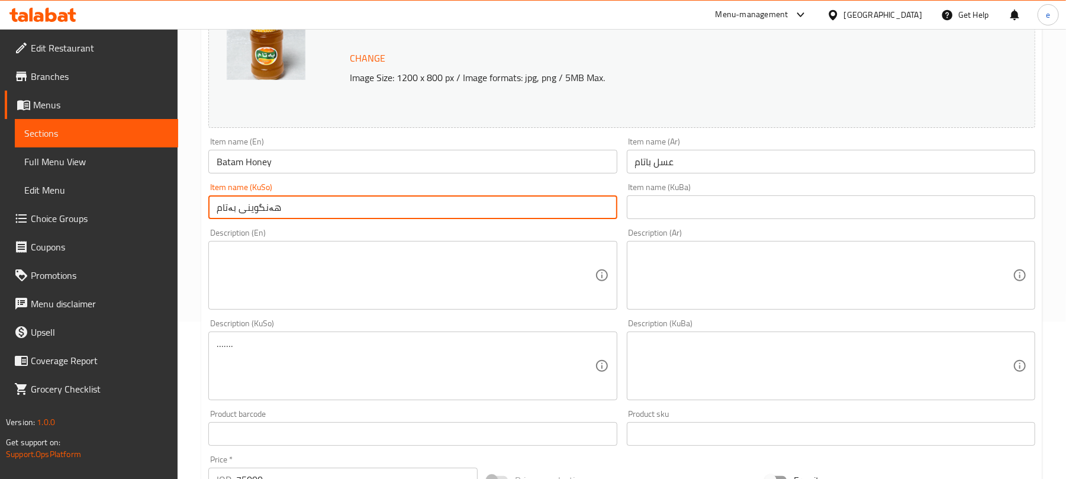
click at [360, 202] on input "هەنگوینی بەتام" at bounding box center [412, 207] width 408 height 24
click at [350, 207] on input "هەنگوینی بەتام" at bounding box center [412, 207] width 408 height 24
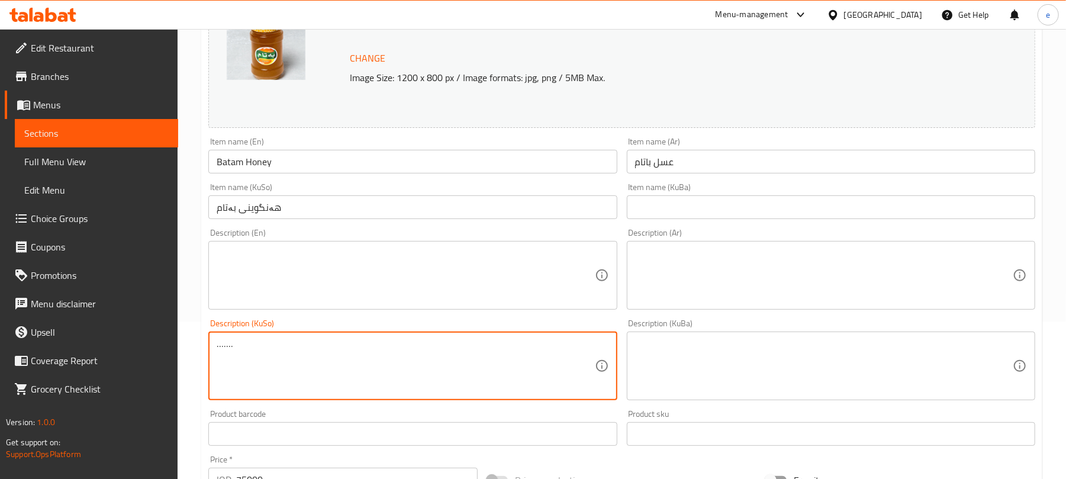
click at [363, 348] on textarea "……." at bounding box center [406, 366] width 378 height 56
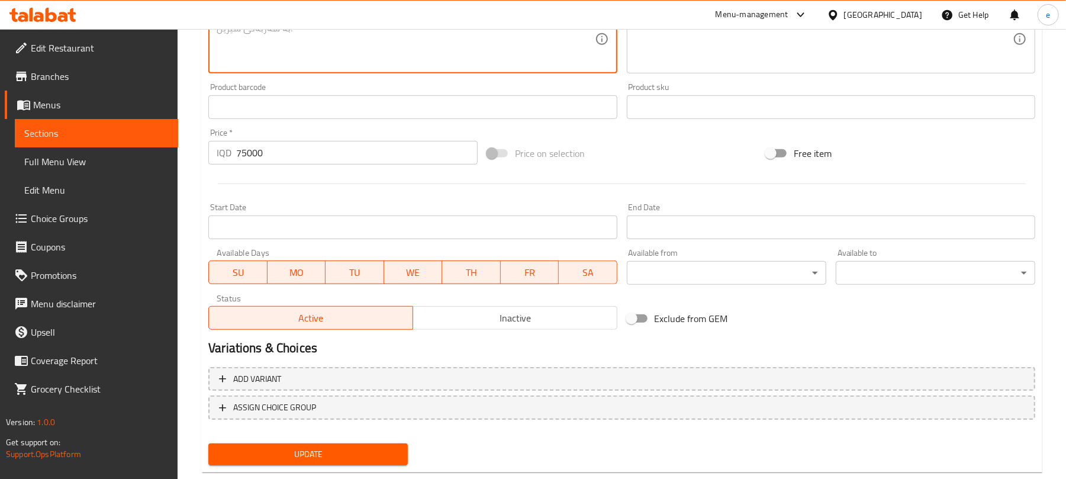
scroll to position [510, 0]
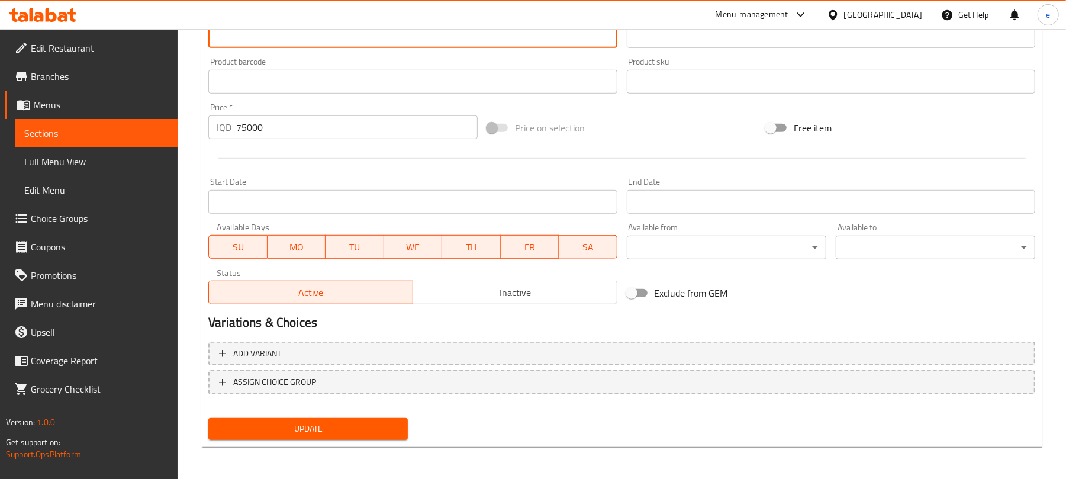
click at [362, 431] on span "Update" at bounding box center [308, 428] width 180 height 15
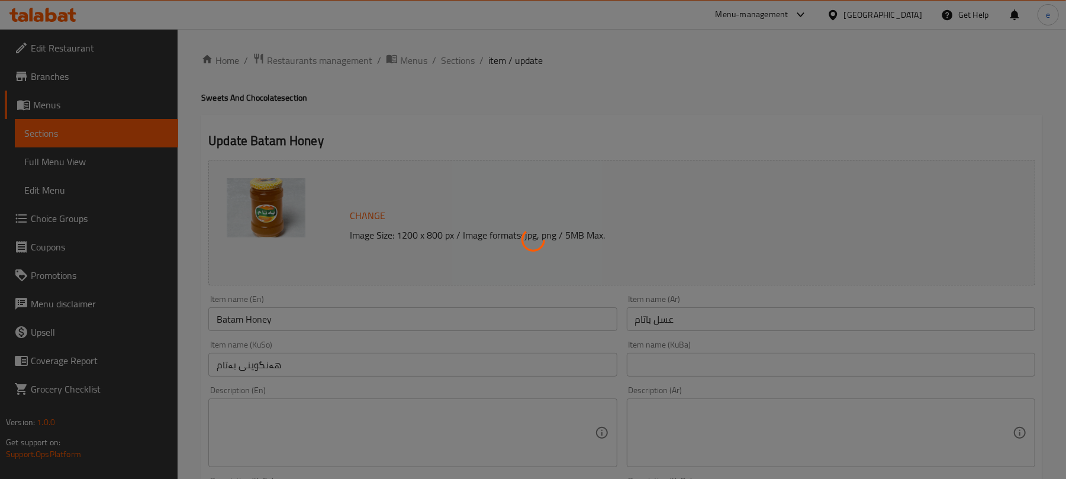
click at [69, 46] on div at bounding box center [533, 239] width 1066 height 479
click at [81, 46] on div at bounding box center [533, 239] width 1066 height 479
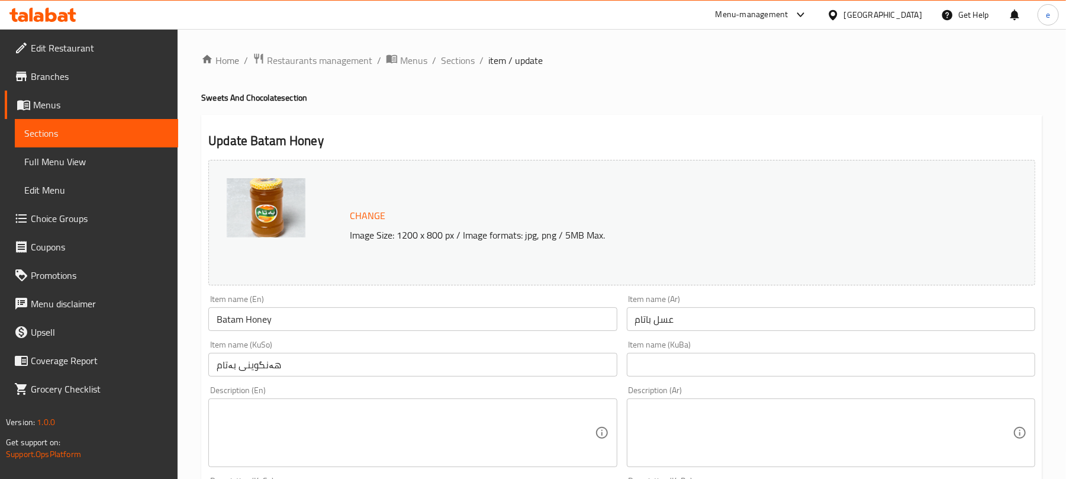
click at [73, 51] on span "Edit Restaurant" at bounding box center [100, 48] width 138 height 14
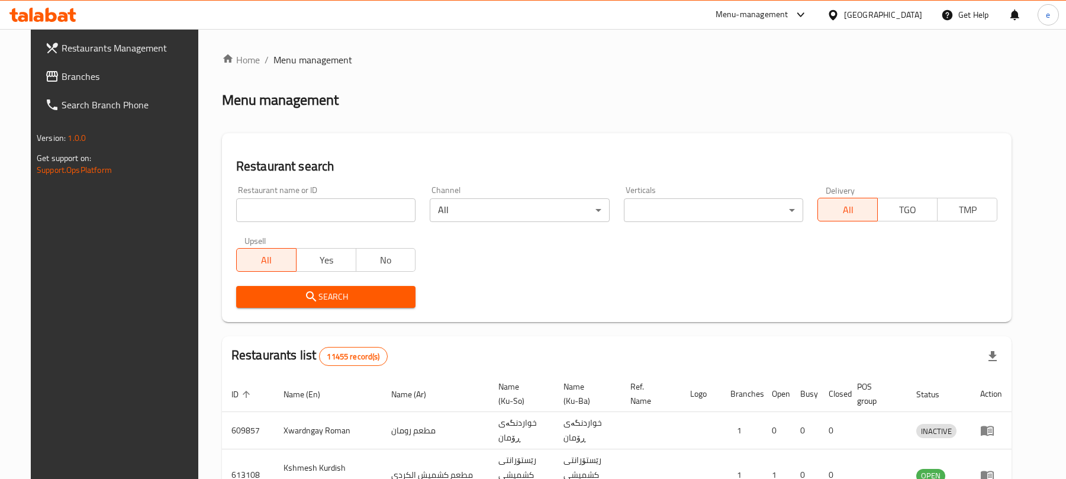
scroll to position [133, 0]
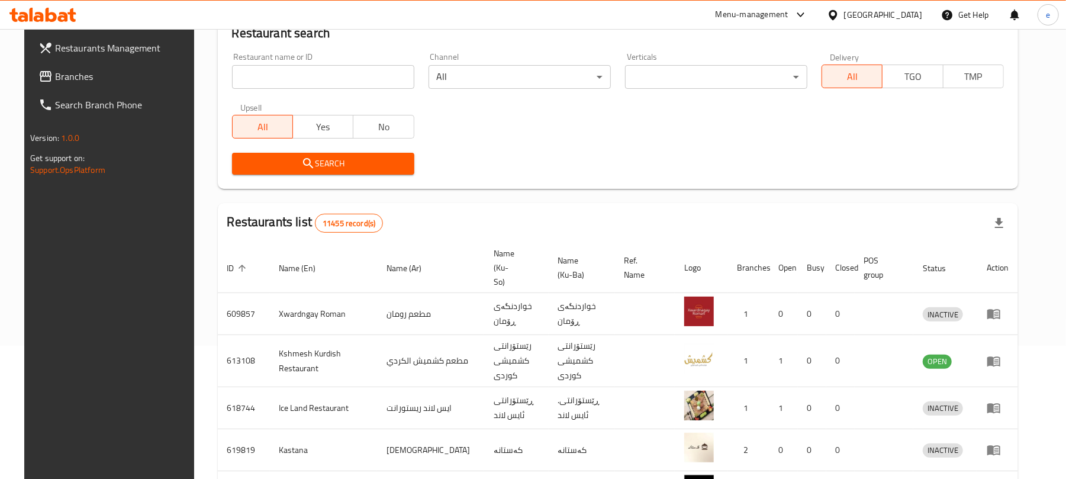
click at [57, 69] on span "Branches" at bounding box center [124, 76] width 138 height 14
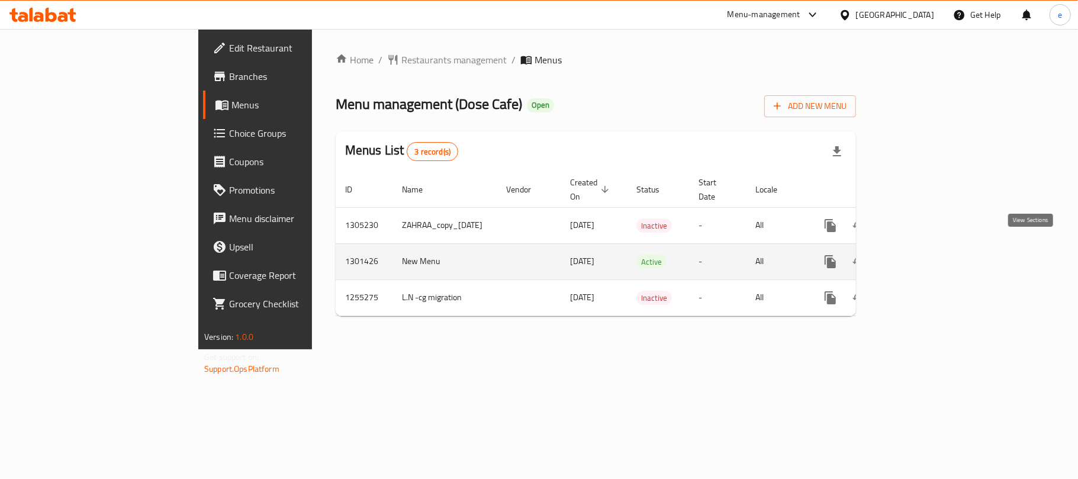
click at [930, 247] on link "enhanced table" at bounding box center [915, 261] width 28 height 28
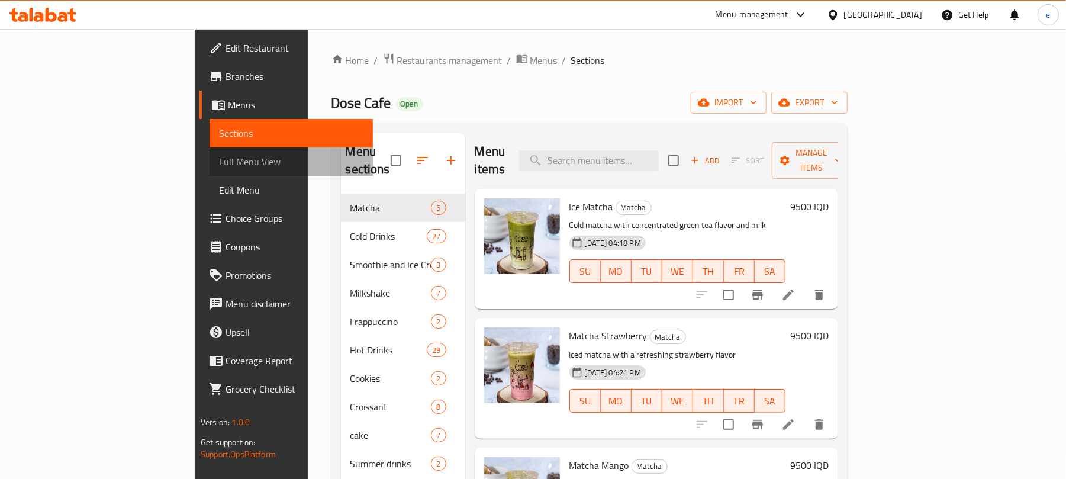
click at [219, 155] on span "Full Menu View" at bounding box center [291, 161] width 144 height 14
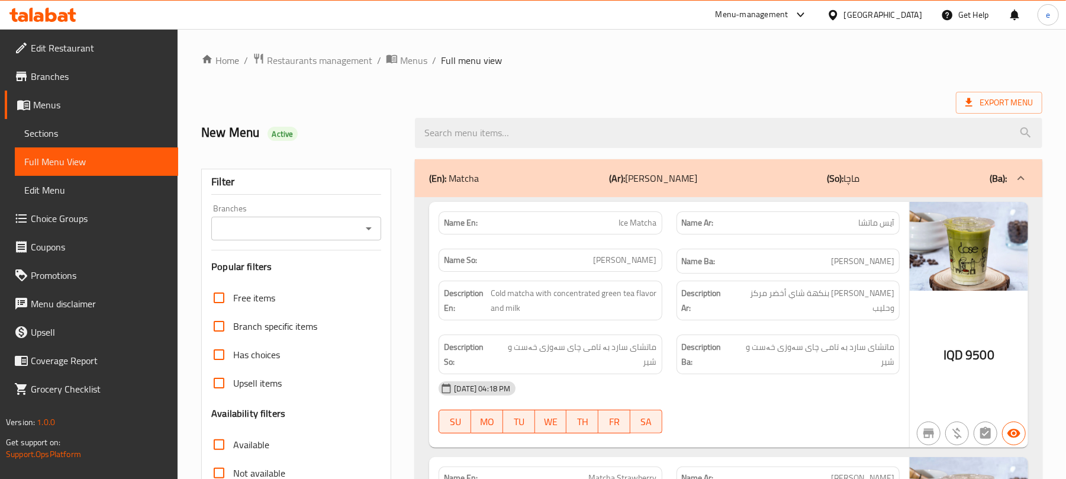
click at [375, 227] on icon "Open" at bounding box center [369, 228] width 14 height 14
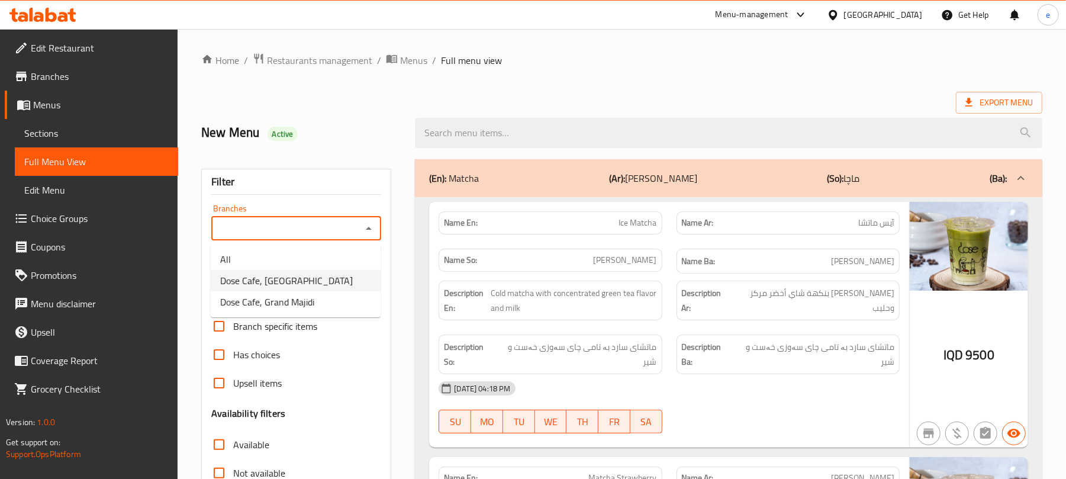
click at [334, 275] on li "Dose Cafe, Dream City" at bounding box center [296, 280] width 170 height 21
type input "Dose Cafe, Dream City"
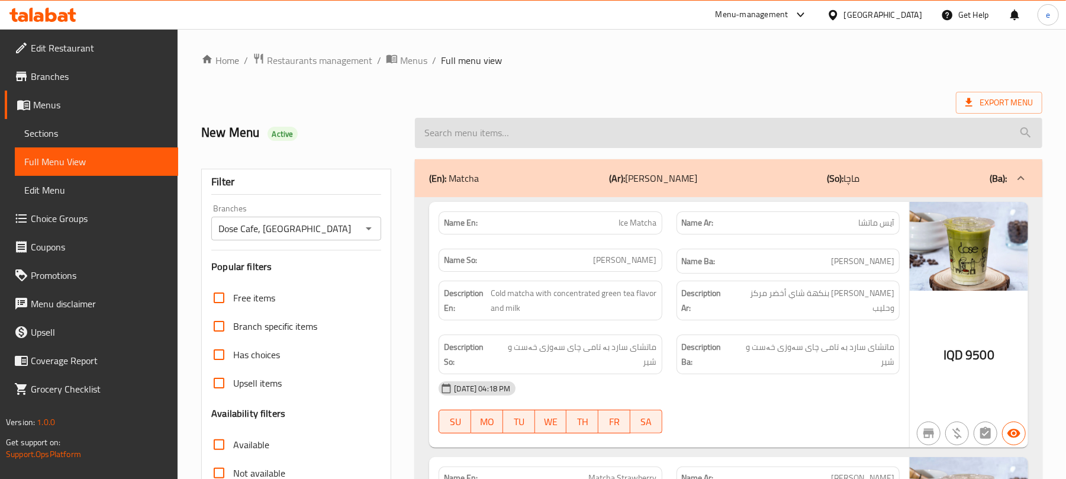
click at [491, 148] on input "search" at bounding box center [728, 133] width 627 height 30
paste input "Chicken Ciabatta"
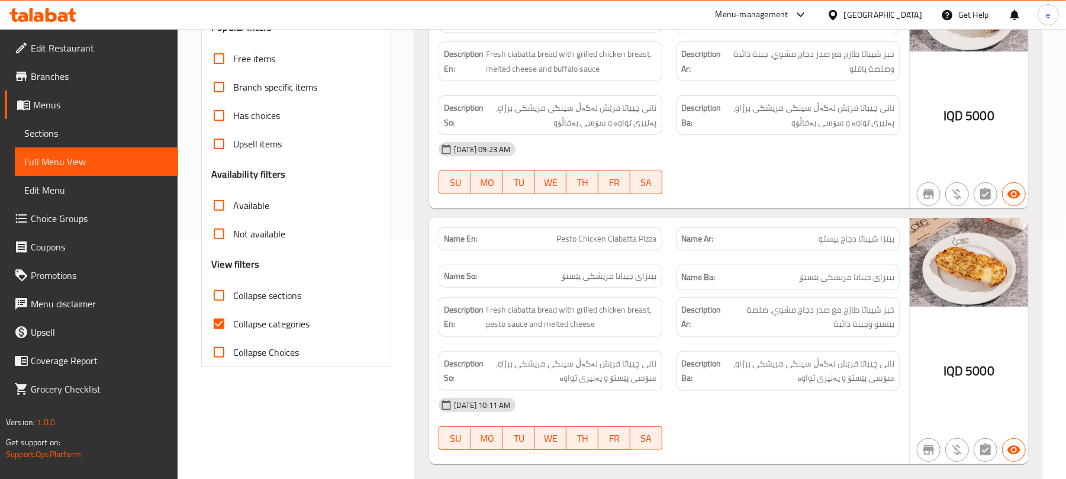
scroll to position [275, 0]
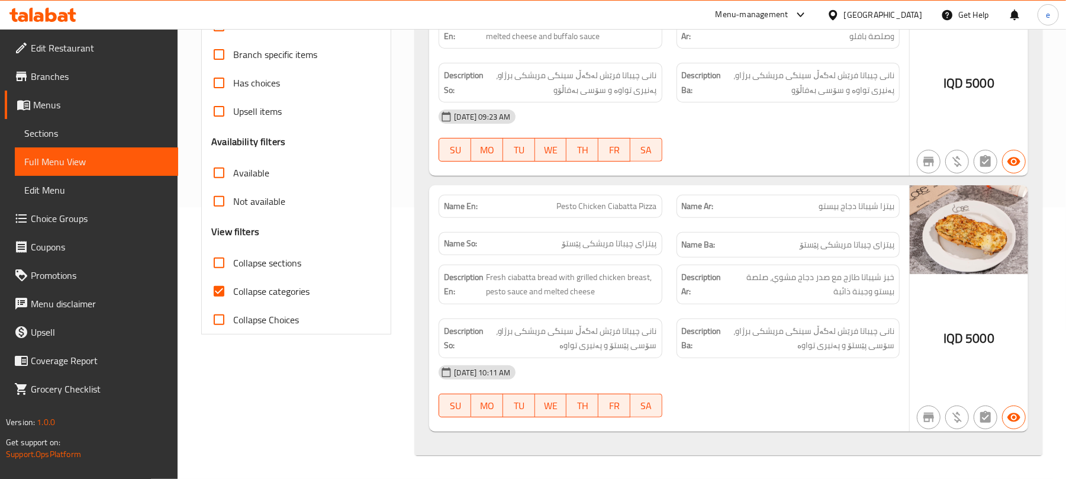
type input "Chicken Ciabatta"
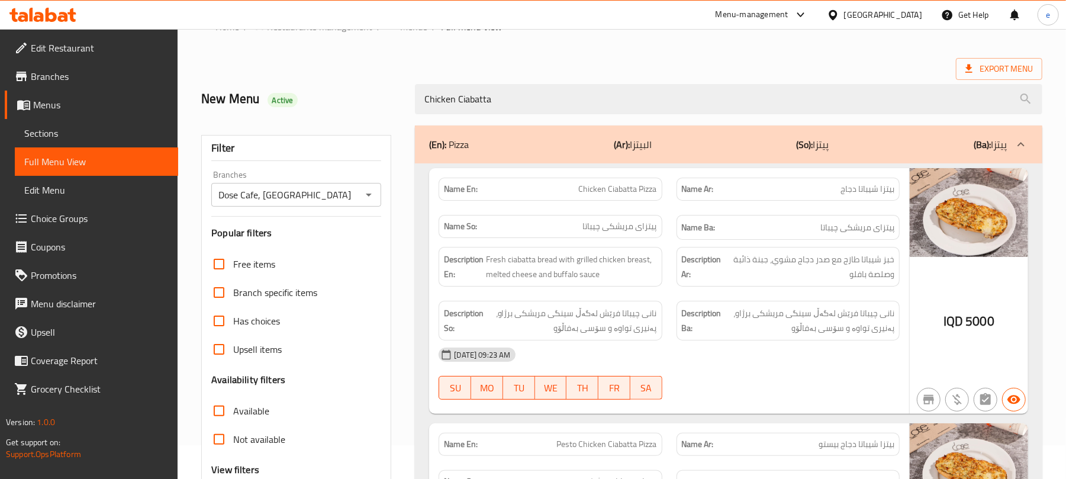
scroll to position [0, 0]
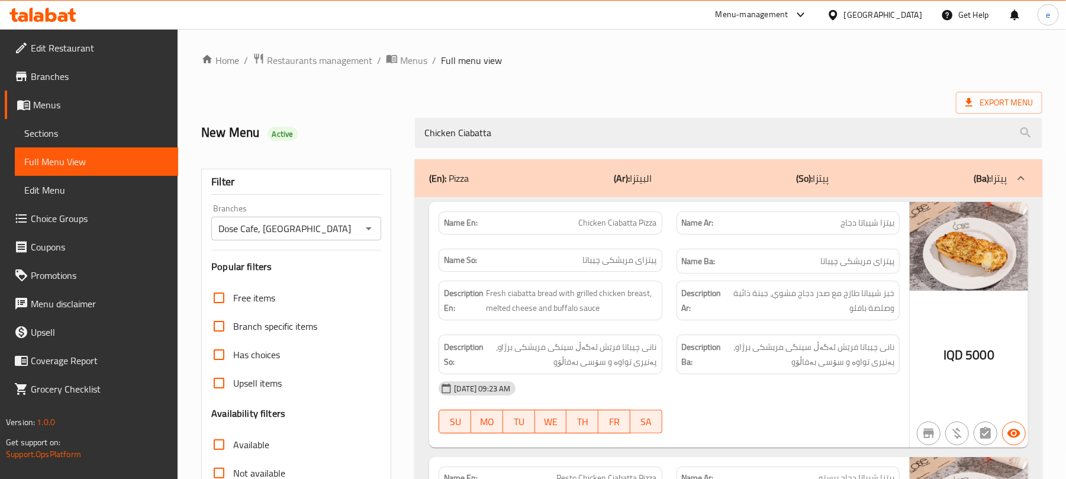
click at [375, 228] on icon "Open" at bounding box center [369, 228] width 14 height 14
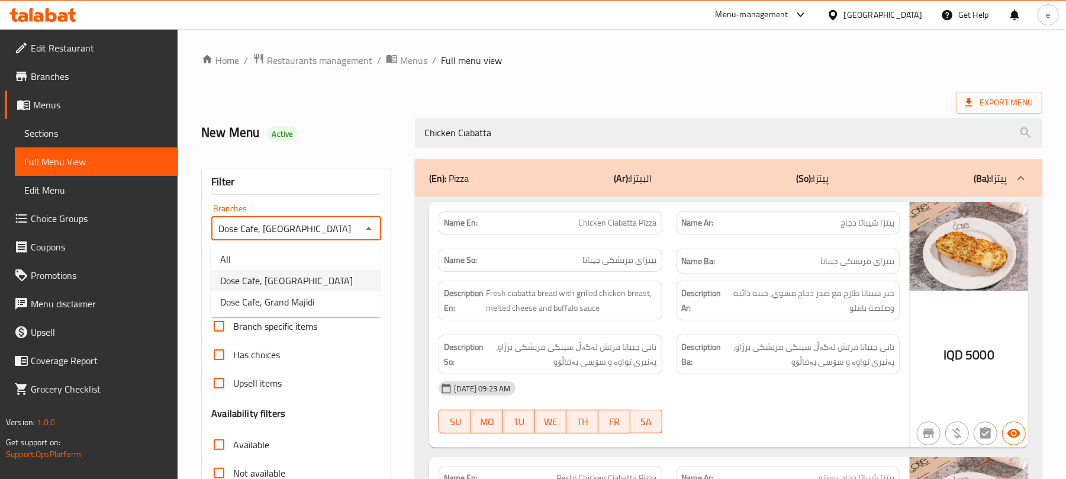
click at [334, 247] on ul "All Dose Cafe, Dream City Dose Cafe, Grand Majidi" at bounding box center [296, 280] width 170 height 73
click at [329, 250] on li "All" at bounding box center [296, 259] width 170 height 21
click at [367, 230] on icon "Open" at bounding box center [369, 228] width 14 height 14
click at [298, 273] on span "Dose Cafe, Dream City" at bounding box center [286, 280] width 133 height 14
click at [370, 225] on icon "Open" at bounding box center [369, 228] width 14 height 14
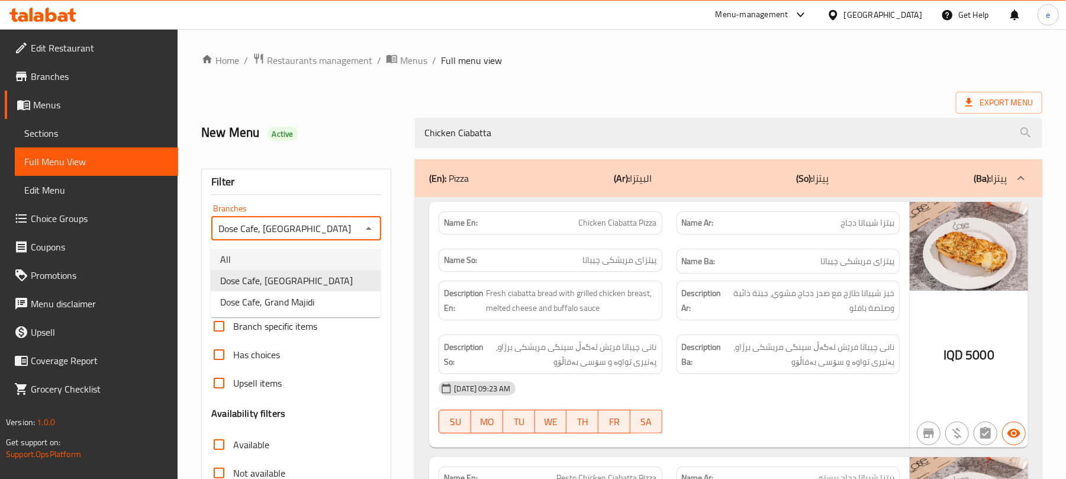
click at [335, 257] on li "All" at bounding box center [296, 259] width 170 height 21
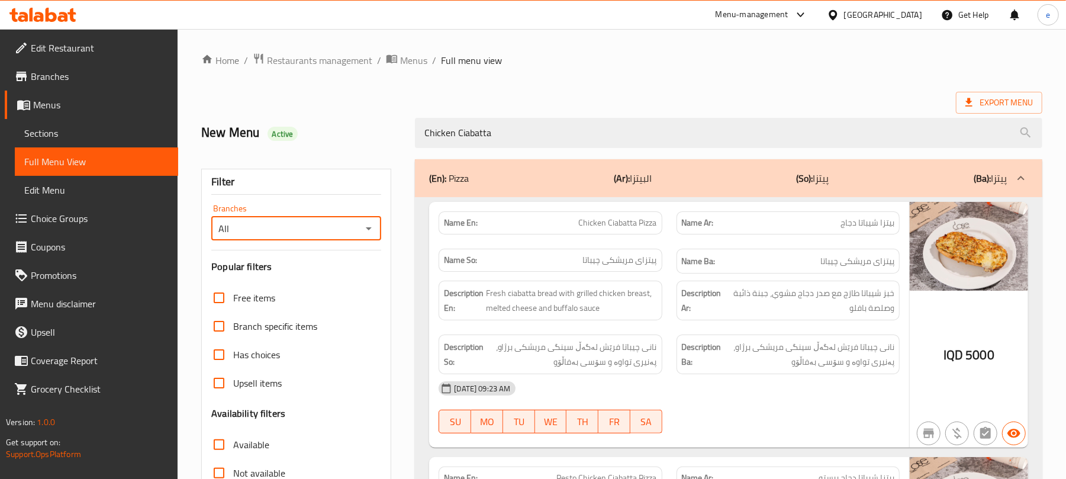
click at [370, 230] on icon "Open" at bounding box center [369, 228] width 14 height 14
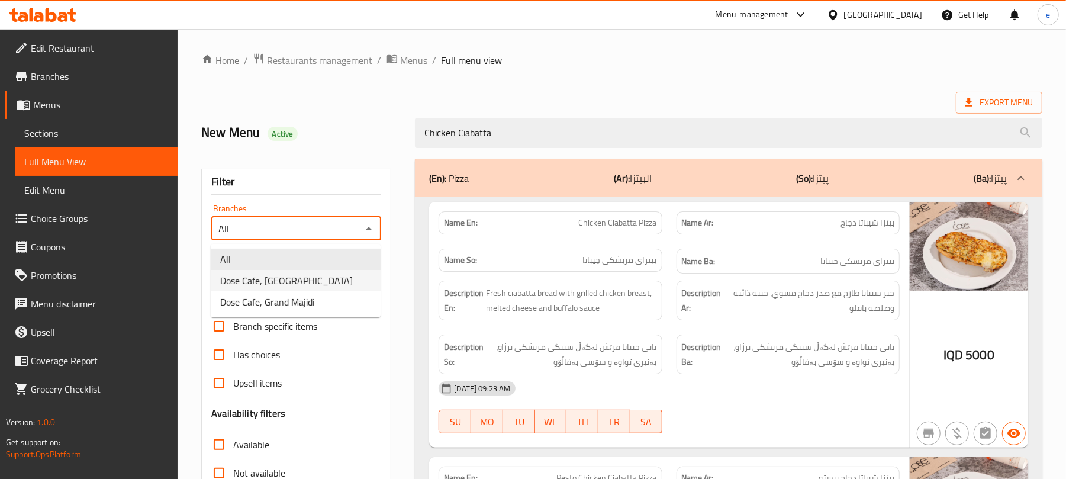
click at [318, 278] on li "Dose Cafe, Dream City" at bounding box center [296, 280] width 170 height 21
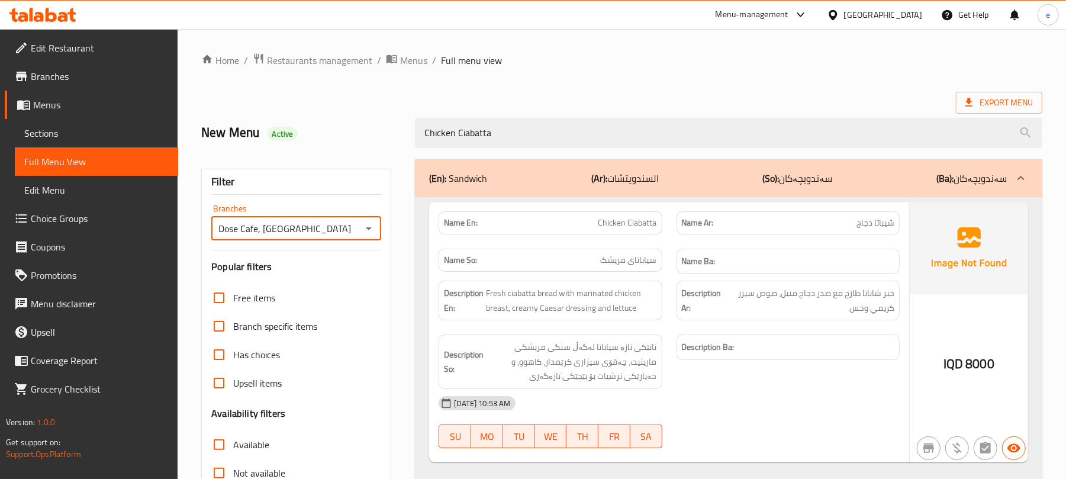
click at [642, 229] on span "Chicken Ciabatta" at bounding box center [627, 223] width 59 height 12
copy span "Chicken Ciabatta"
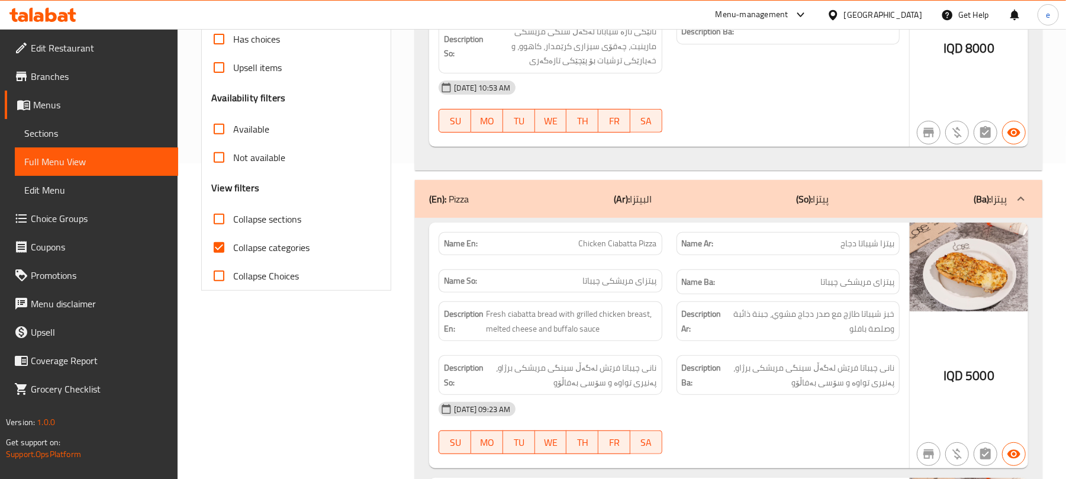
click at [638, 209] on div "(En): Pizza (Ar): البيتزا (So): پیتزا (Ba): پیتزا" at bounding box center [728, 199] width 627 height 38
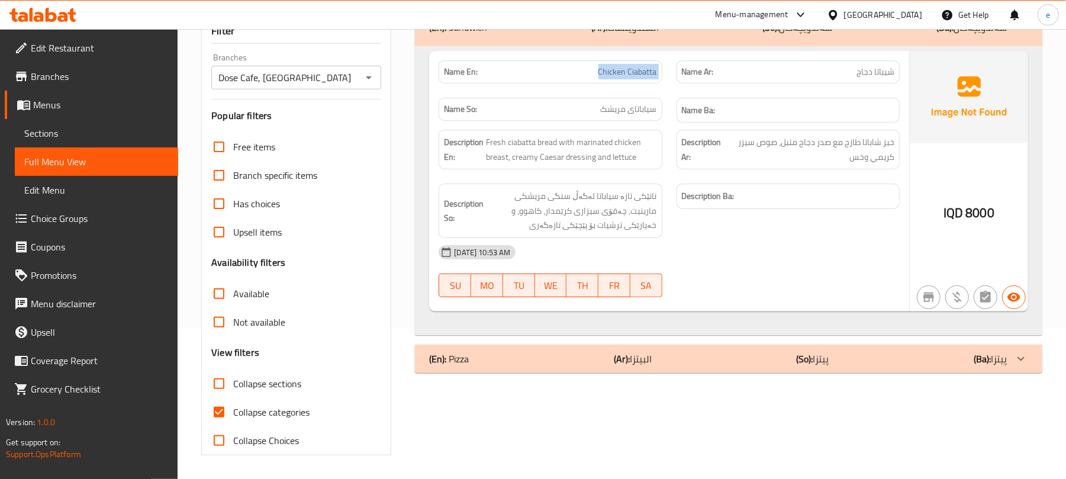
scroll to position [152, 0]
click at [370, 85] on div at bounding box center [367, 77] width 15 height 17
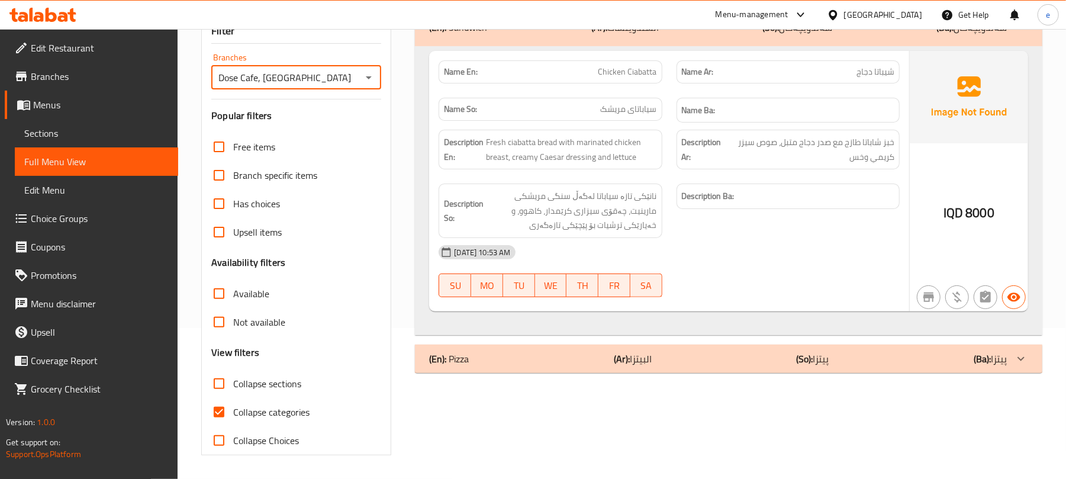
click at [370, 80] on icon "Open" at bounding box center [369, 77] width 14 height 14
click at [341, 107] on li "All" at bounding box center [296, 108] width 170 height 21
click at [365, 77] on icon "Open" at bounding box center [369, 77] width 14 height 14
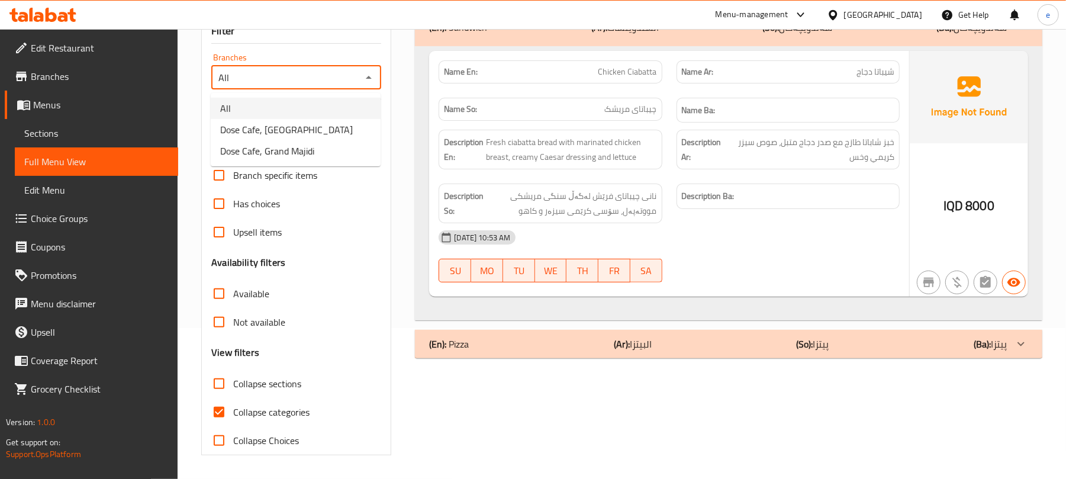
click at [323, 123] on li "Dose Cafe, Dream City" at bounding box center [296, 129] width 170 height 21
click at [368, 79] on icon "Open" at bounding box center [369, 77] width 14 height 14
click at [324, 107] on li "All" at bounding box center [296, 108] width 170 height 21
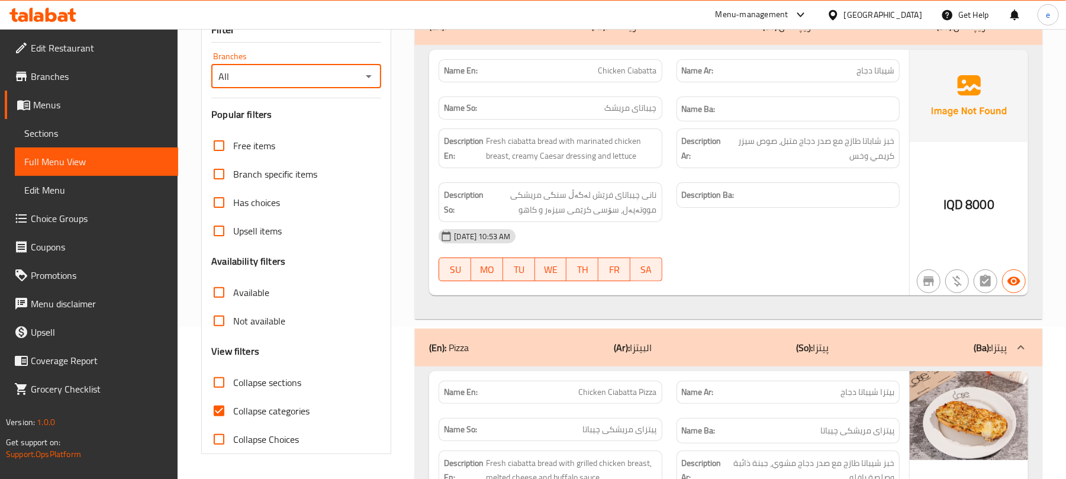
click at [372, 75] on icon "Open" at bounding box center [369, 76] width 14 height 14
click at [304, 126] on span "Dose Cafe, Dream City" at bounding box center [286, 128] width 133 height 14
type input "Dose Cafe, Dream City"
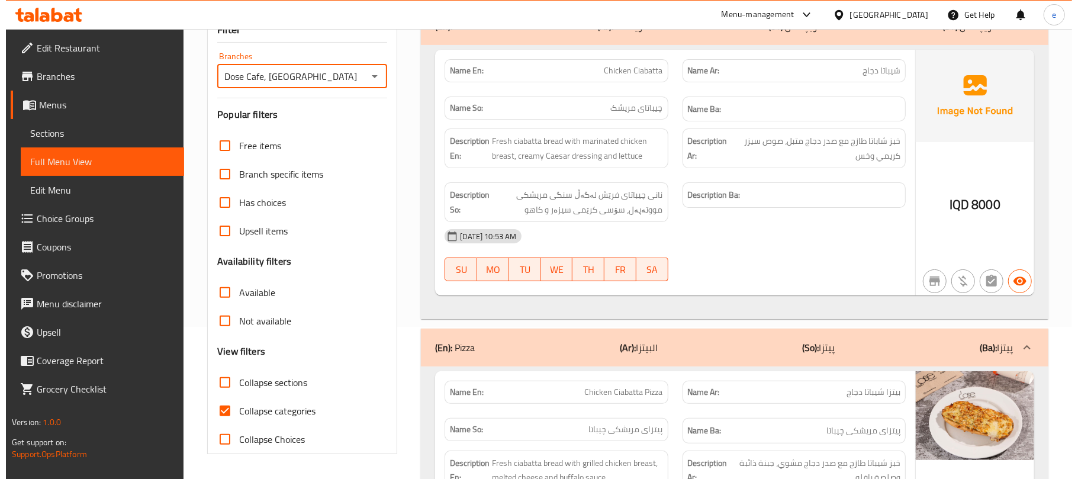
scroll to position [0, 0]
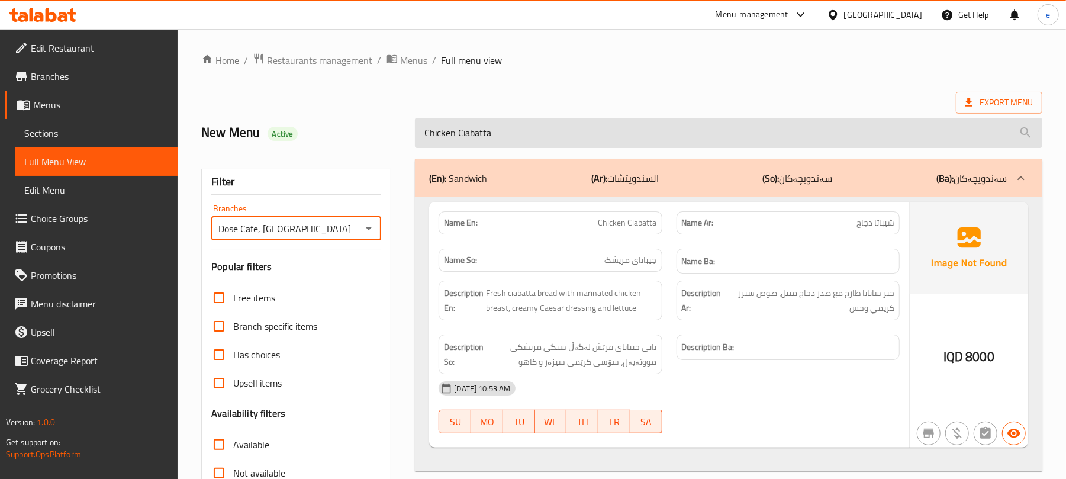
click at [462, 138] on input "Chicken Ciabatta" at bounding box center [728, 133] width 627 height 30
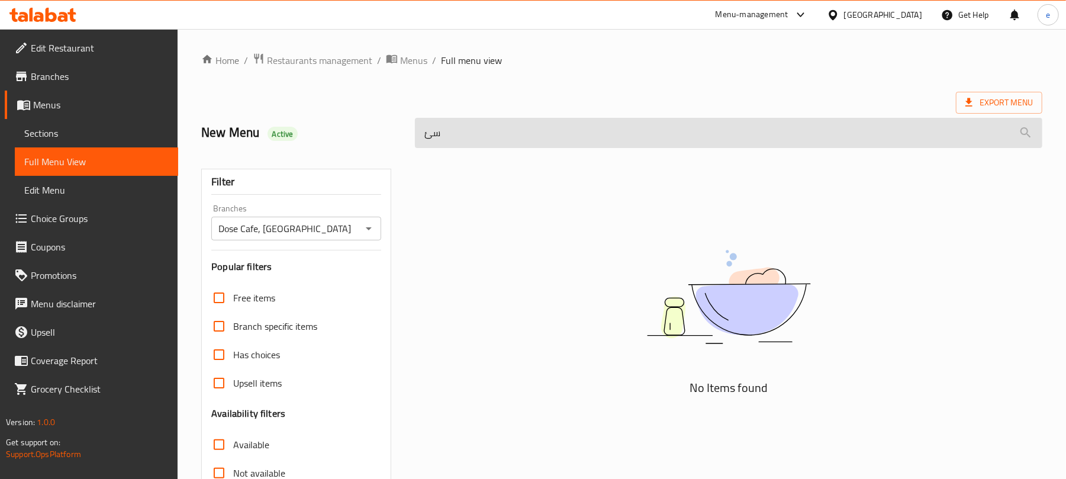
type input "س"
click at [462, 138] on input "search" at bounding box center [728, 133] width 627 height 30
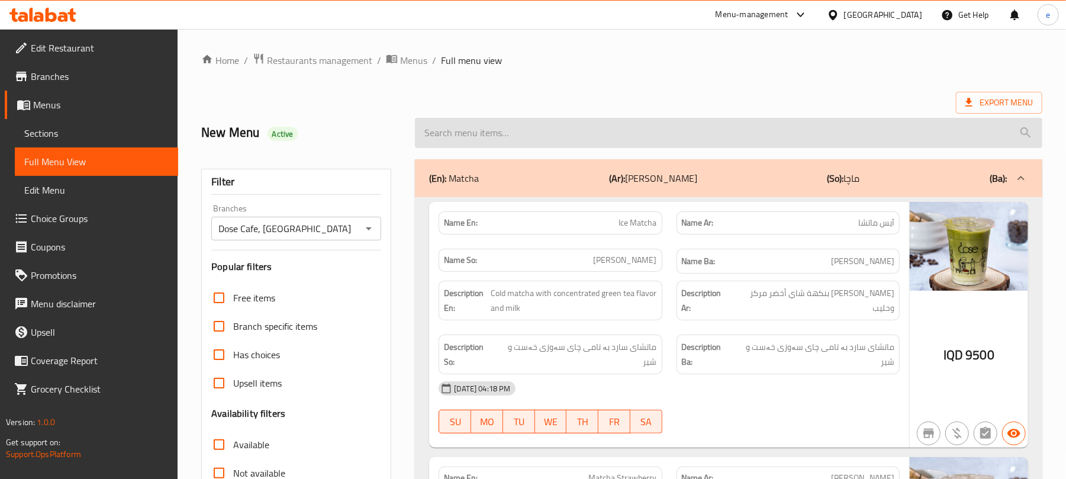
paste input "Submarine Sandwich"
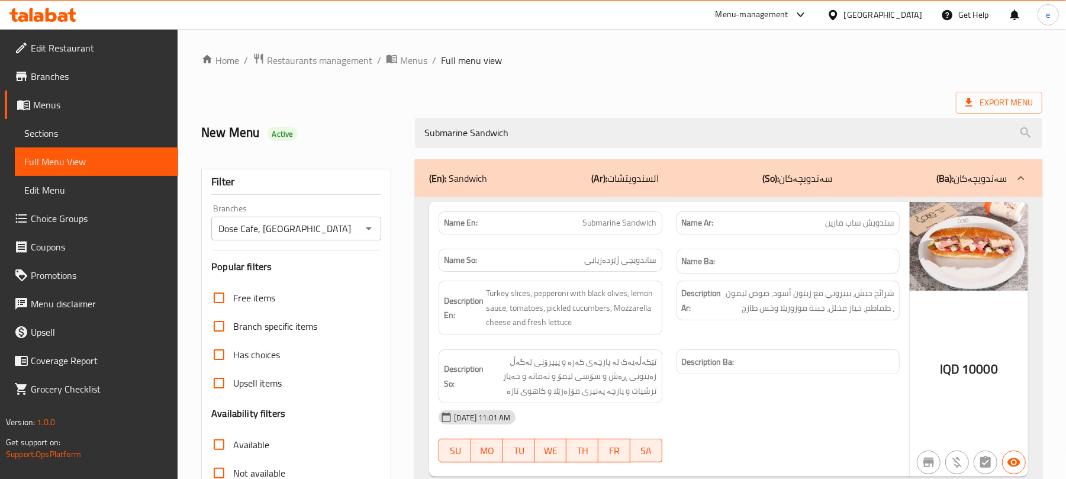
type input "Submarine Sandwich"
click at [643, 228] on span "Submarine Sandwich" at bounding box center [620, 223] width 74 height 12
copy span "Submarine Sandwich"
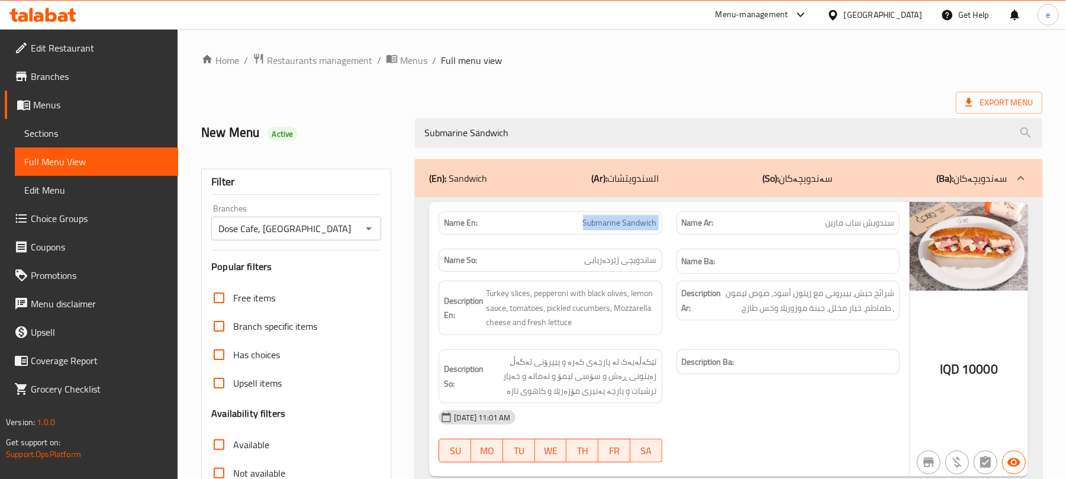
click at [377, 228] on div "Dose Cafe, Dream City Branches" at bounding box center [296, 229] width 170 height 24
click at [375, 230] on icon "Open" at bounding box center [369, 228] width 14 height 14
click at [373, 233] on icon "Open" at bounding box center [369, 228] width 14 height 14
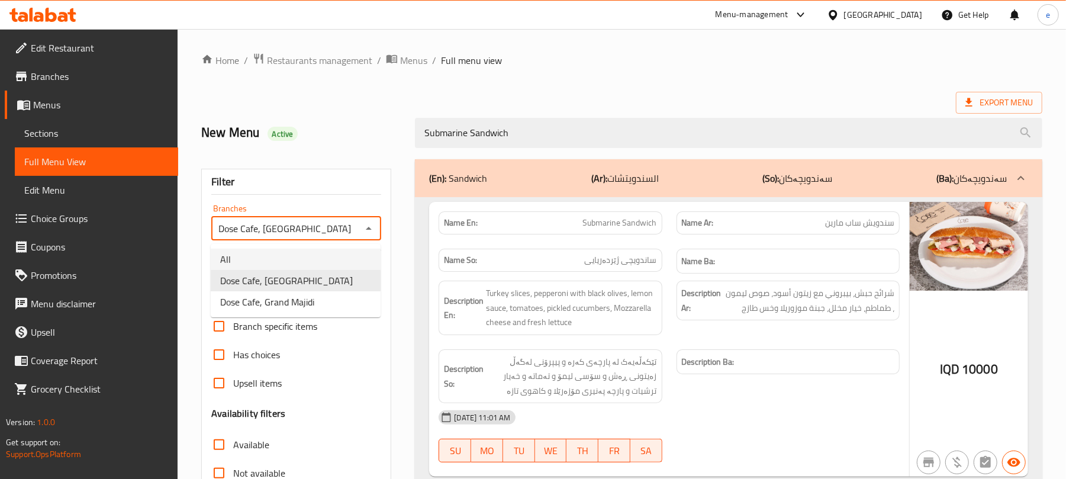
click at [310, 258] on li "All" at bounding box center [296, 259] width 170 height 21
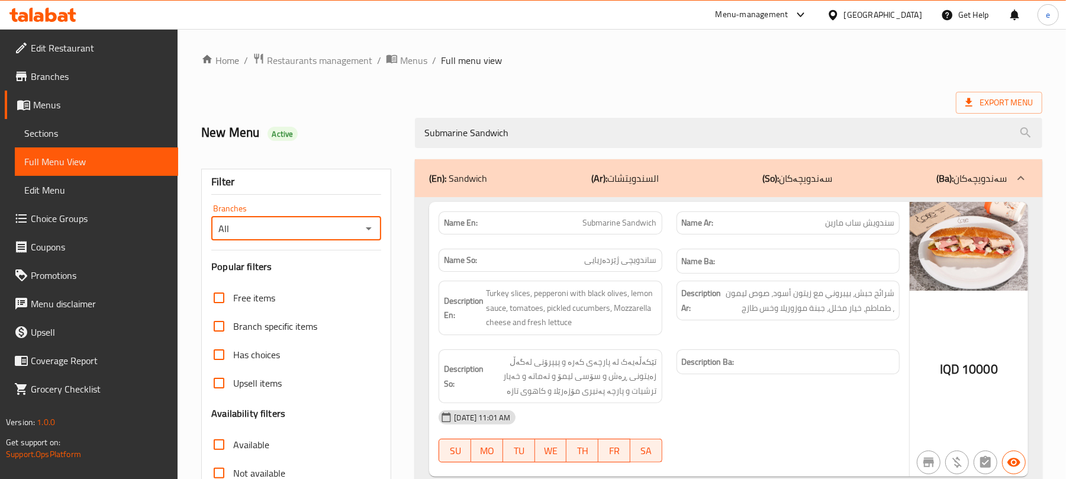
click at [367, 235] on icon "Open" at bounding box center [369, 228] width 14 height 14
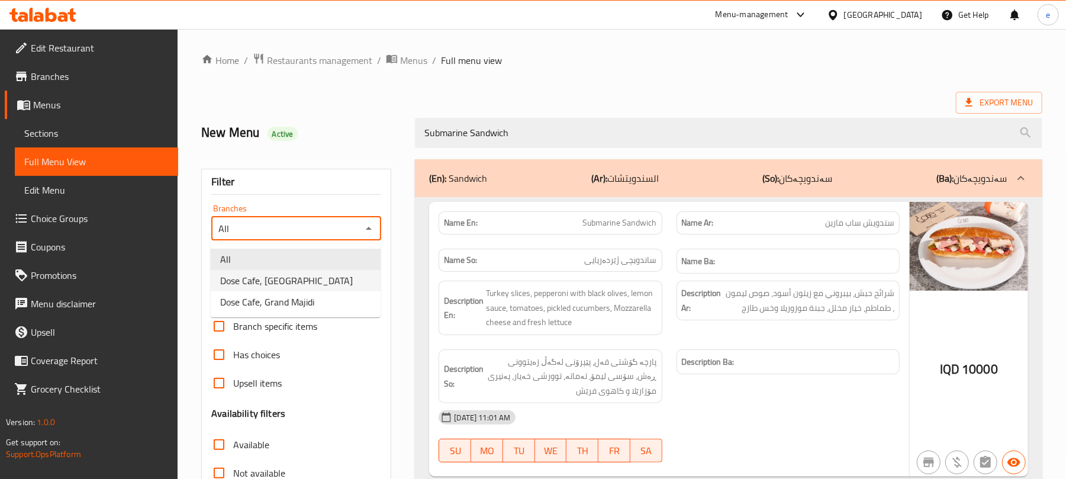
click at [334, 273] on li "Dose Cafe, Dream City" at bounding box center [296, 280] width 170 height 21
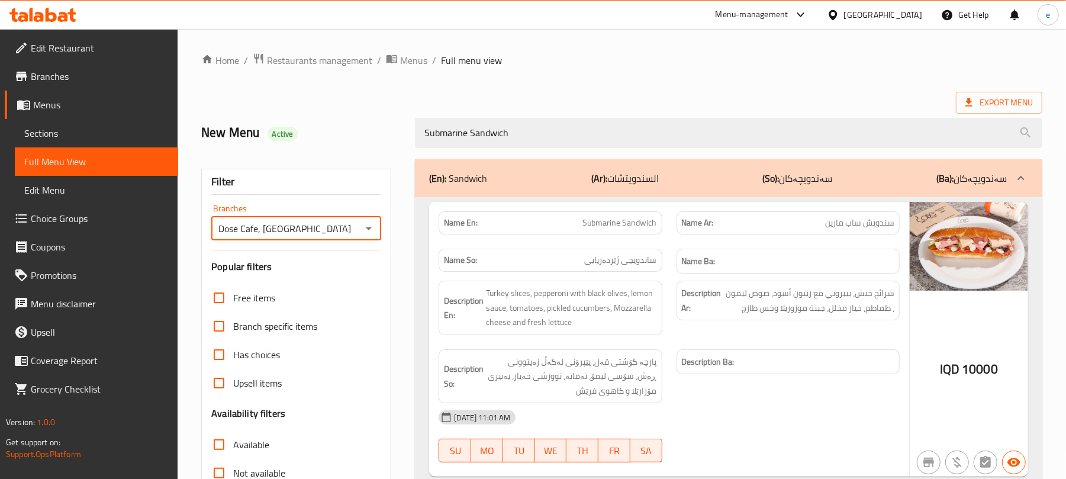
click at [372, 231] on icon "Open" at bounding box center [369, 228] width 14 height 14
click at [311, 254] on li "All" at bounding box center [296, 259] width 170 height 21
click at [370, 232] on icon "Open" at bounding box center [369, 228] width 14 height 14
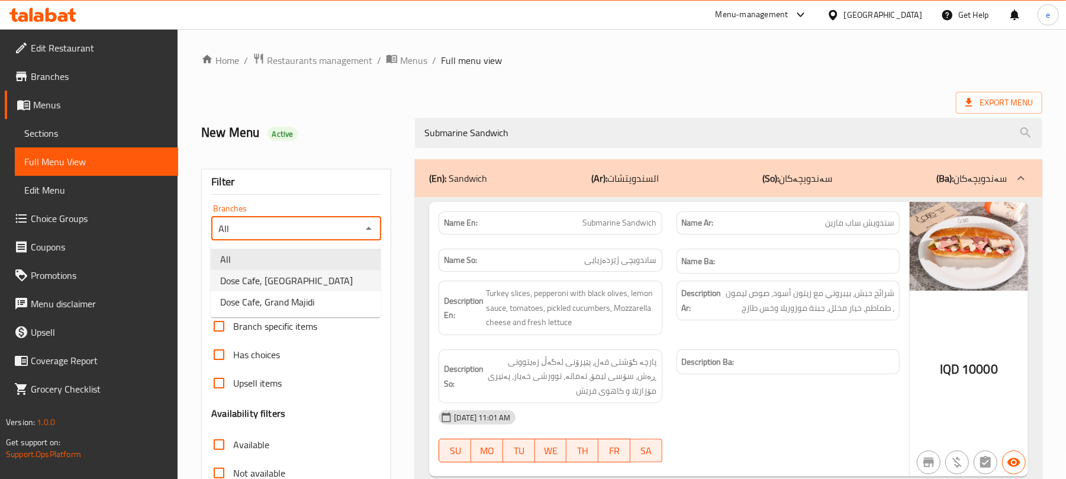
click at [325, 284] on li "Dose Cafe, Dream City" at bounding box center [296, 280] width 170 height 21
type input "Dose Cafe, Dream City"
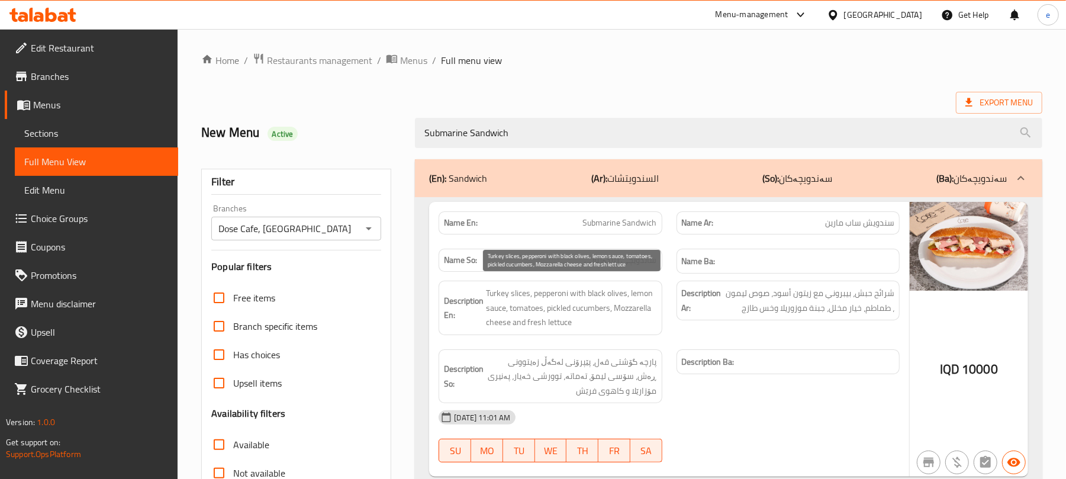
click at [491, 298] on span "Turkey slices, pepperoni with black olives, lemon sauce, tomatoes, pickled cucu…" at bounding box center [571, 308] width 170 height 44
copy span "Turkey"
click at [699, 394] on div "Description Ba:" at bounding box center [787, 376] width 237 height 69
click at [924, 440] on div "IQD 10000" at bounding box center [969, 339] width 118 height 275
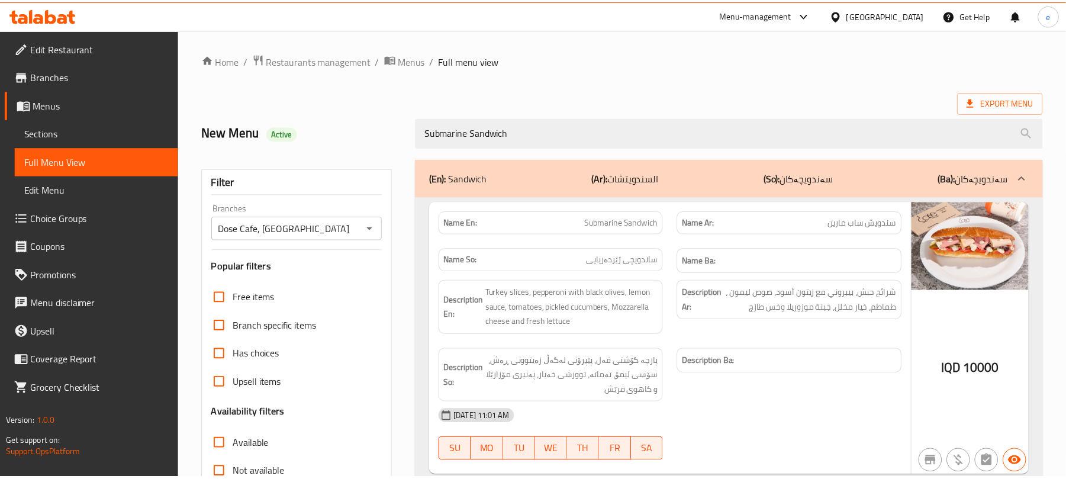
scroll to position [152, 0]
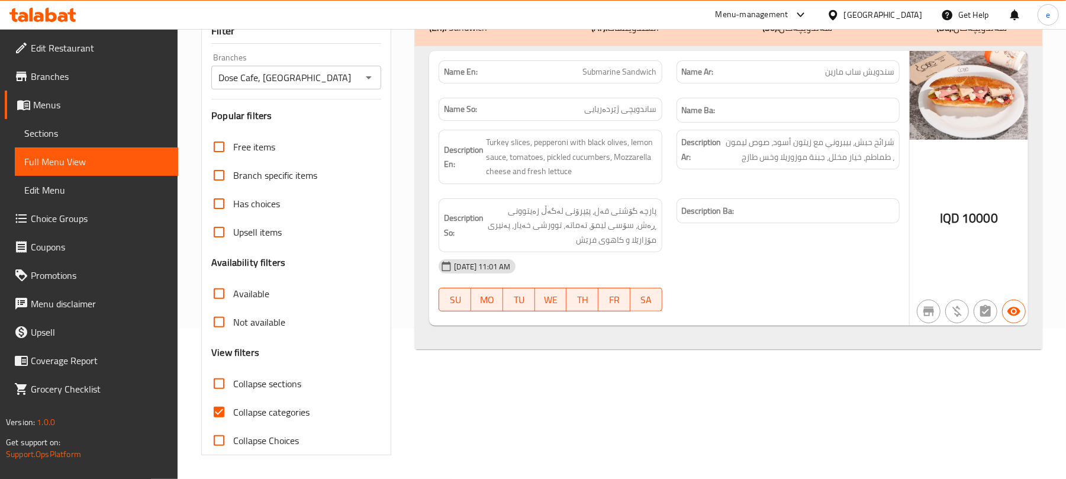
click at [71, 19] on icon at bounding box center [71, 15] width 8 height 14
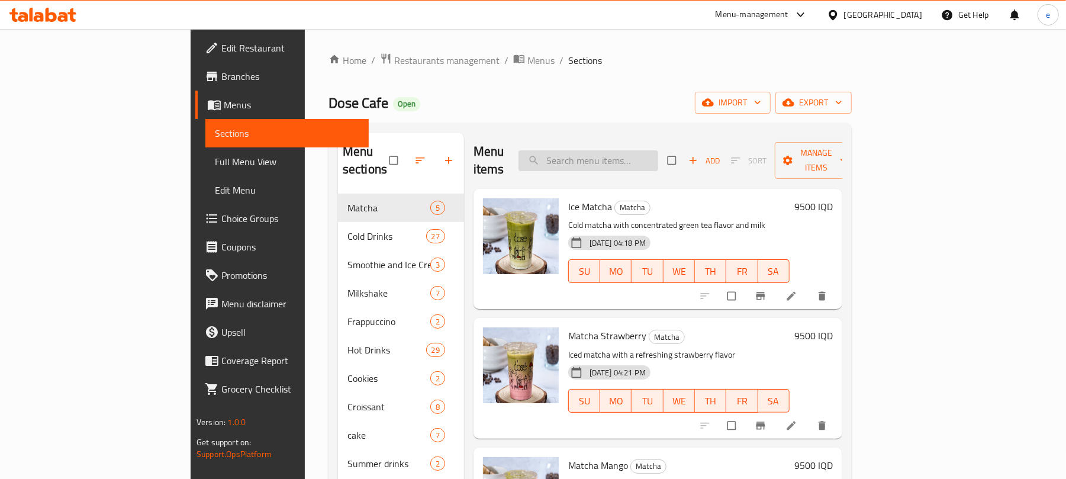
click at [658, 150] on input "search" at bounding box center [588, 160] width 140 height 21
paste input "Chicken Ciabatta"
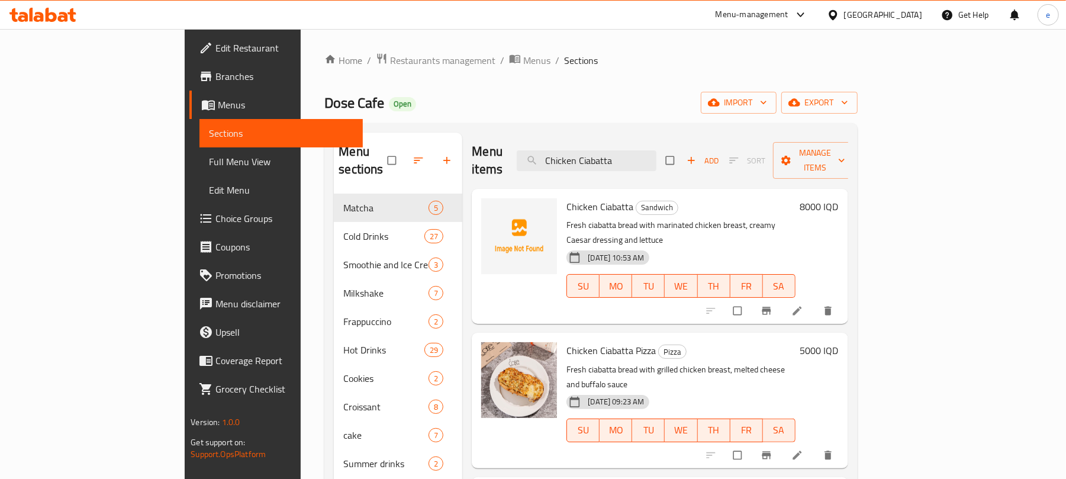
type input "Chicken Ciabatta"
click at [803, 305] on icon at bounding box center [797, 311] width 12 height 12
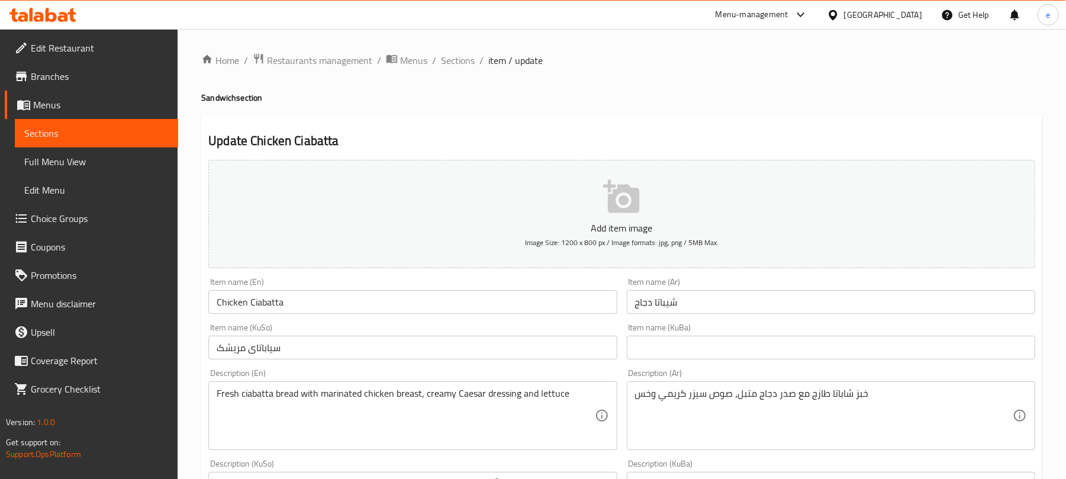
scroll to position [157, 0]
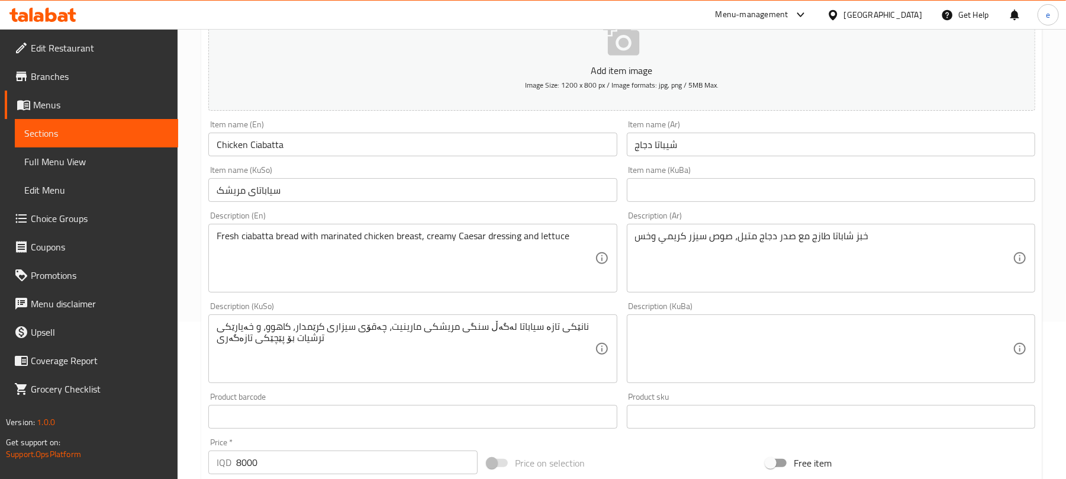
click at [327, 194] on input "سیاباتای مریشک" at bounding box center [412, 190] width 408 height 24
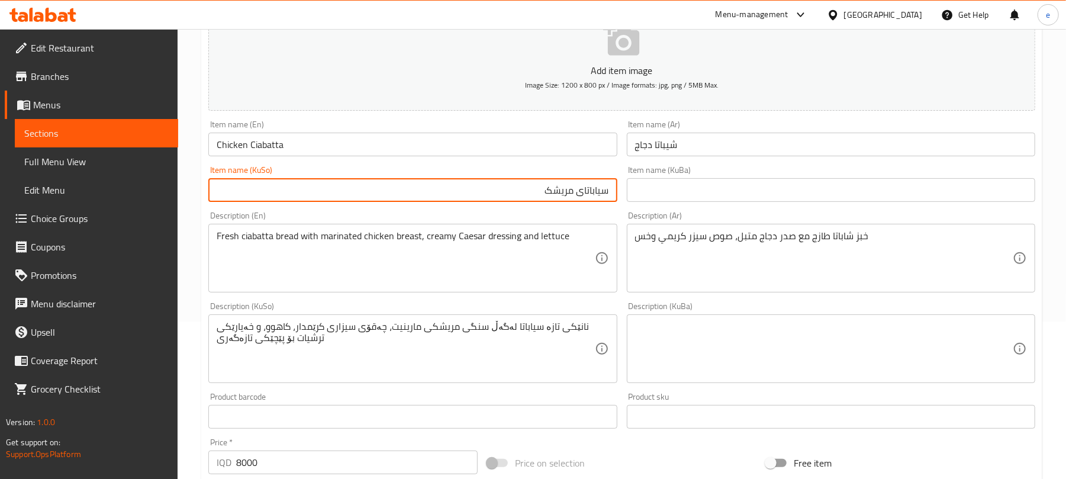
click at [272, 142] on input "Chicken Ciabatta" at bounding box center [412, 145] width 408 height 24
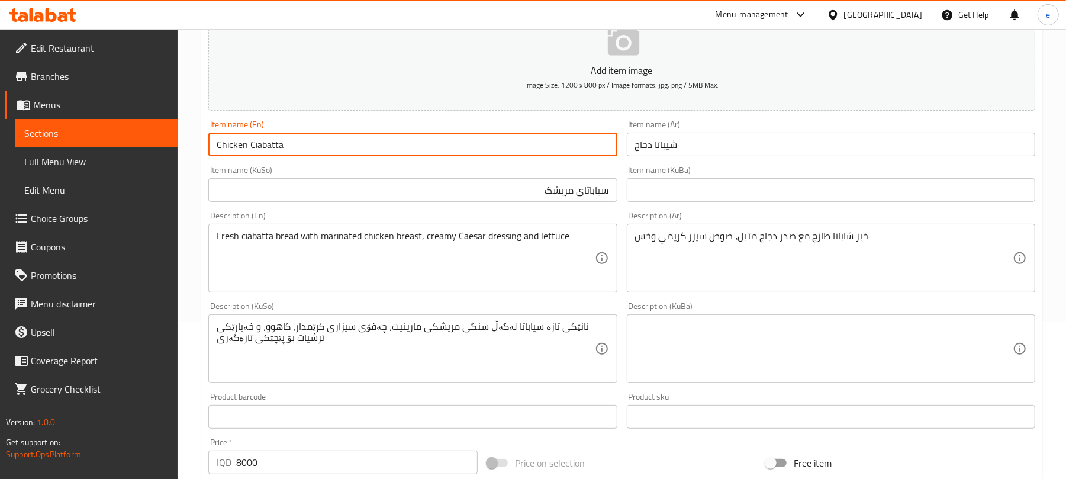
click at [272, 142] on input "Chicken Ciabatta" at bounding box center [412, 145] width 408 height 24
click at [599, 200] on input "سیاباتای مریشک" at bounding box center [412, 190] width 408 height 24
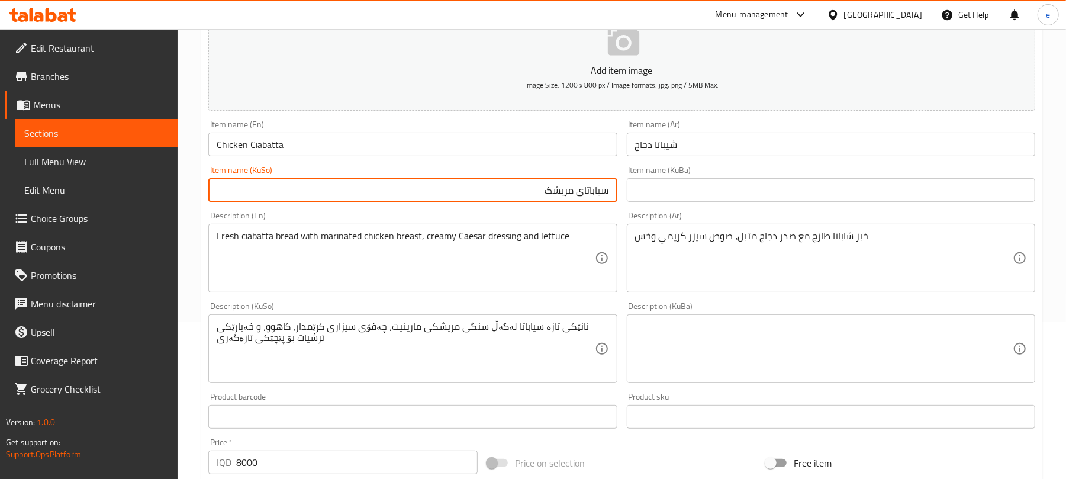
paste input "نانی چیباتا"
click at [611, 192] on input "نانی چیباتامریشک" at bounding box center [412, 190] width 408 height 24
click at [605, 194] on input "نانی چیباتامریشک" at bounding box center [412, 190] width 408 height 24
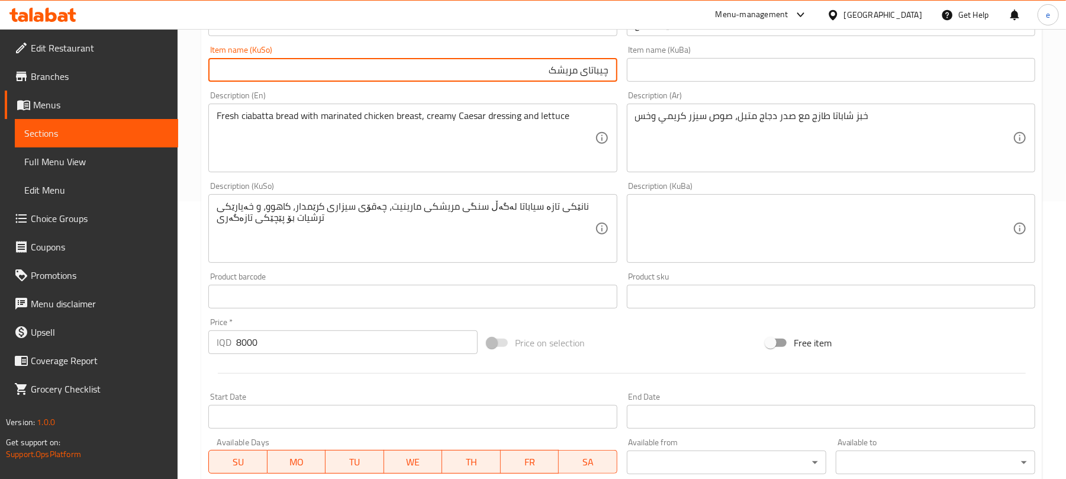
scroll to position [315, 0]
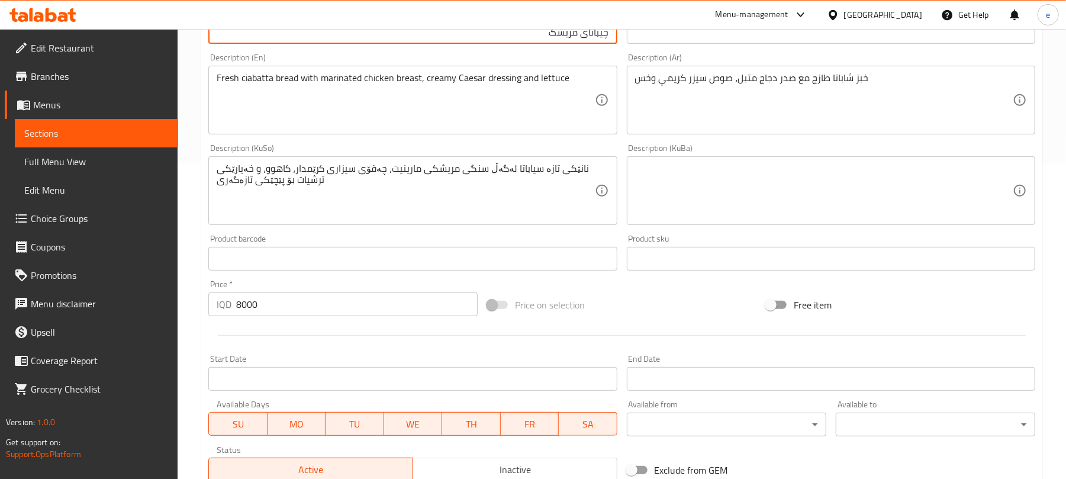
type input "چیباتای مریشک"
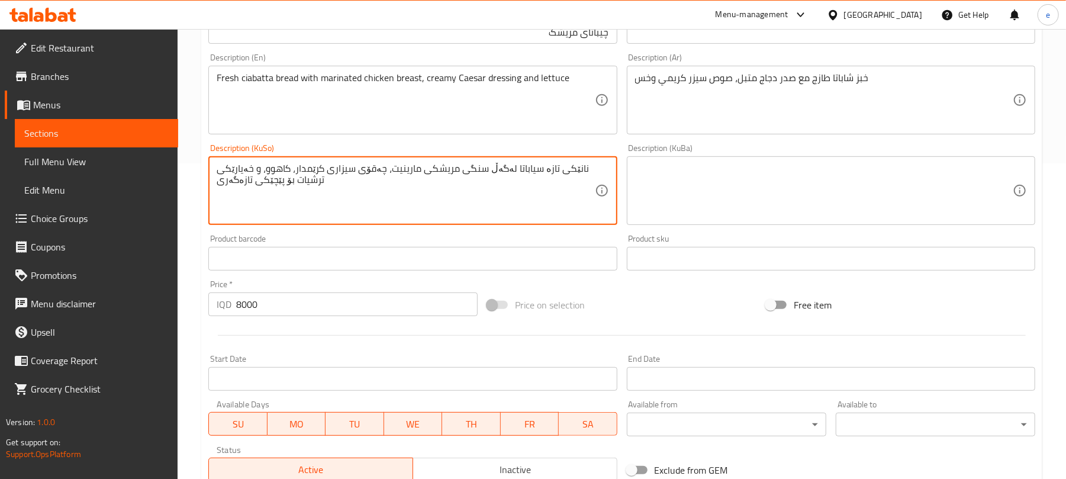
click at [469, 207] on textarea "نانێکی تازە سیاباتا لەگەڵ سنگی مریشکی مارینیت، چەقۆی سیزاری کرێمدار، کاهوو، و خ…" at bounding box center [406, 191] width 378 height 56
click at [473, 204] on textarea "نانێکی تازە سیاباتا لەگەڵ سنگی مریشکی مارینیت، چەقۆی سیزاری کرێمدار، کاهوو، و خ…" at bounding box center [406, 191] width 378 height 56
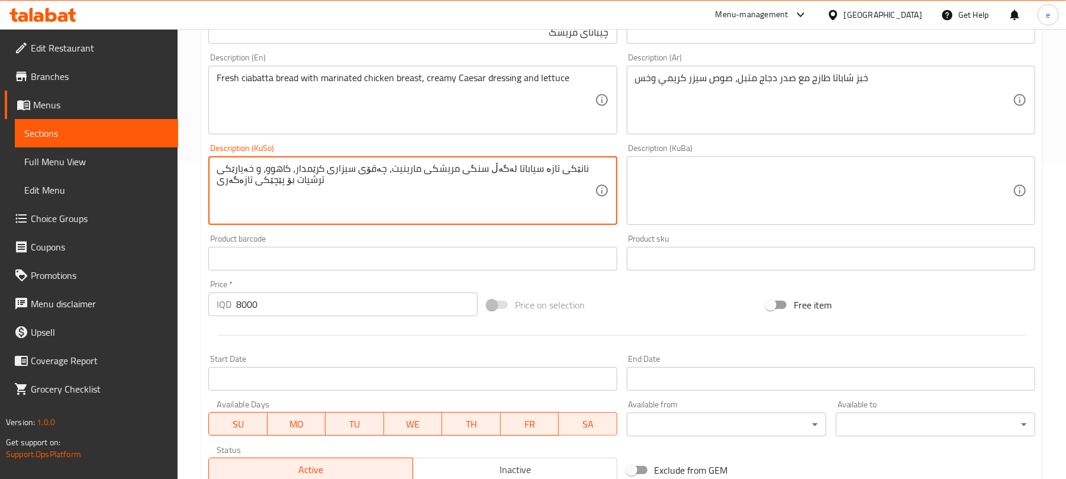
click at [473, 204] on textarea "نانێکی تازە سیاباتا لەگەڵ سنگی مریشکی مارینیت، چەقۆی سیزاری کرێمدار، کاهوو، و خ…" at bounding box center [406, 191] width 378 height 56
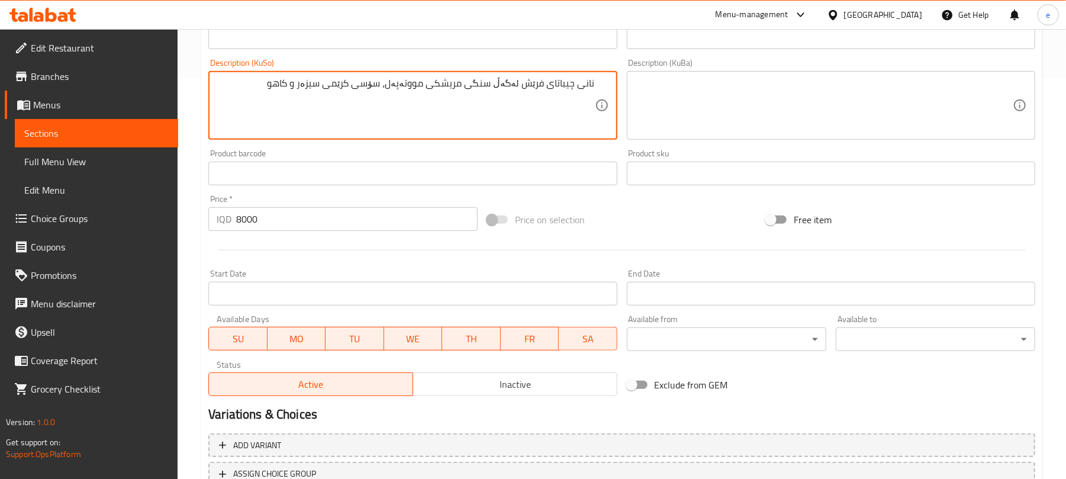
scroll to position [493, 0]
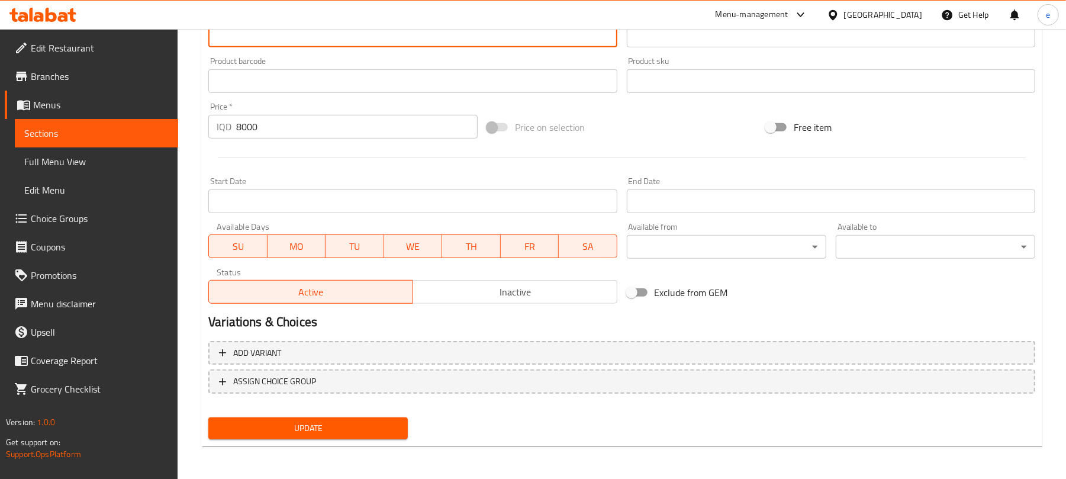
type textarea "نانی چیباتای فرێش لەگەڵ سنگی مریشکی مووتەپەل، سۆسی کرێمی سیزەر و کاهو"
click at [370, 428] on span "Update" at bounding box center [308, 428] width 180 height 15
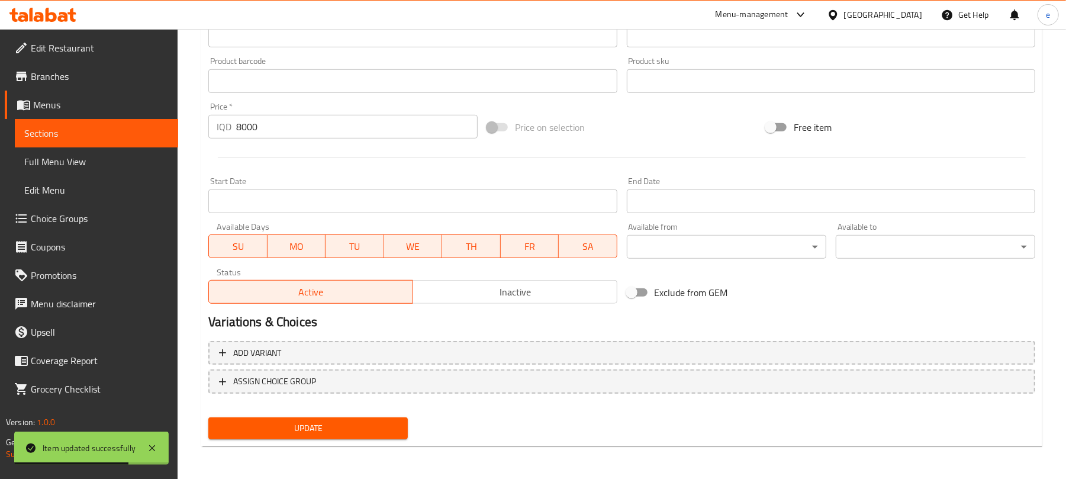
click at [163, 131] on span "Sections" at bounding box center [96, 133] width 144 height 14
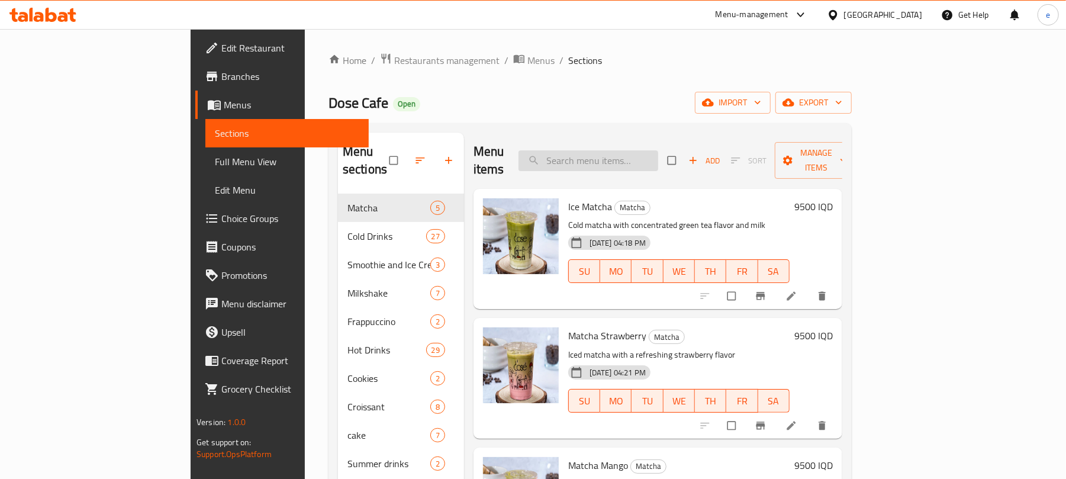
click at [617, 155] on input "search" at bounding box center [588, 160] width 140 height 21
paste input "Submarine Sandwich"
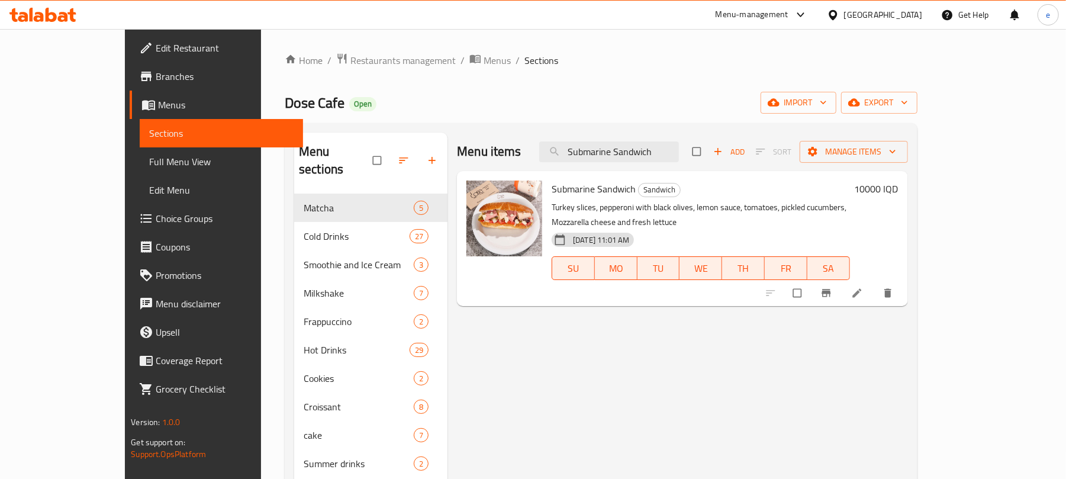
type input "Submarine Sandwich"
click at [863, 287] on icon at bounding box center [857, 293] width 12 height 12
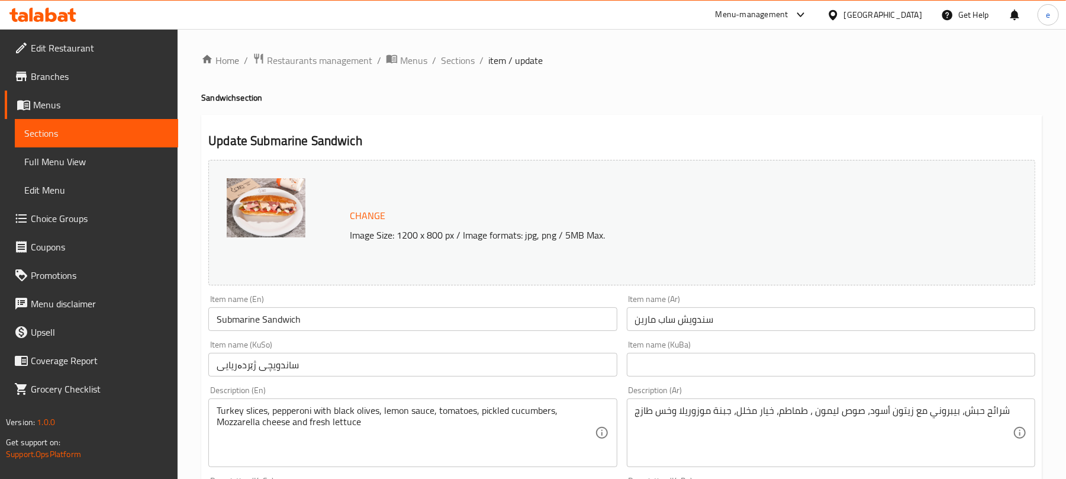
scroll to position [157, 0]
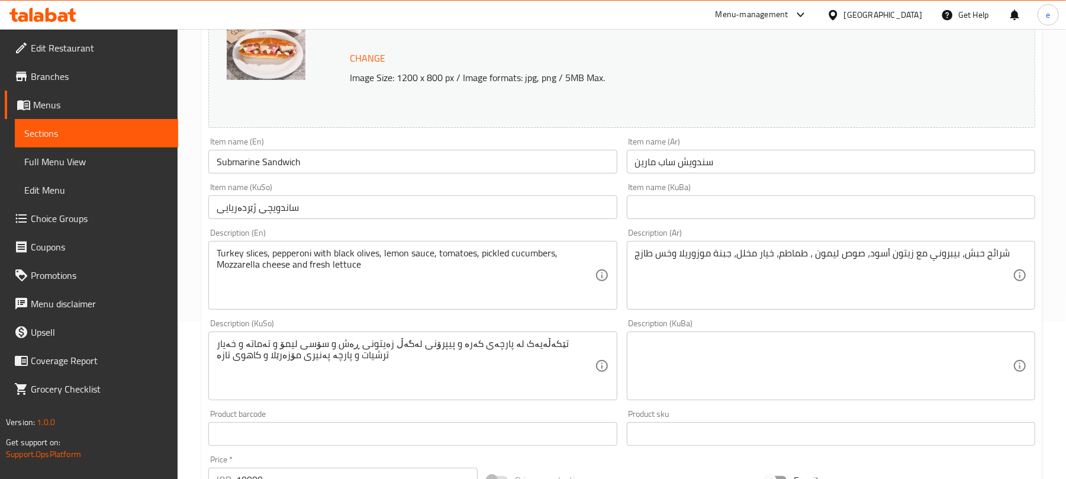
click at [386, 211] on input "ساندویچی ژێردەریایی" at bounding box center [412, 207] width 408 height 24
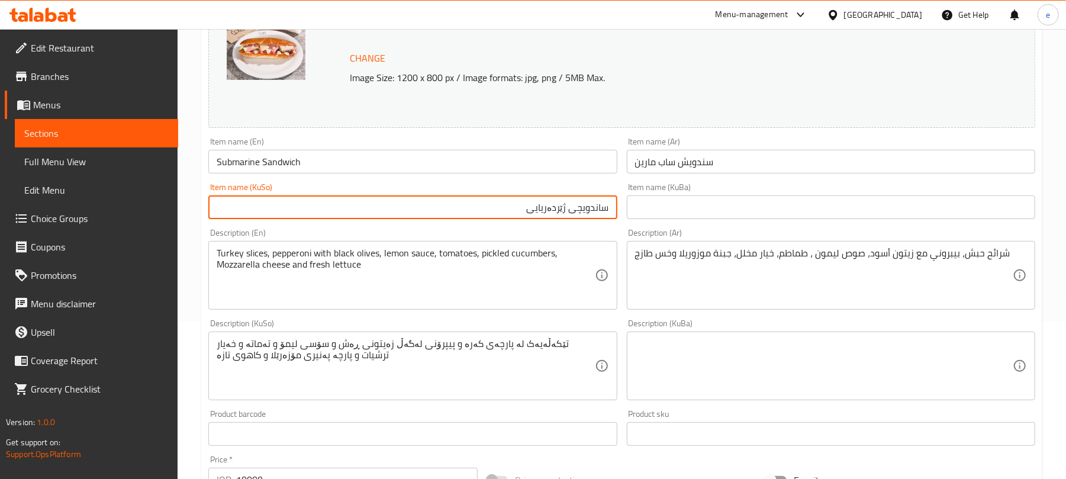
click at [550, 209] on input "ساندویچی ژێردەریایی" at bounding box center [412, 207] width 408 height 24
click at [789, 215] on input "text" at bounding box center [831, 207] width 408 height 24
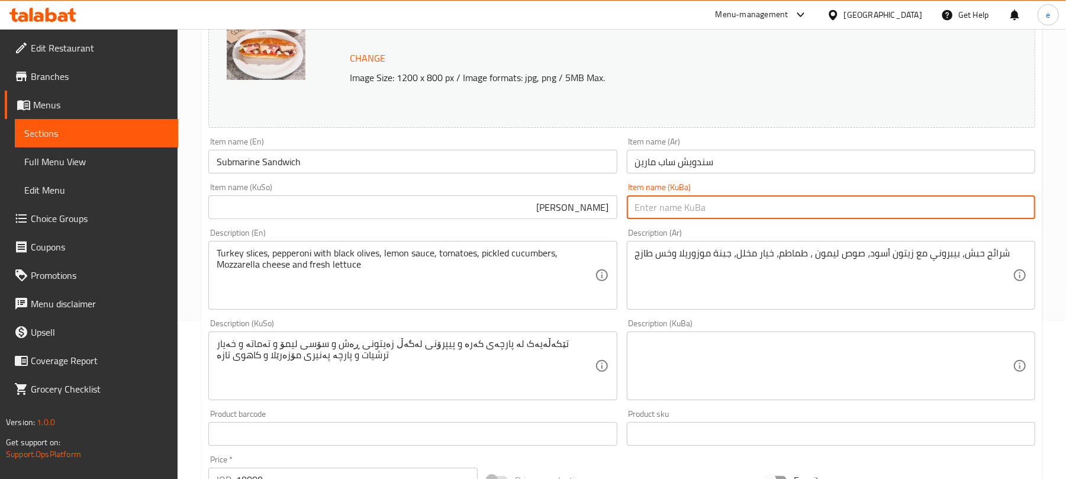
click at [244, 161] on input "Submarine Sandwich" at bounding box center [412, 162] width 408 height 24
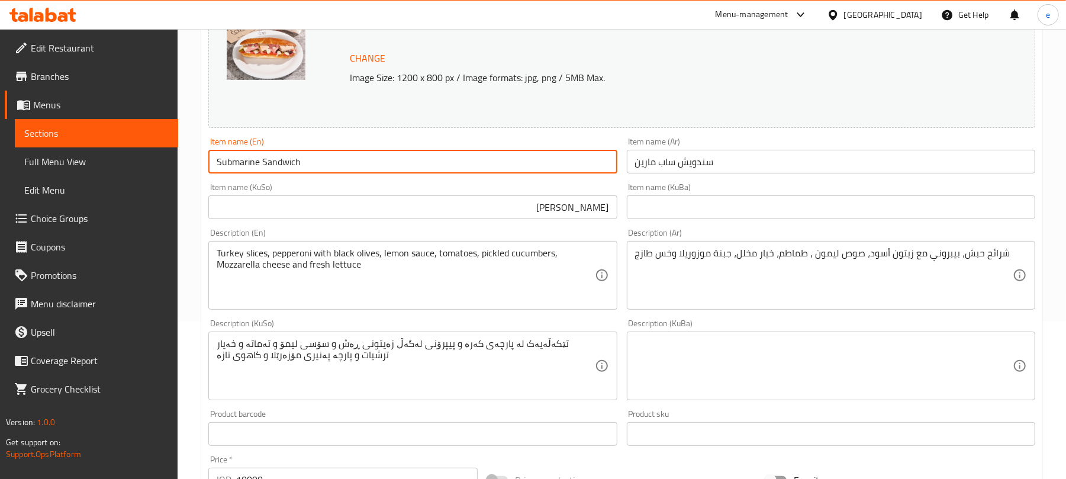
click at [244, 161] on input "Submarine Sandwich" at bounding box center [412, 162] width 408 height 24
click at [539, 211] on input "[PERSON_NAME]" at bounding box center [412, 207] width 408 height 24
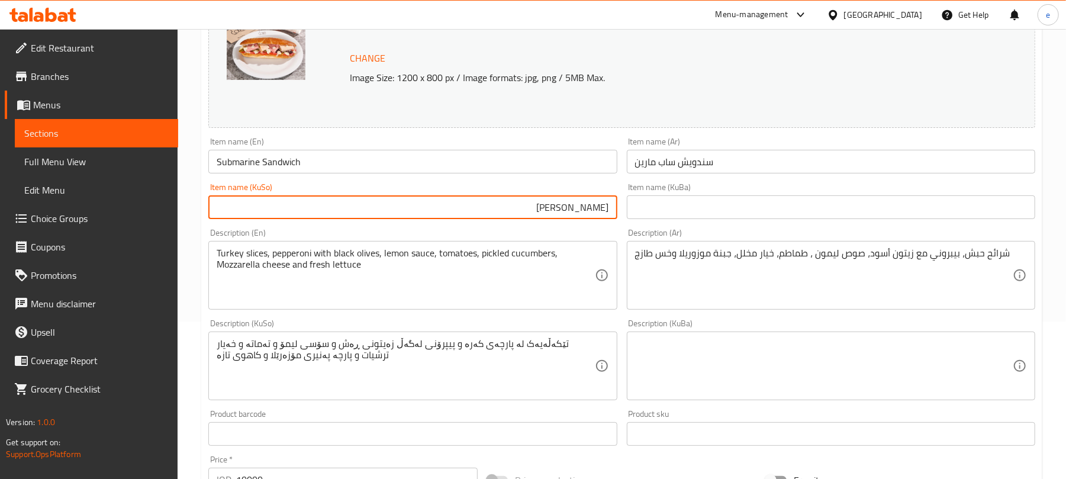
click at [524, 206] on input "[PERSON_NAME]" at bounding box center [412, 207] width 408 height 24
click at [507, 219] on input "ساندویچی ژێردەریایی" at bounding box center [412, 207] width 408 height 24
type input "ساندویچی ژێردەریایی"
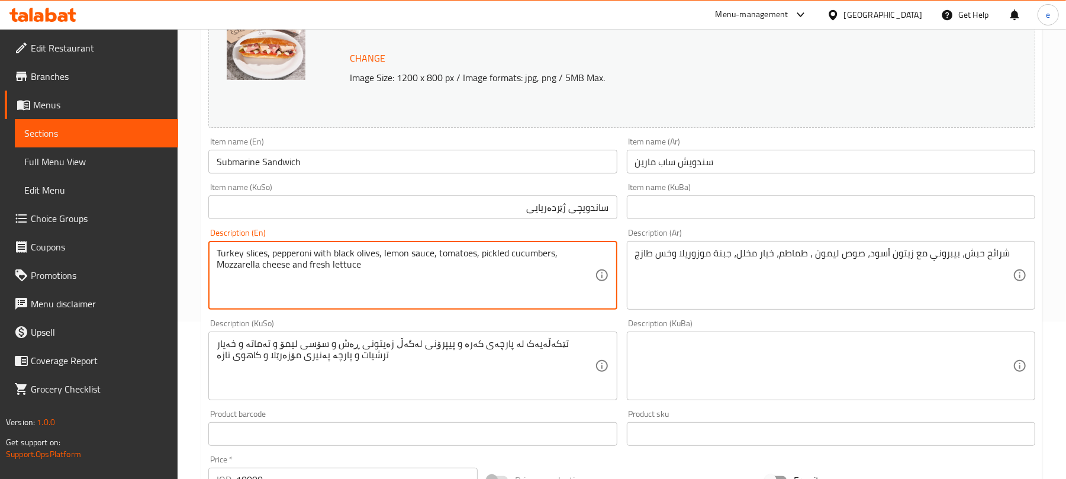
click at [498, 388] on textarea "تێکەڵەیەک لە پارچەی کەرە و پیپرۆنی لەگەڵ زەیتونی ڕەش و سۆسی لیمۆ و تەماتە و خەی…" at bounding box center [406, 366] width 378 height 56
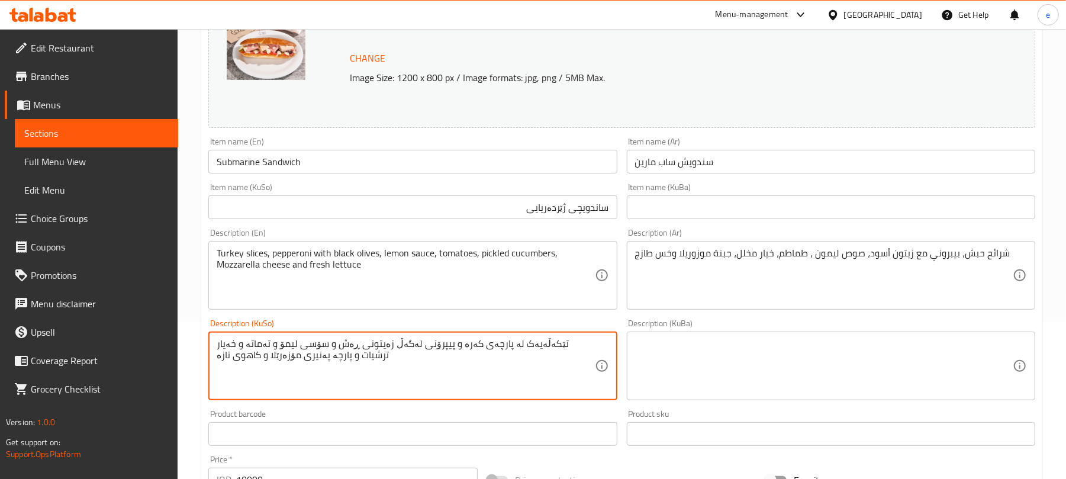
click at [498, 388] on textarea "تێکەڵەیەک لە پارچەی کەرە و پیپرۆنی لەگەڵ زەیتونی ڕەش و سۆسی لیمۆ و تەماتە و خەی…" at bounding box center [406, 366] width 378 height 56
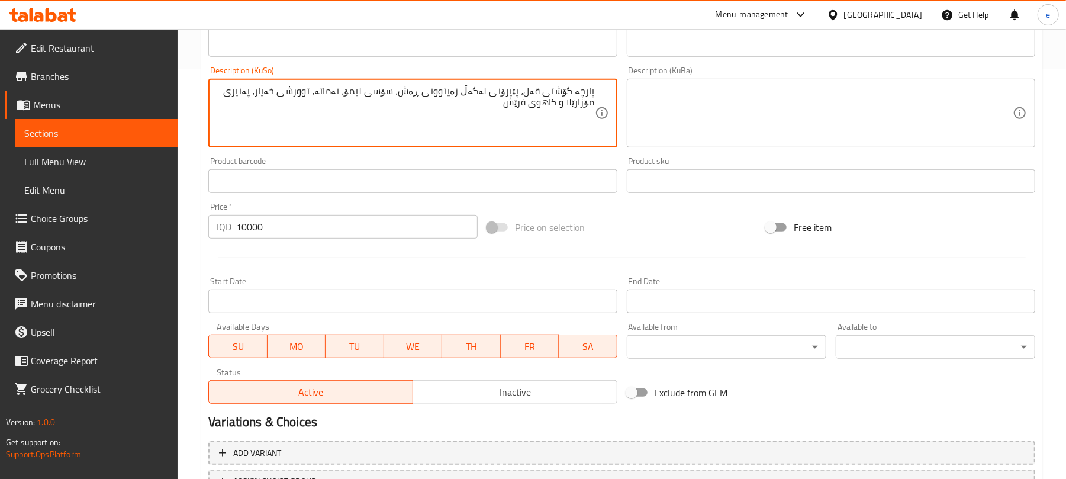
scroll to position [510, 0]
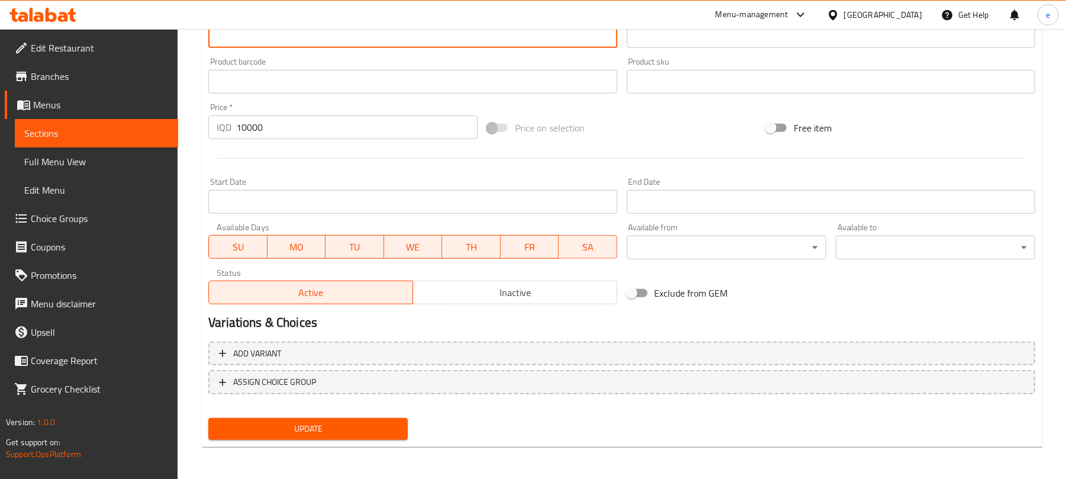
type textarea "پارچە گۆشتی قەل، پێپرۆنی لەگەڵ زەیتوونی ڕەش، سۆسی لیمۆ، تەماتە، توورشی خەیار، پ…"
click at [323, 423] on span "Update" at bounding box center [308, 428] width 180 height 15
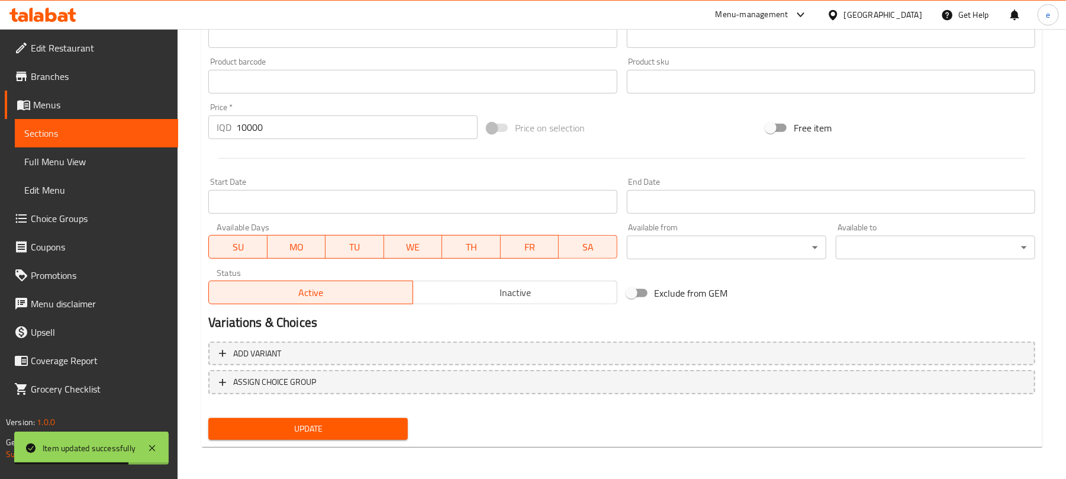
click at [59, 15] on icon at bounding box center [42, 15] width 67 height 14
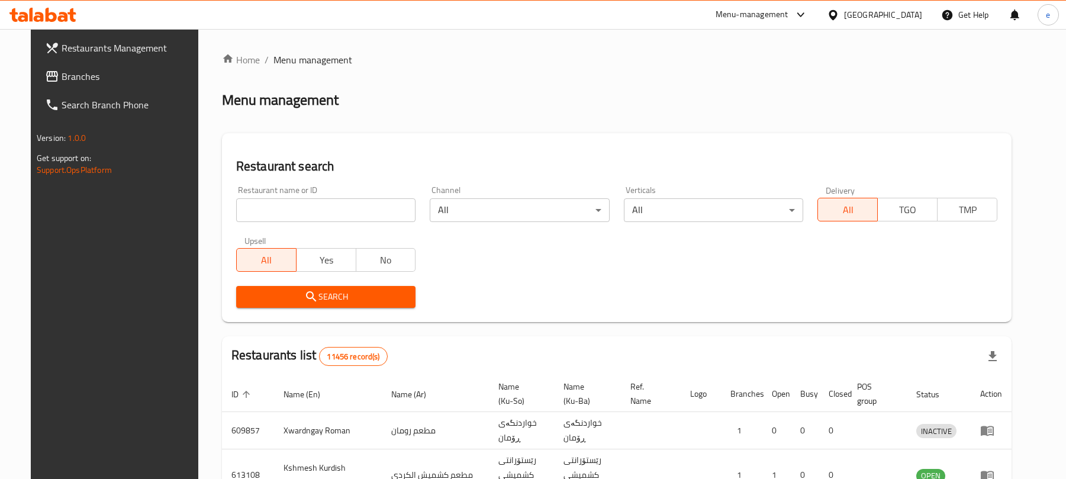
scroll to position [133, 0]
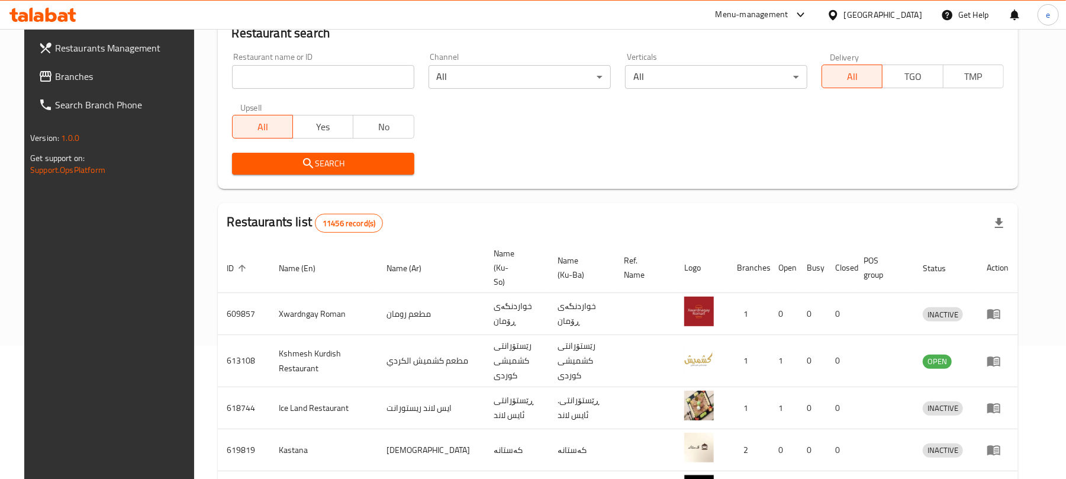
click at [273, 83] on input "search" at bounding box center [323, 77] width 182 height 24
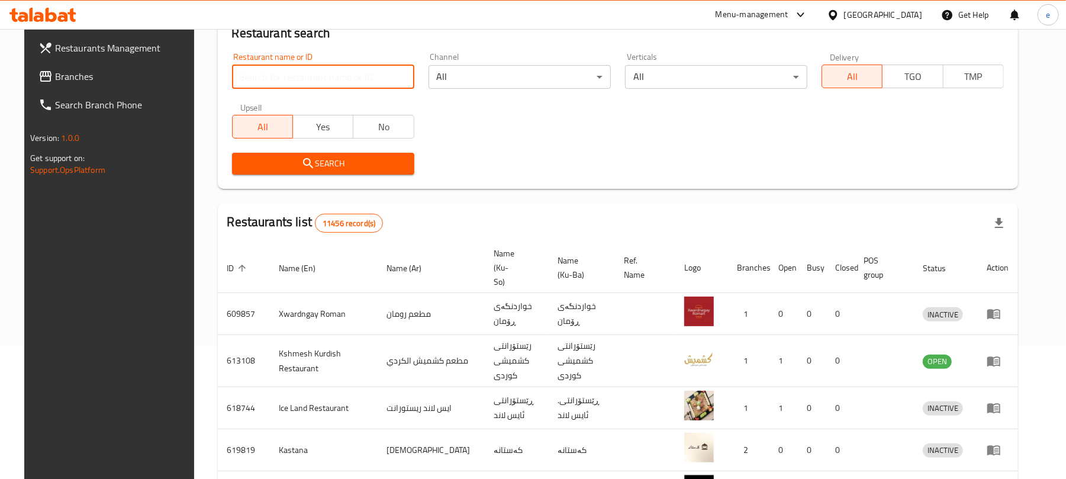
paste input "639795"
type input "639795"
click button "Search" at bounding box center [323, 164] width 182 height 22
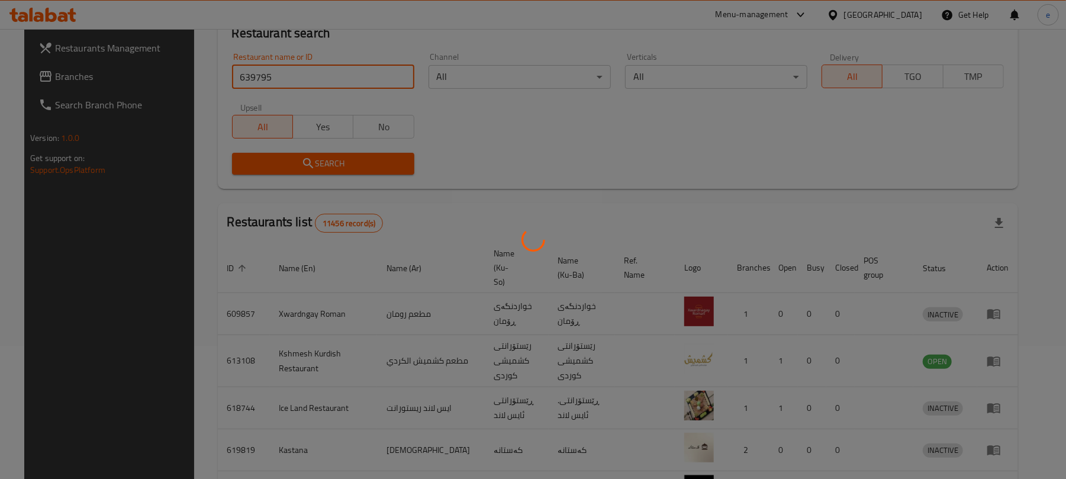
scroll to position [27, 0]
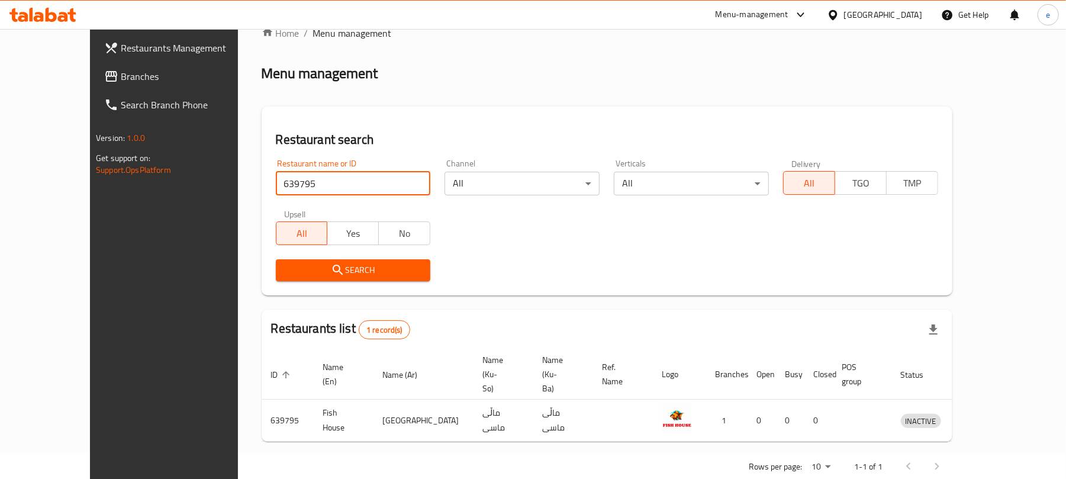
click at [121, 74] on span "Branches" at bounding box center [190, 76] width 138 height 14
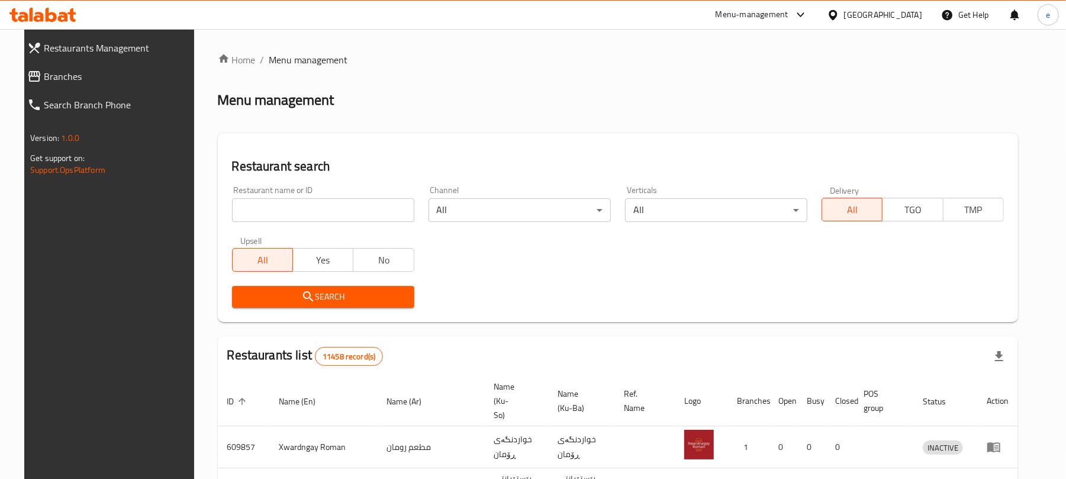
drag, startPoint x: 0, startPoint y: 0, endPoint x: 329, endPoint y: 198, distance: 383.8
click at [329, 198] on input "search" at bounding box center [323, 210] width 182 height 24
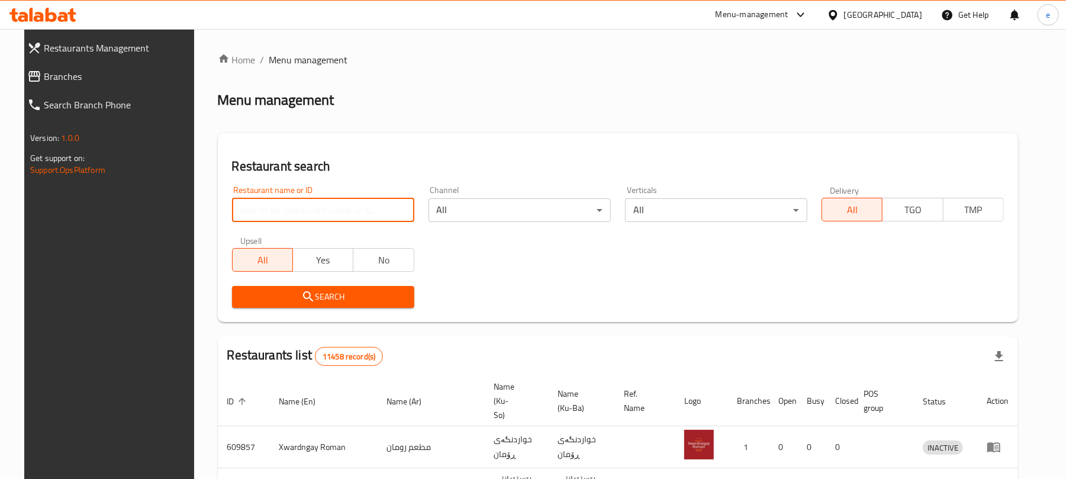
paste input "645072"
type input "645072"
click button "Search" at bounding box center [323, 297] width 182 height 22
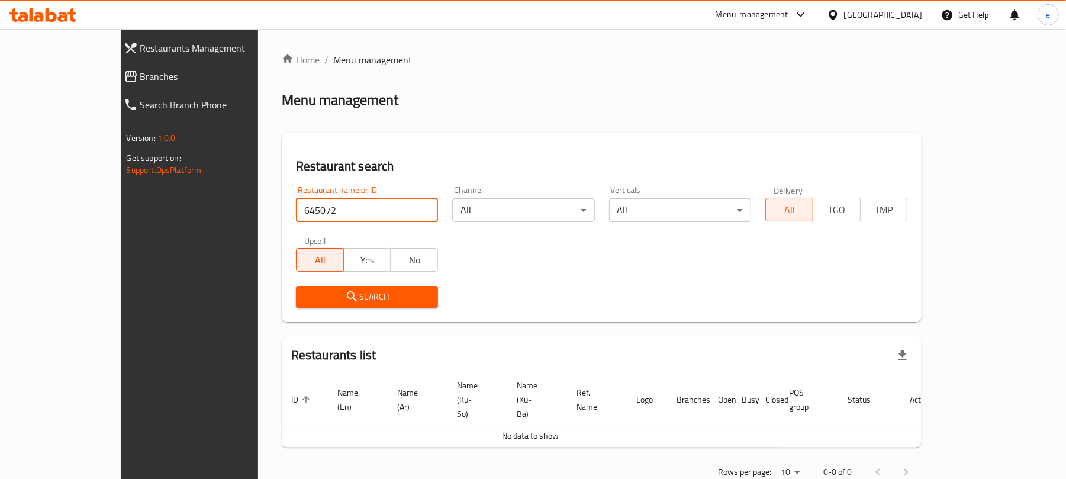
click at [140, 83] on span "Branches" at bounding box center [214, 76] width 149 height 14
